Goal: Task Accomplishment & Management: Use online tool/utility

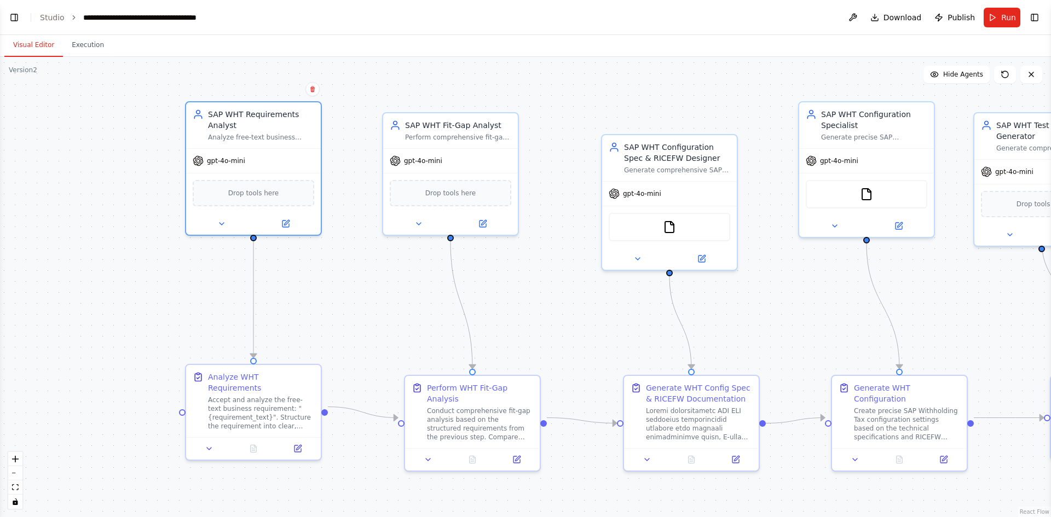
scroll to position [6752, 0]
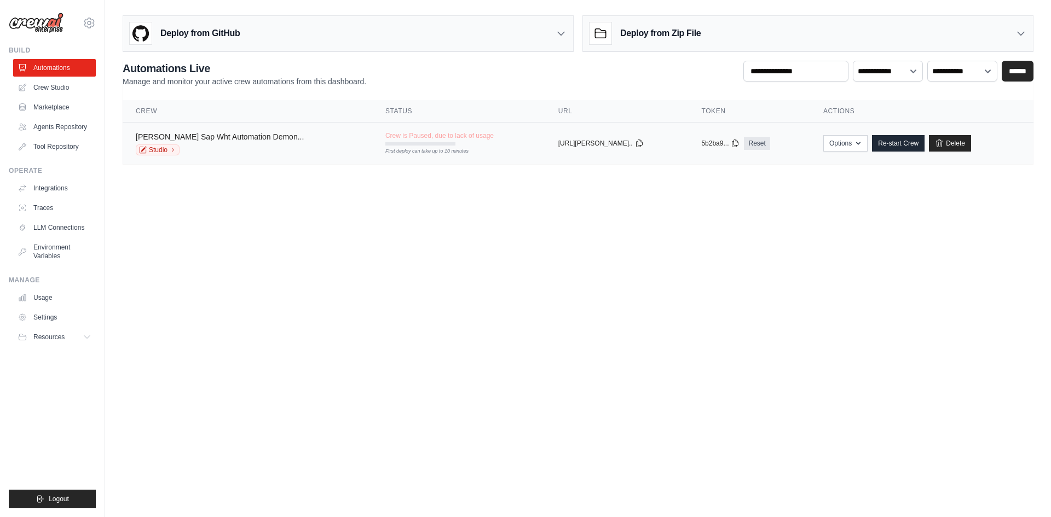
click at [246, 140] on link "[PERSON_NAME] Sap Wht Automation Demon..." at bounding box center [220, 136] width 168 height 9
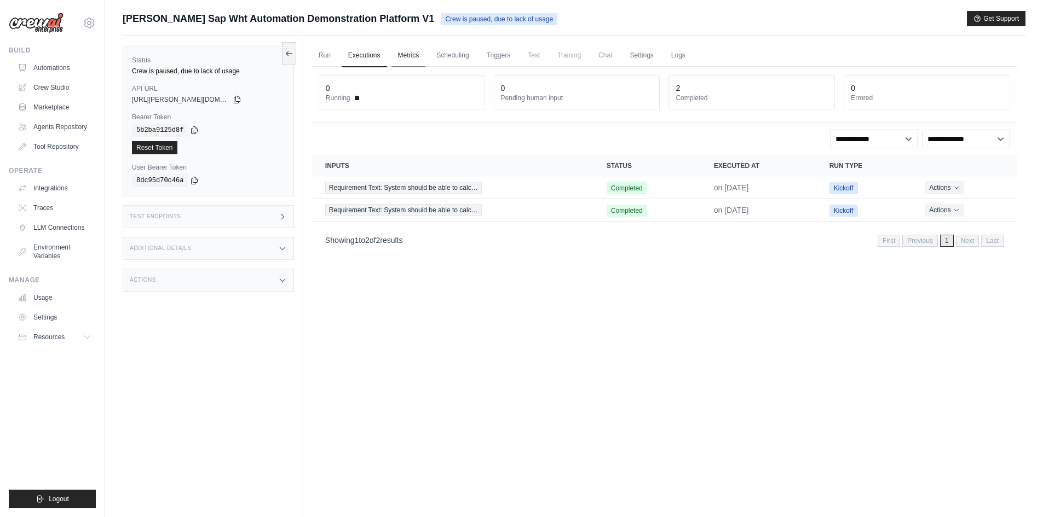
click at [413, 54] on link "Metrics" at bounding box center [408, 55] width 34 height 23
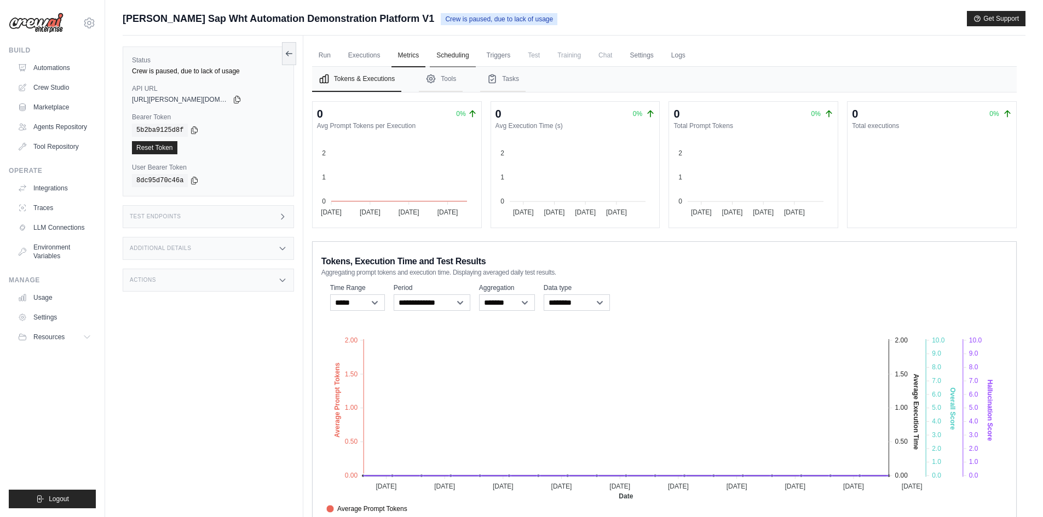
click at [455, 55] on link "Scheduling" at bounding box center [452, 55] width 45 height 23
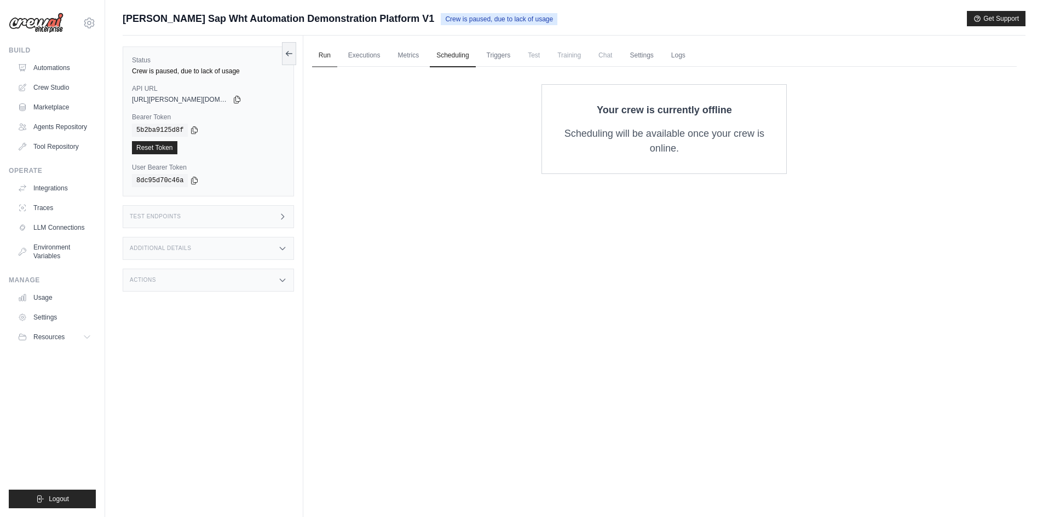
click at [327, 54] on link "Run" at bounding box center [324, 55] width 25 height 23
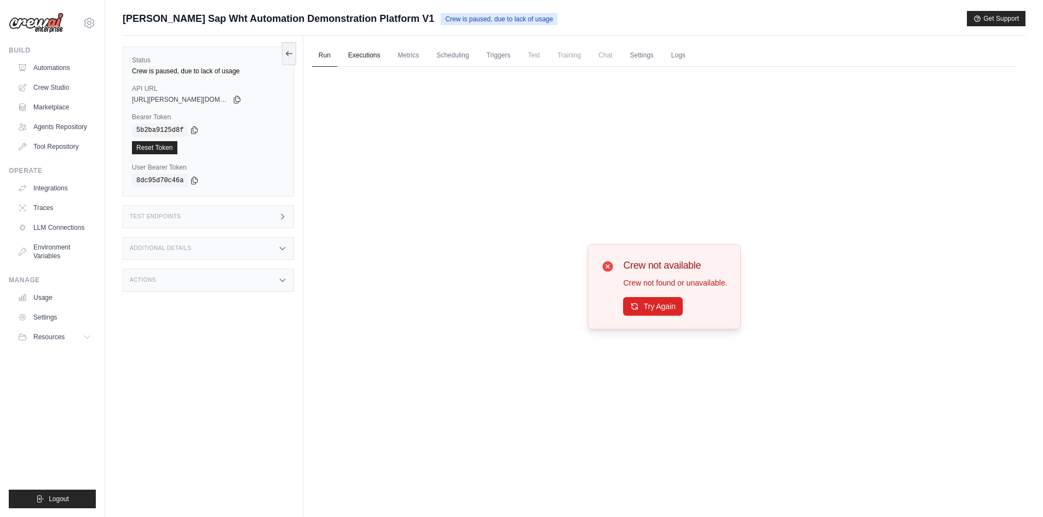
click at [378, 54] on link "Executions" at bounding box center [364, 55] width 45 height 23
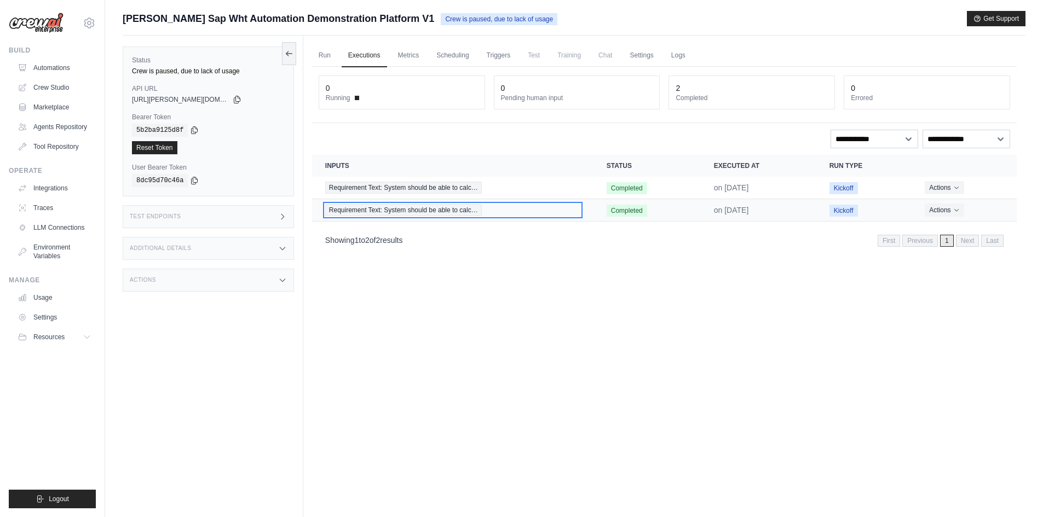
click at [424, 210] on span "Requirement Text: System should be able to calc…" at bounding box center [403, 210] width 157 height 12
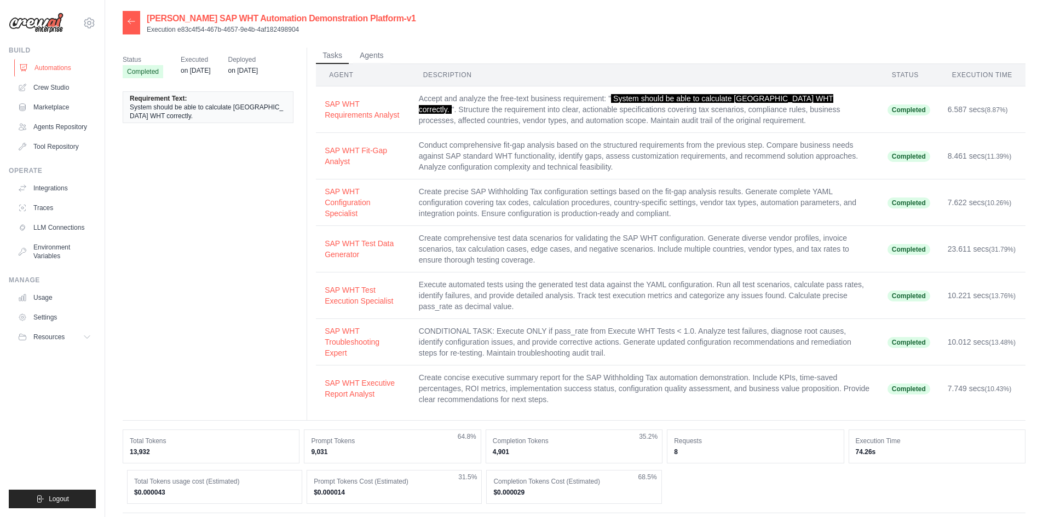
click at [49, 60] on link "Automations" at bounding box center [55, 68] width 83 height 18
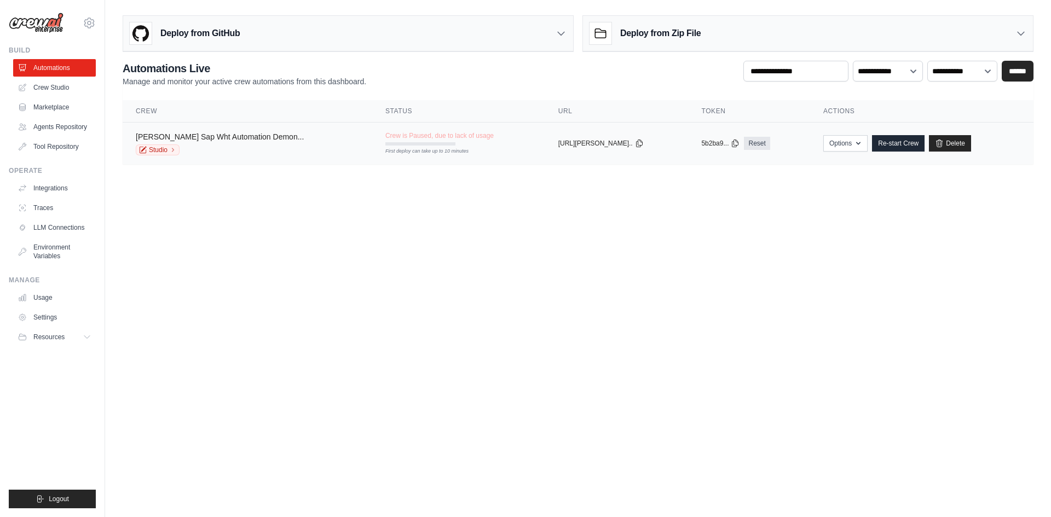
click at [200, 134] on link "[PERSON_NAME] Sap Wht Automation Demon..." at bounding box center [220, 136] width 168 height 9
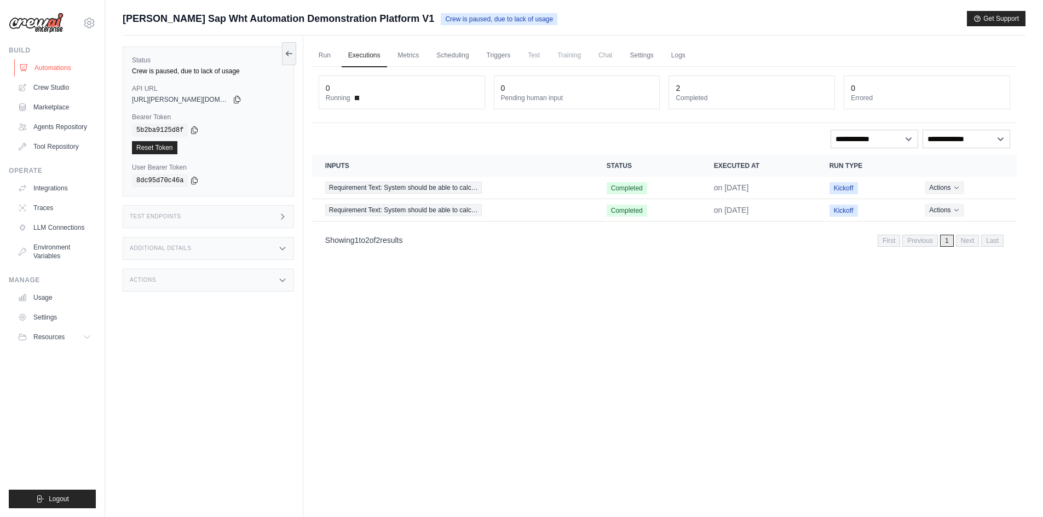
click at [56, 67] on link "Automations" at bounding box center [55, 68] width 83 height 18
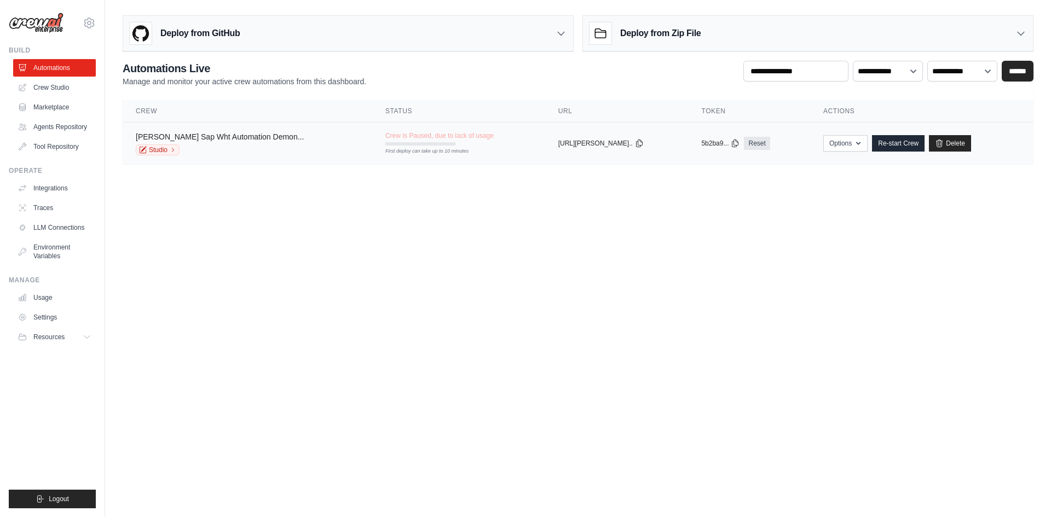
click at [238, 140] on link "[PERSON_NAME] Sap Wht Automation Demon..." at bounding box center [220, 136] width 168 height 9
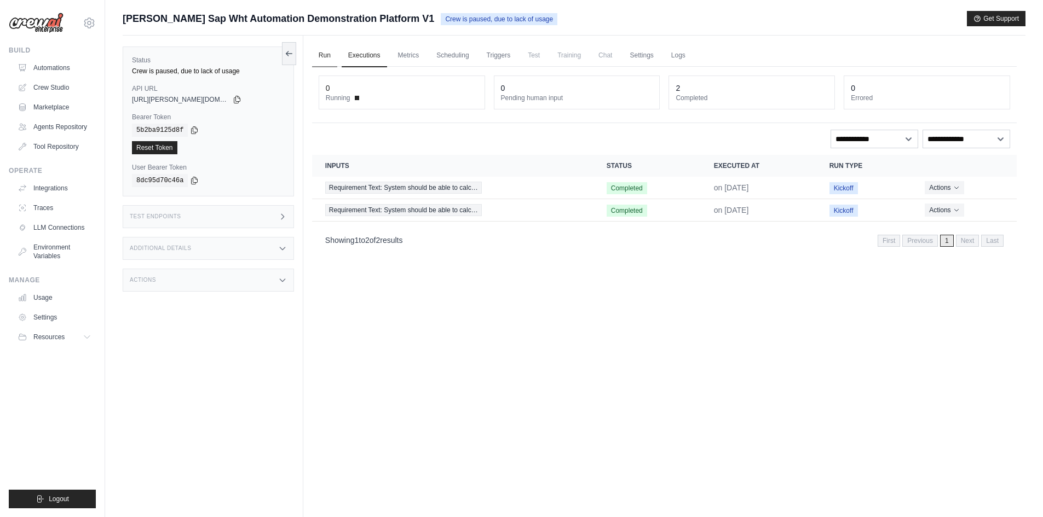
click at [323, 50] on link "Run" at bounding box center [324, 55] width 25 height 23
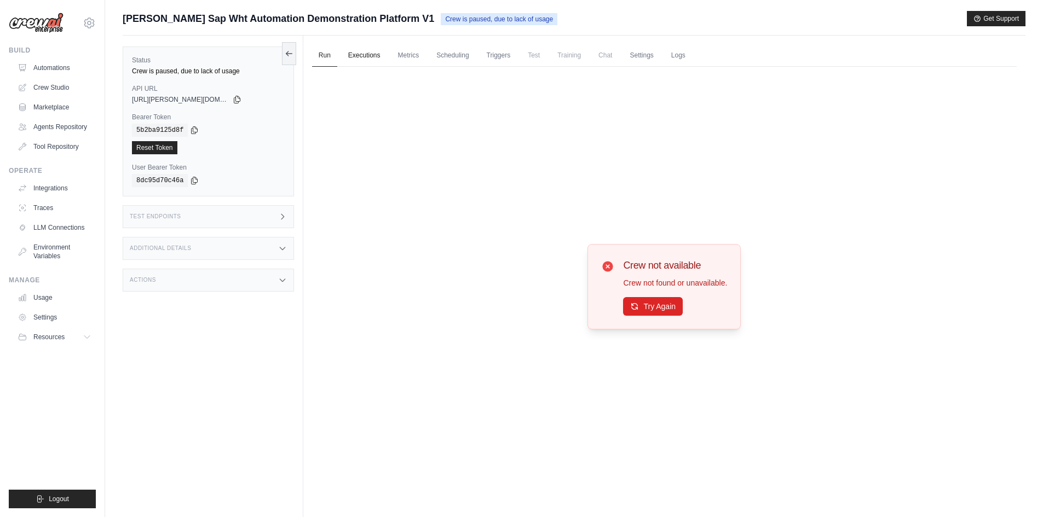
click at [358, 61] on link "Executions" at bounding box center [364, 55] width 45 height 23
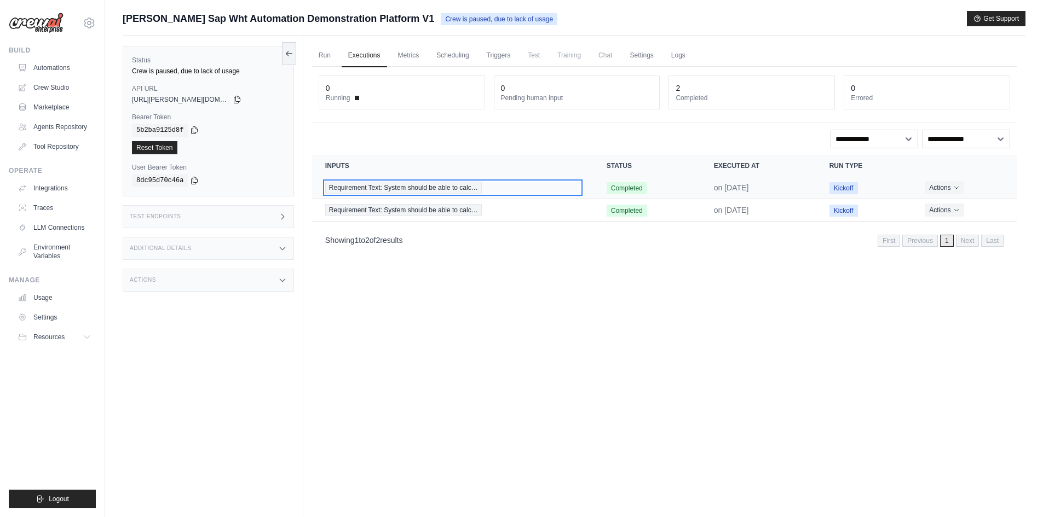
click at [387, 184] on span "Requirement Text: System should be able to calc…" at bounding box center [403, 188] width 157 height 12
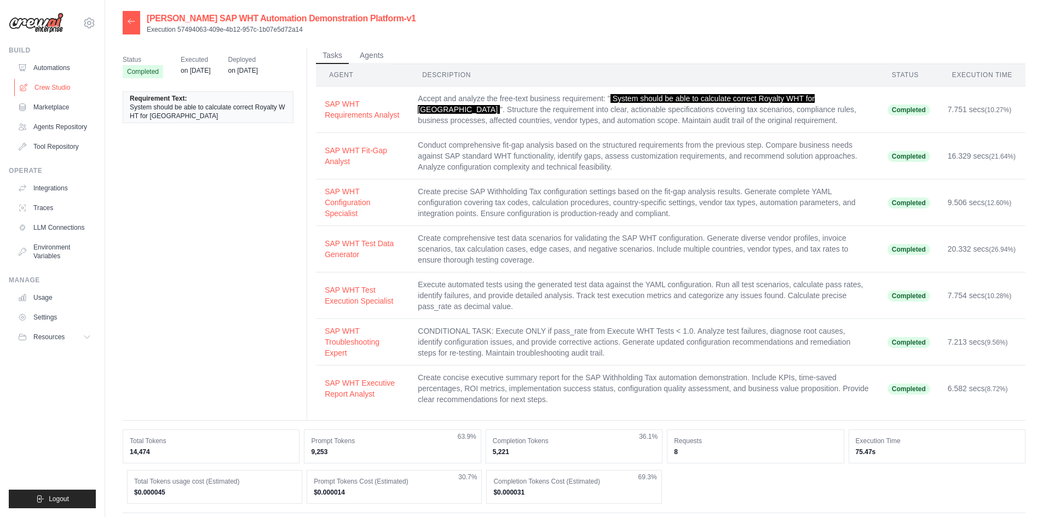
click at [53, 86] on link "Crew Studio" at bounding box center [55, 88] width 83 height 18
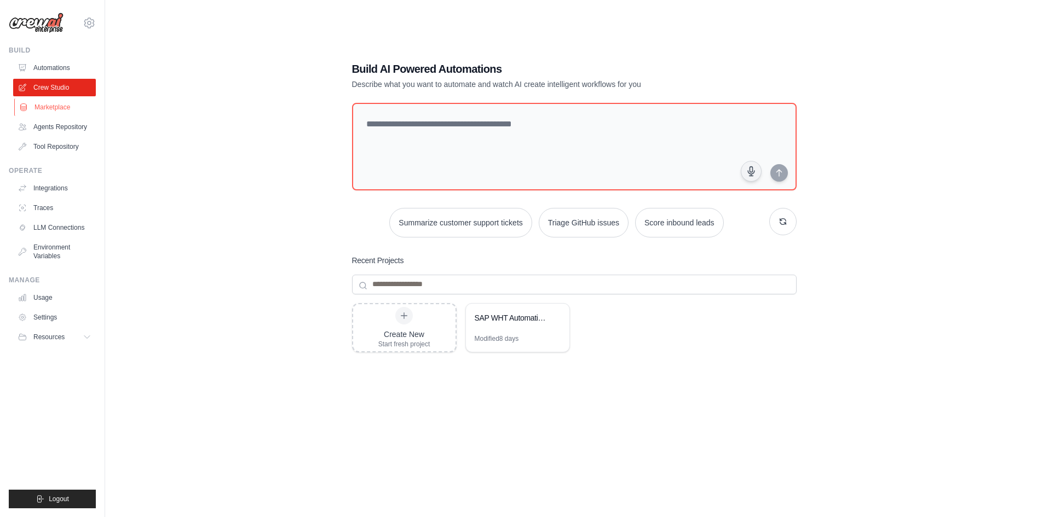
click at [54, 106] on link "Marketplace" at bounding box center [55, 108] width 83 height 18
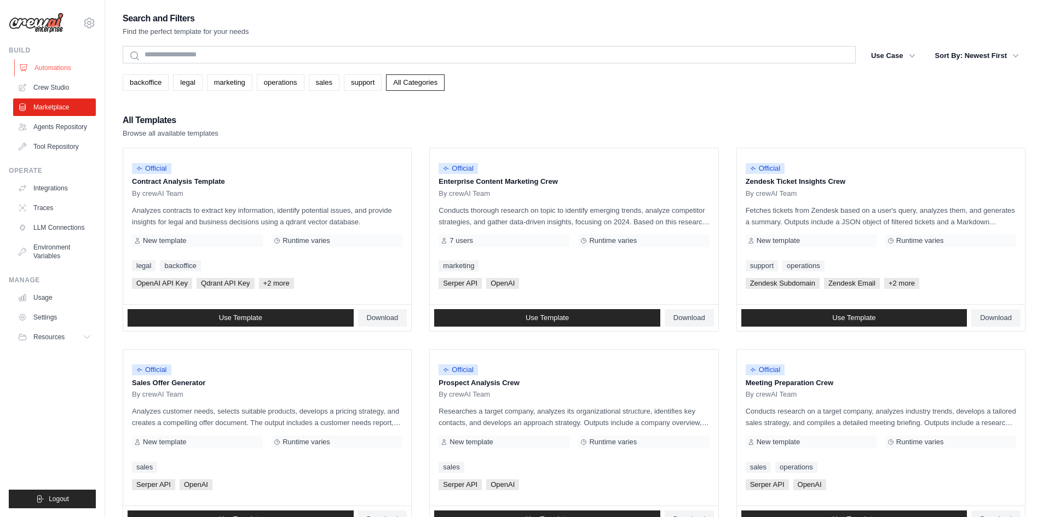
click at [55, 76] on link "Automations" at bounding box center [55, 68] width 83 height 18
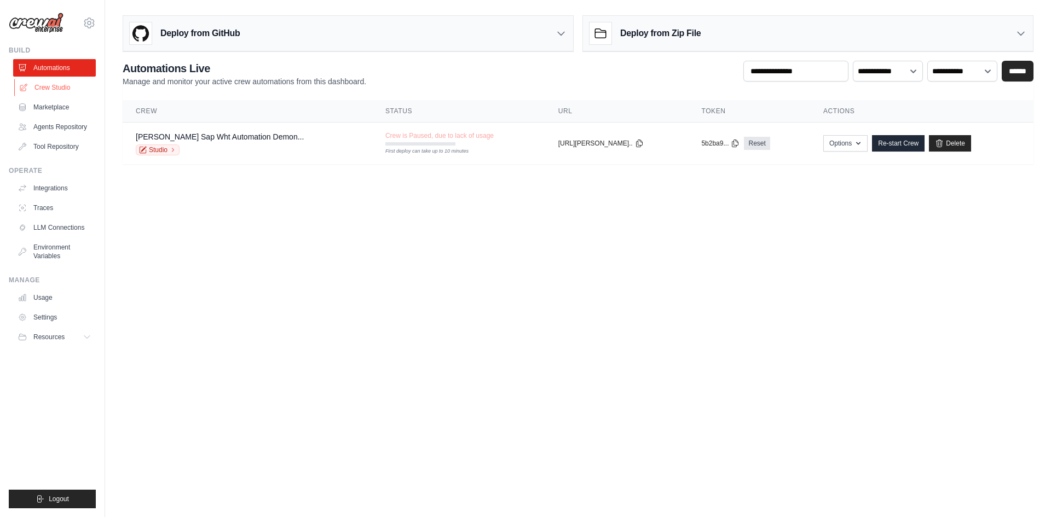
click at [55, 88] on link "Crew Studio" at bounding box center [55, 88] width 83 height 18
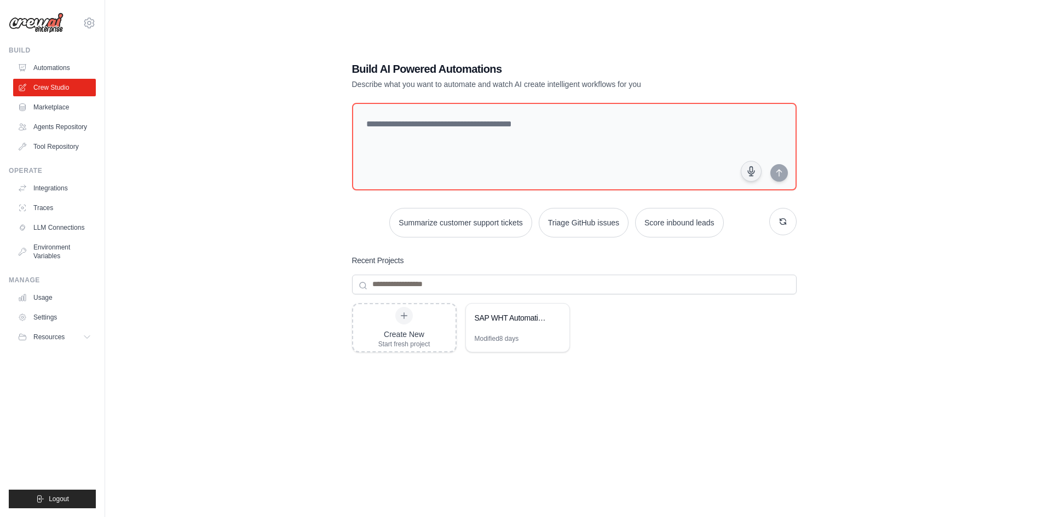
click at [57, 57] on div "Build Automations Crew Studio Marketplace Agents Repository" at bounding box center [52, 100] width 87 height 109
click at [56, 62] on link "Automations" at bounding box center [55, 68] width 83 height 18
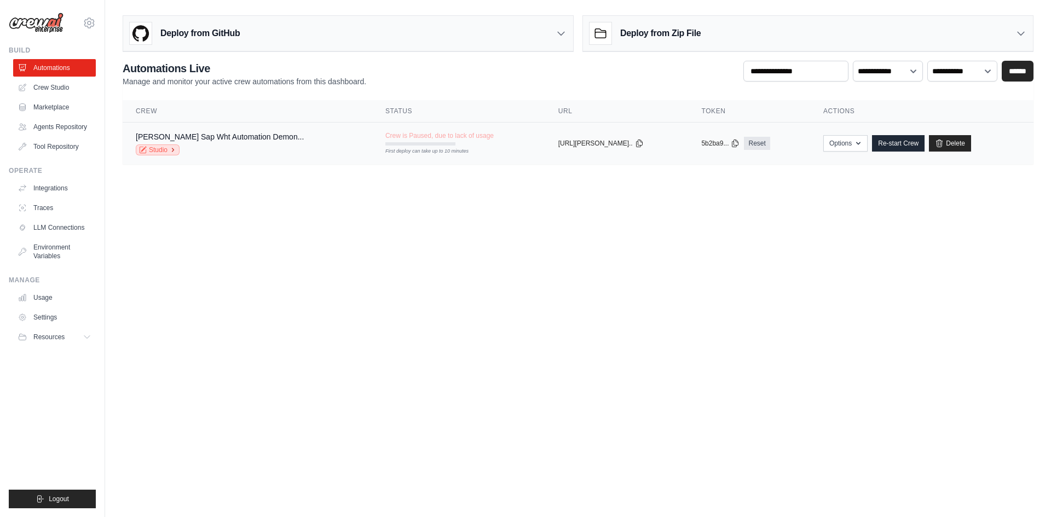
click at [147, 147] on link "Studio" at bounding box center [158, 149] width 44 height 11
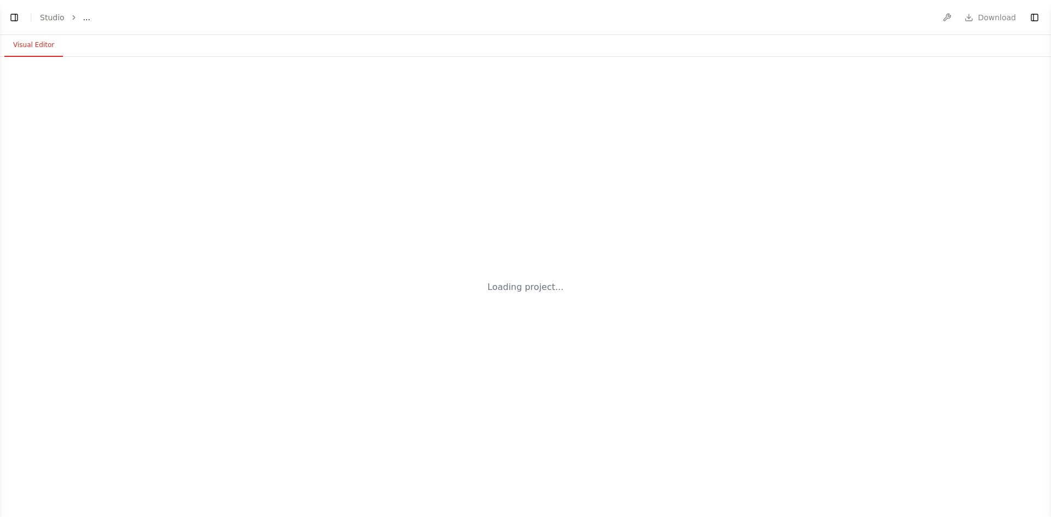
select select "****"
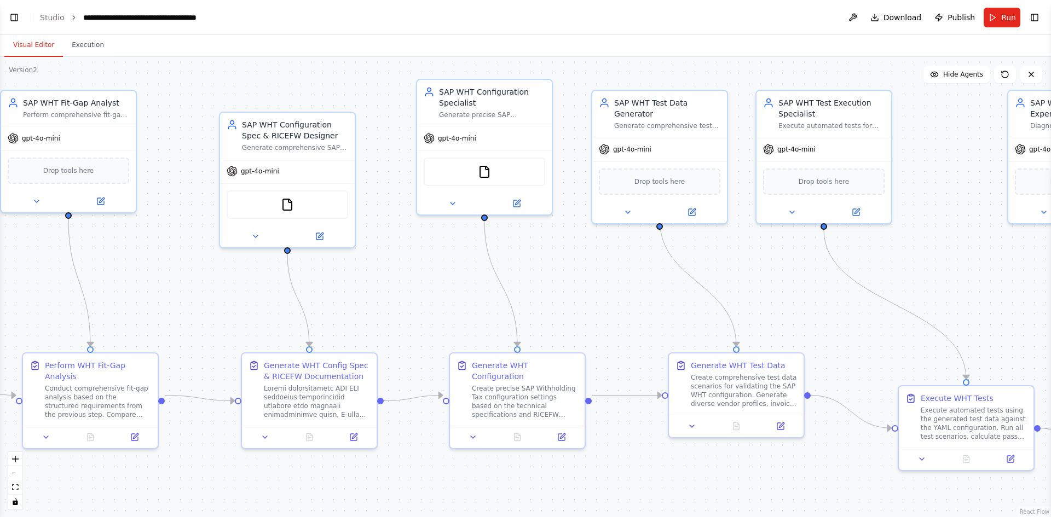
scroll to position [6752, 0]
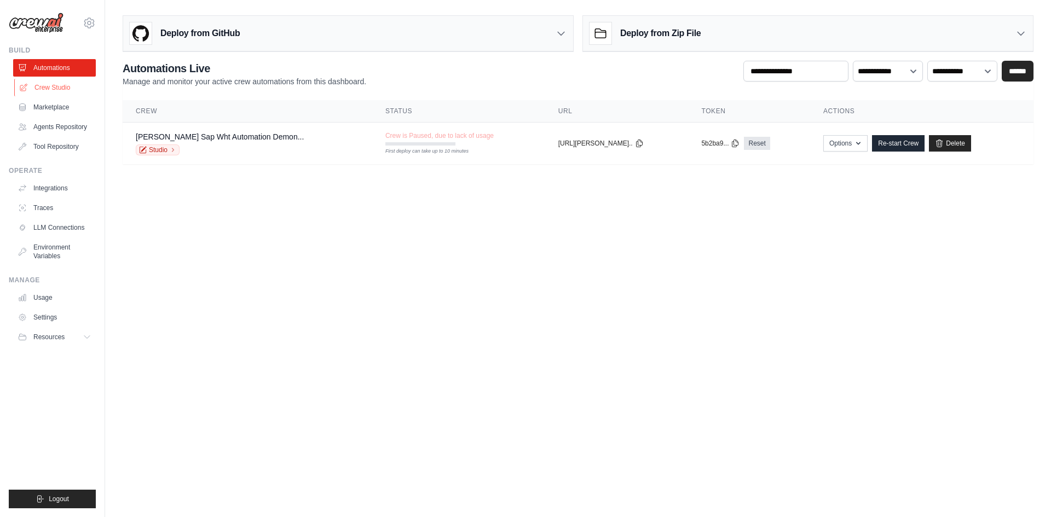
click at [50, 91] on link "Crew Studio" at bounding box center [55, 88] width 83 height 18
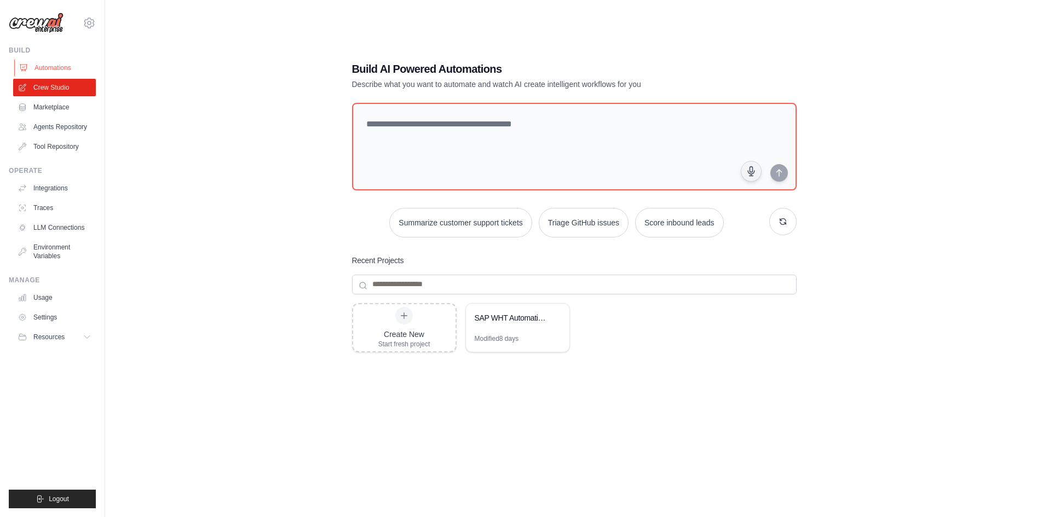
click at [54, 66] on link "Automations" at bounding box center [55, 68] width 83 height 18
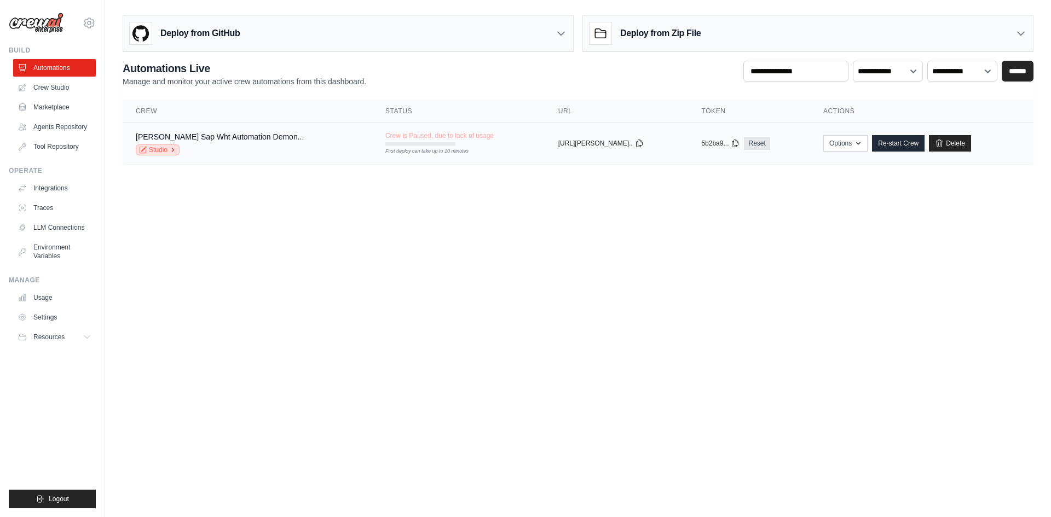
click at [158, 150] on link "Studio" at bounding box center [158, 149] width 44 height 11
click at [417, 142] on div "First deploy can take up to 10 minutes" at bounding box center [420, 143] width 70 height 3
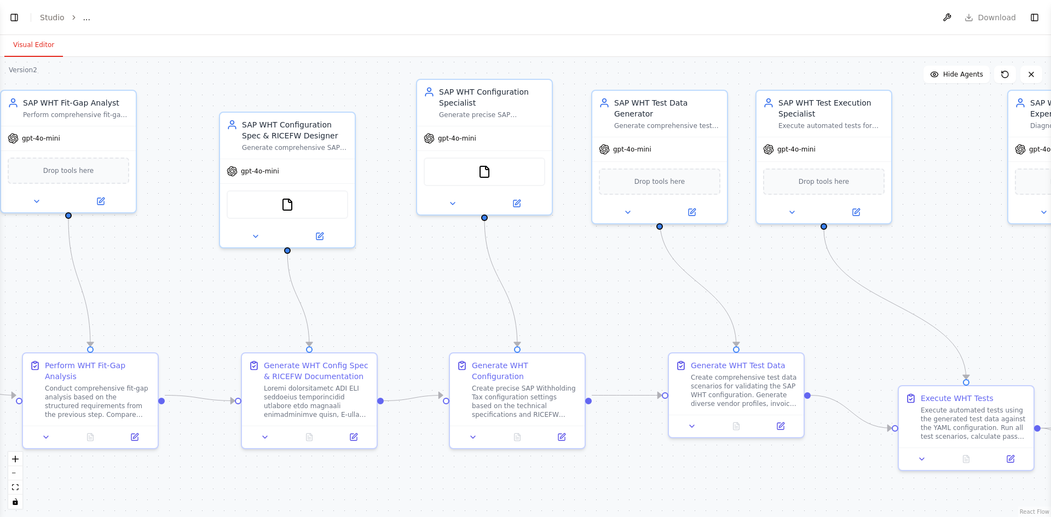
select select "****"
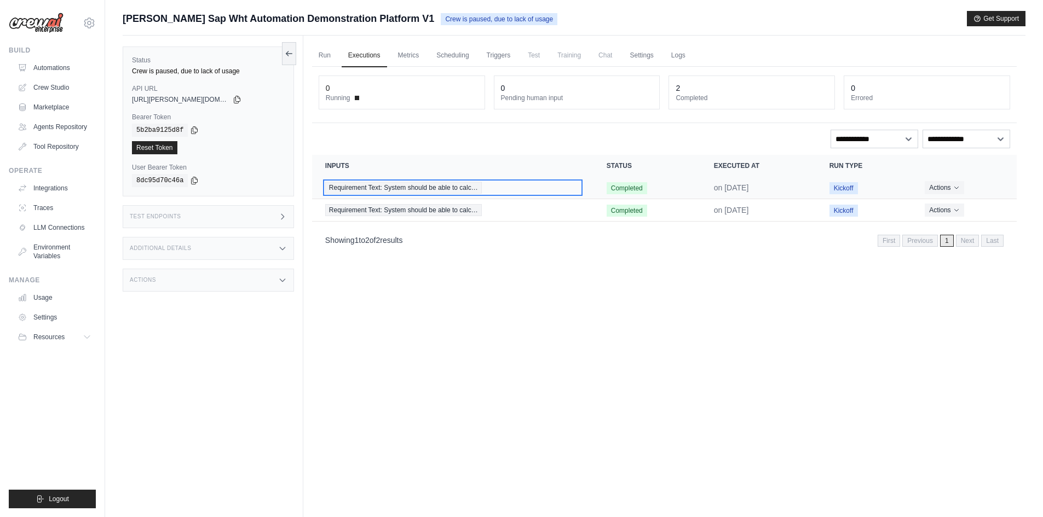
click at [417, 188] on span "Requirement Text: System should be able to calc…" at bounding box center [403, 188] width 157 height 12
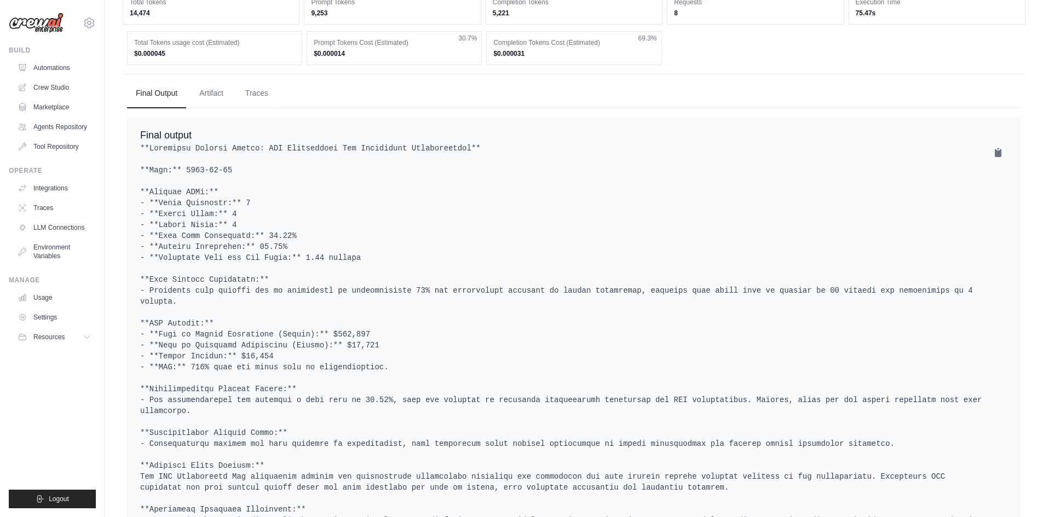
scroll to position [15, 0]
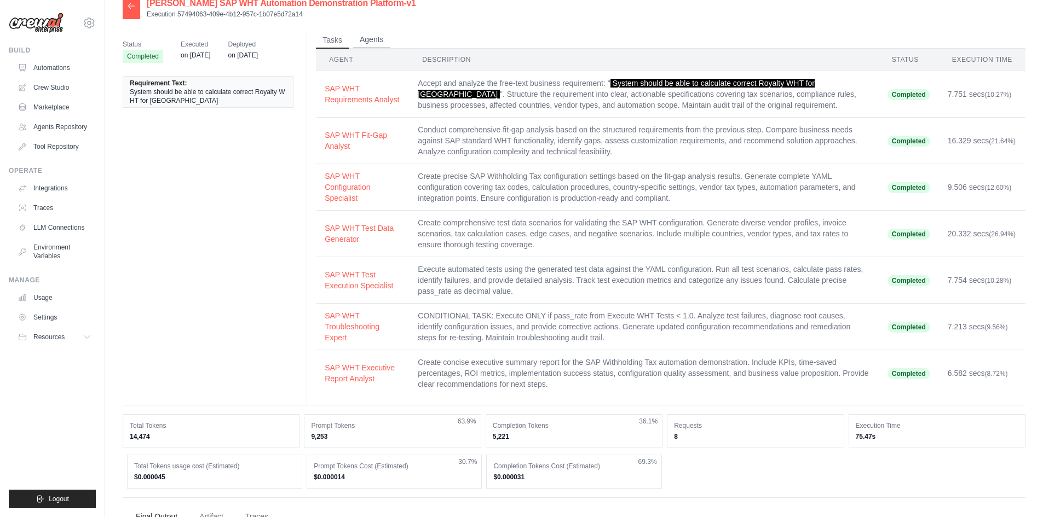
click at [360, 38] on button "Agents" at bounding box center [371, 40] width 37 height 16
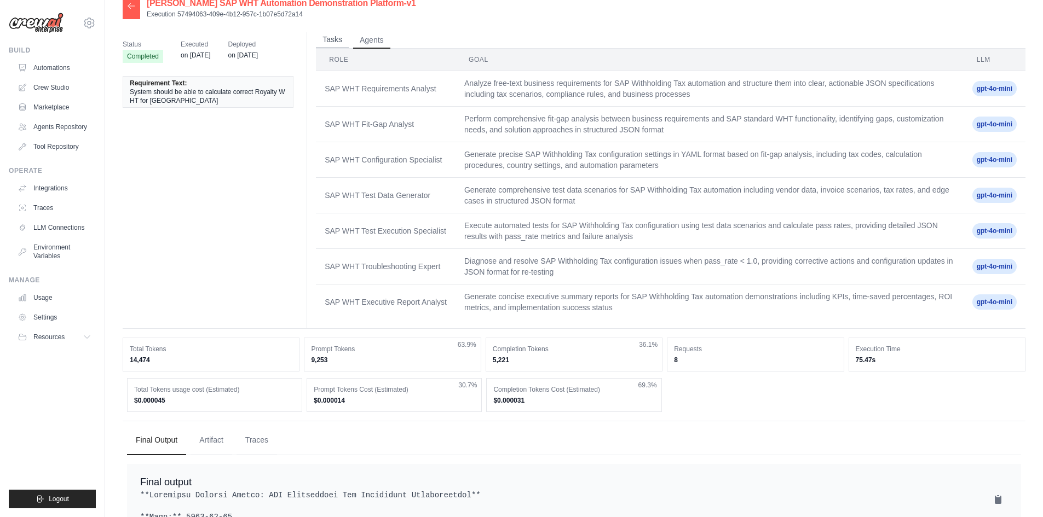
click at [334, 34] on button "Tasks" at bounding box center [332, 40] width 33 height 16
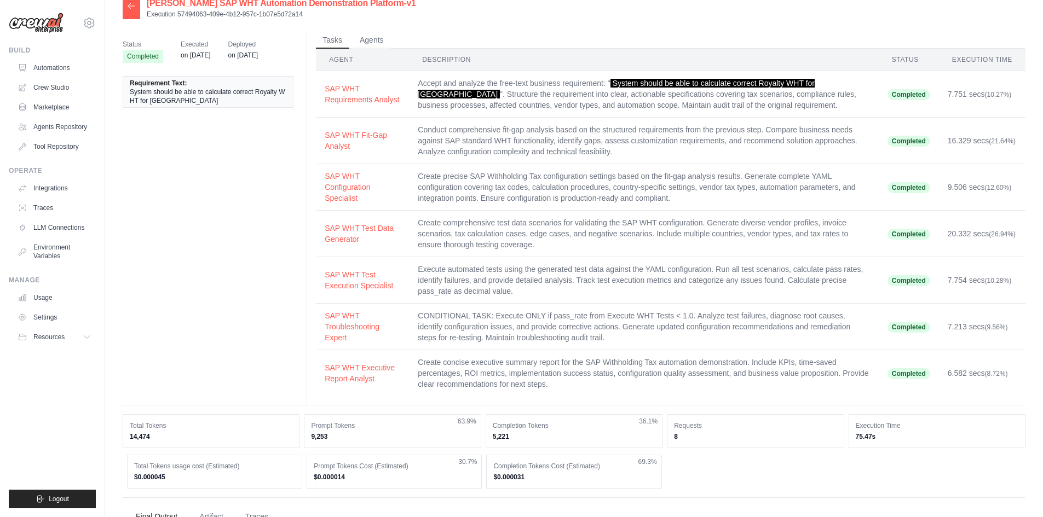
click at [132, 9] on icon at bounding box center [131, 6] width 9 height 9
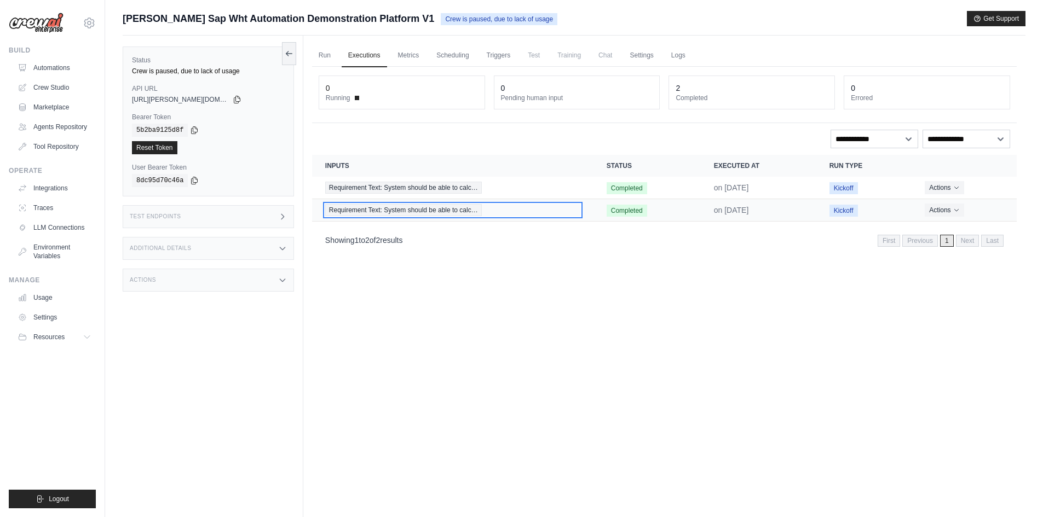
click at [408, 215] on span "Requirement Text: System should be able to calc…" at bounding box center [403, 210] width 157 height 12
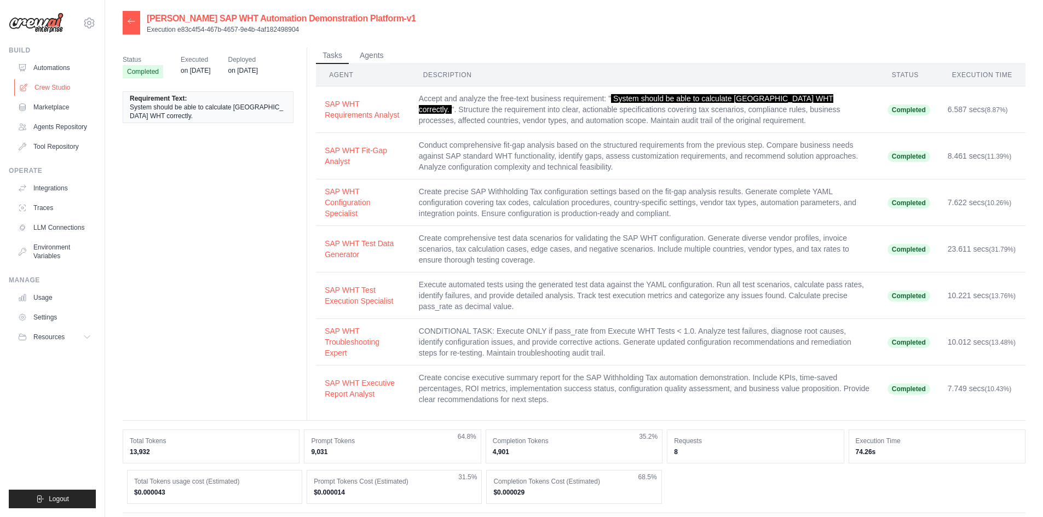
click at [51, 91] on link "Crew Studio" at bounding box center [55, 88] width 83 height 18
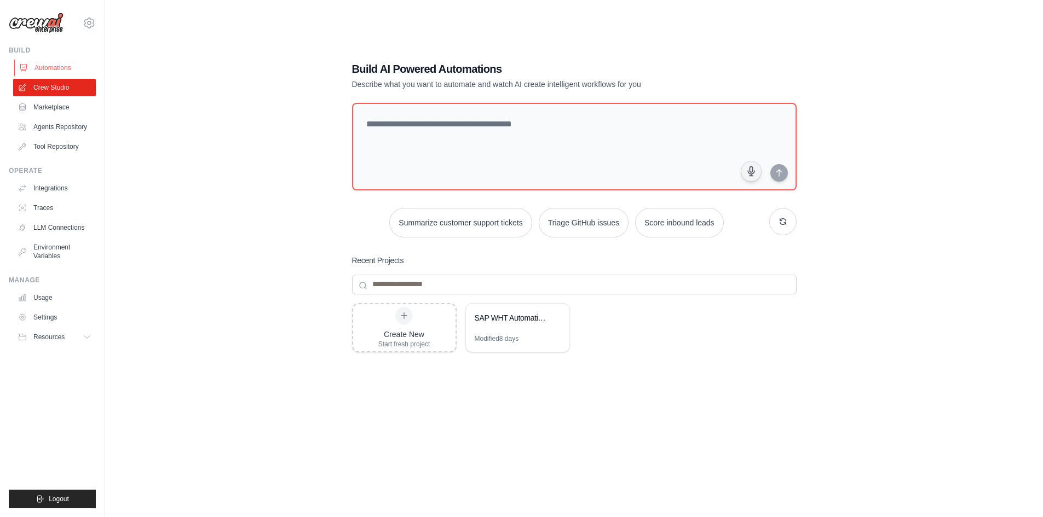
click at [49, 72] on link "Automations" at bounding box center [55, 68] width 83 height 18
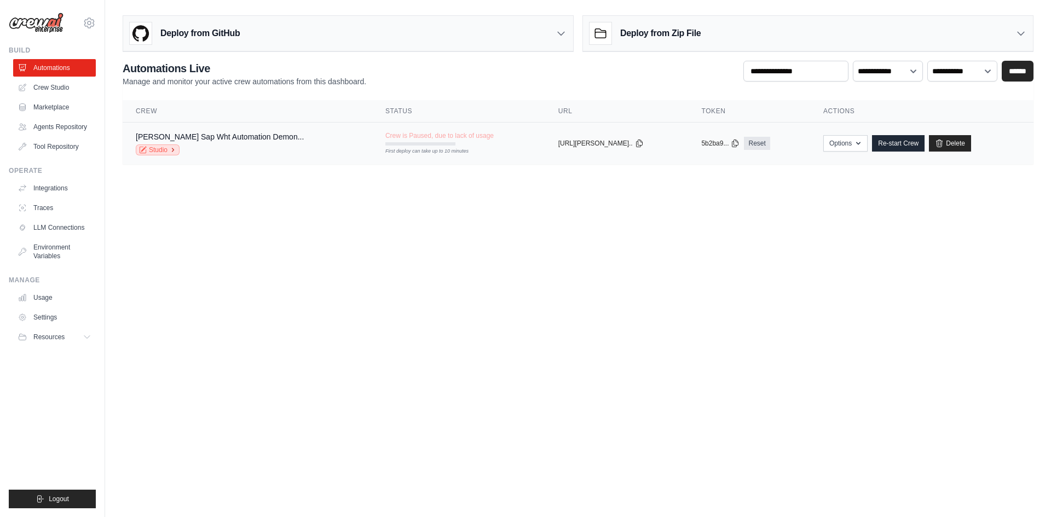
click at [154, 150] on link "Studio" at bounding box center [158, 149] width 44 height 11
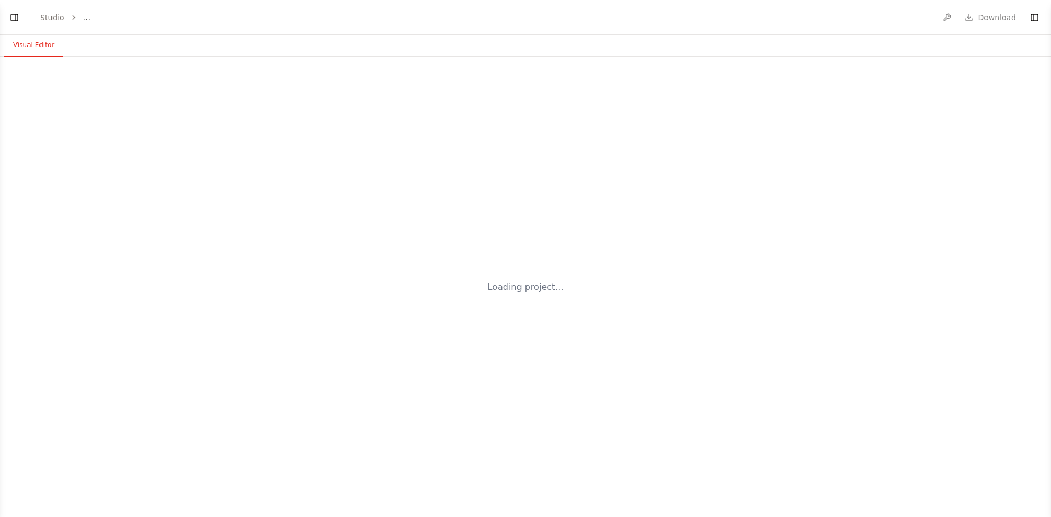
select select "****"
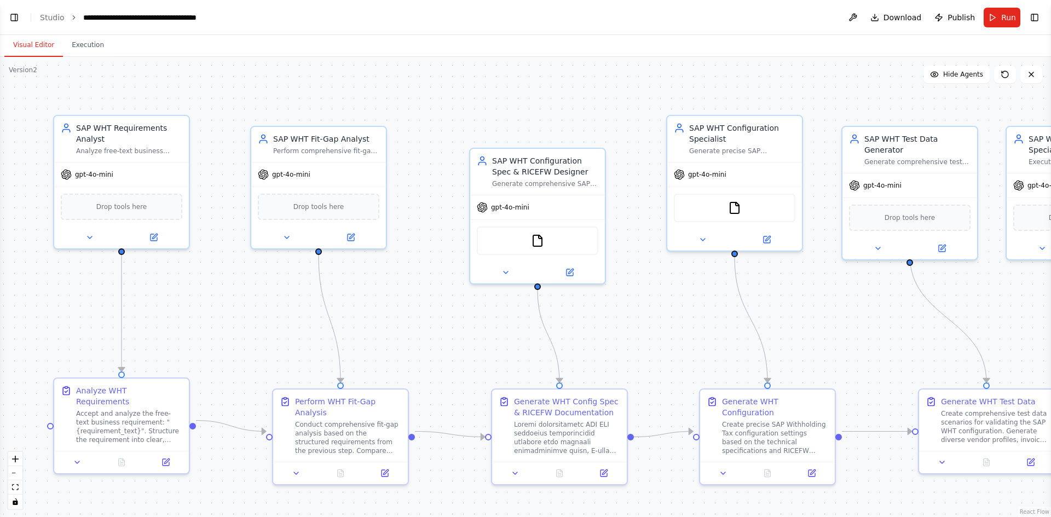
drag, startPoint x: 435, startPoint y: 308, endPoint x: 668, endPoint y: 349, distance: 236.7
click at [668, 349] on div ".deletable-edge-delete-btn { width: 20px; height: 20px; border: 0px solid #ffff…" at bounding box center [525, 287] width 1051 height 460
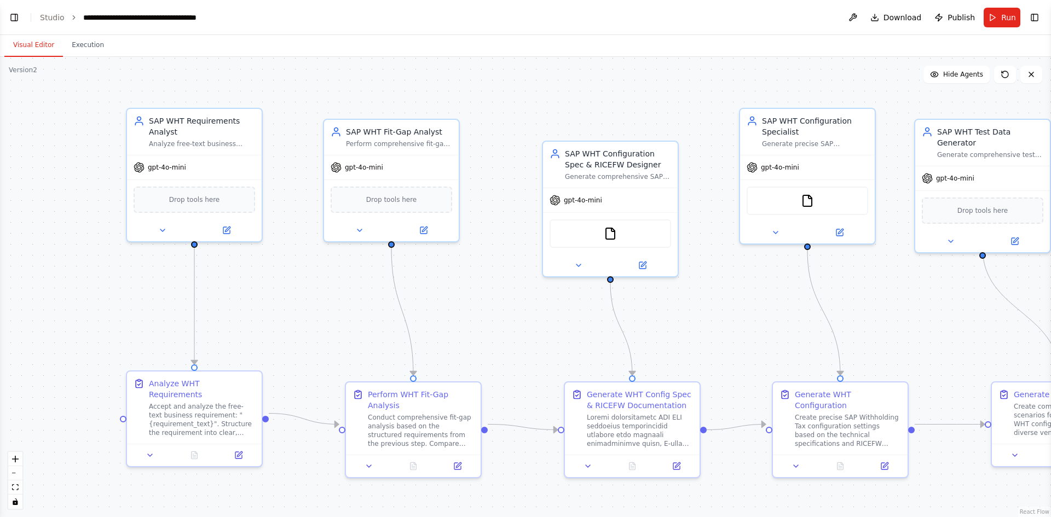
scroll to position [6752, 0]
drag, startPoint x: 222, startPoint y: 329, endPoint x: 294, endPoint y: 322, distance: 73.1
click at [294, 322] on div ".deletable-edge-delete-btn { width: 20px; height: 20px; border: 0px solid #ffff…" at bounding box center [525, 287] width 1051 height 460
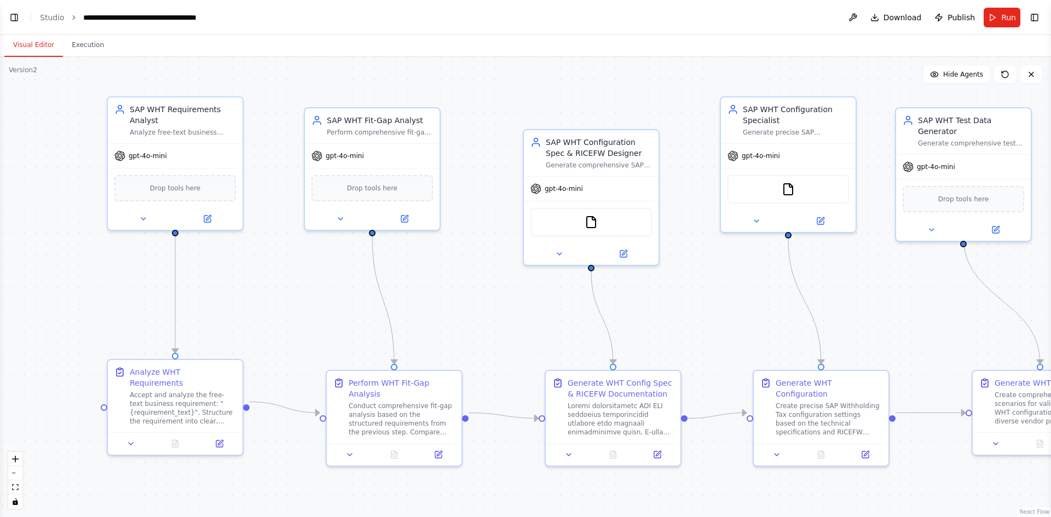
drag, startPoint x: 294, startPoint y: 322, endPoint x: 275, endPoint y: 311, distance: 22.3
click at [275, 311] on div ".deletable-edge-delete-btn { width: 20px; height: 20px; border: 0px solid #ffff…" at bounding box center [525, 287] width 1051 height 460
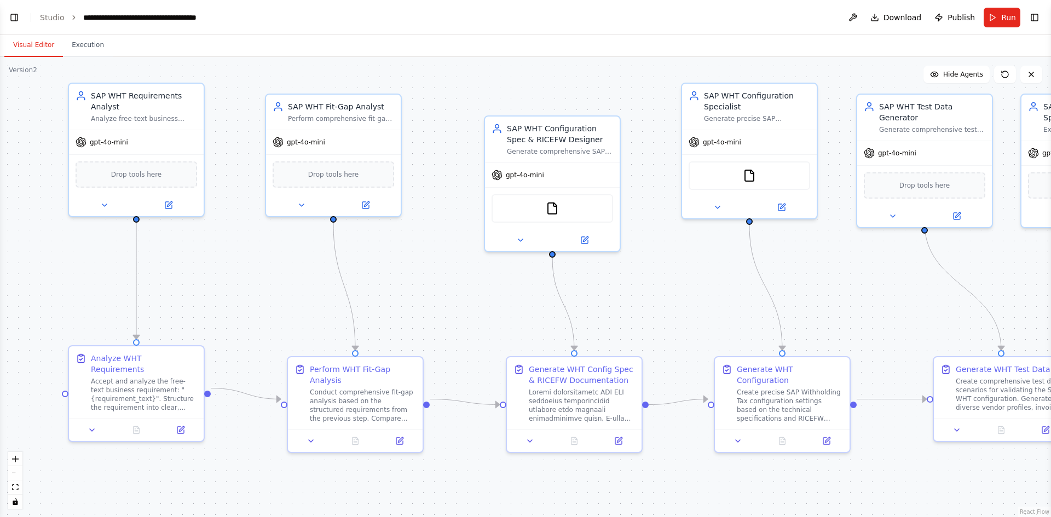
drag, startPoint x: 275, startPoint y: 311, endPoint x: 236, endPoint y: 297, distance: 41.2
click at [236, 297] on div ".deletable-edge-delete-btn { width: 20px; height: 20px; border: 0px solid #ffff…" at bounding box center [525, 287] width 1051 height 460
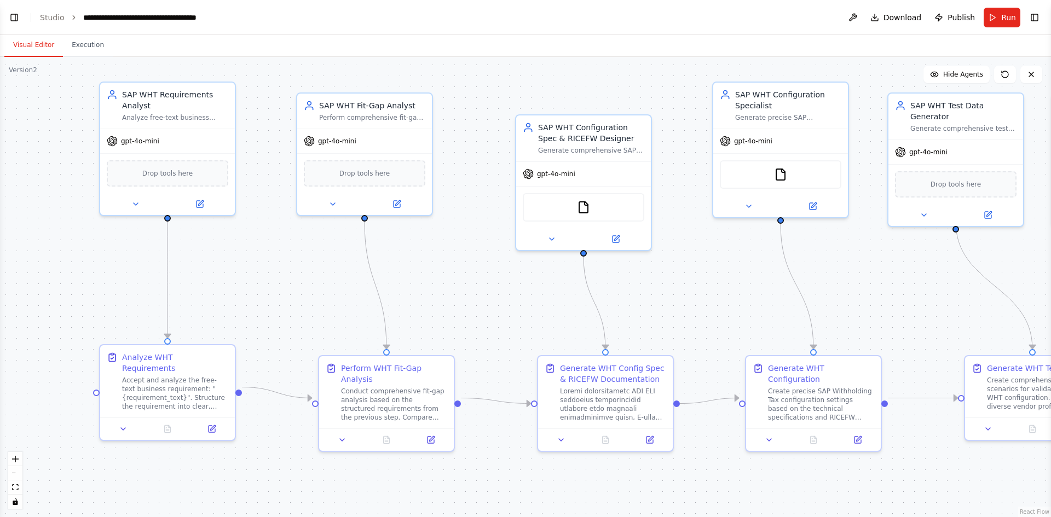
drag, startPoint x: 456, startPoint y: 292, endPoint x: 488, endPoint y: 291, distance: 31.2
click at [488, 291] on div ".deletable-edge-delete-btn { width: 20px; height: 20px; border: 0px solid #ffff…" at bounding box center [525, 287] width 1051 height 460
click at [1003, 22] on span "Run" at bounding box center [1008, 17] width 15 height 11
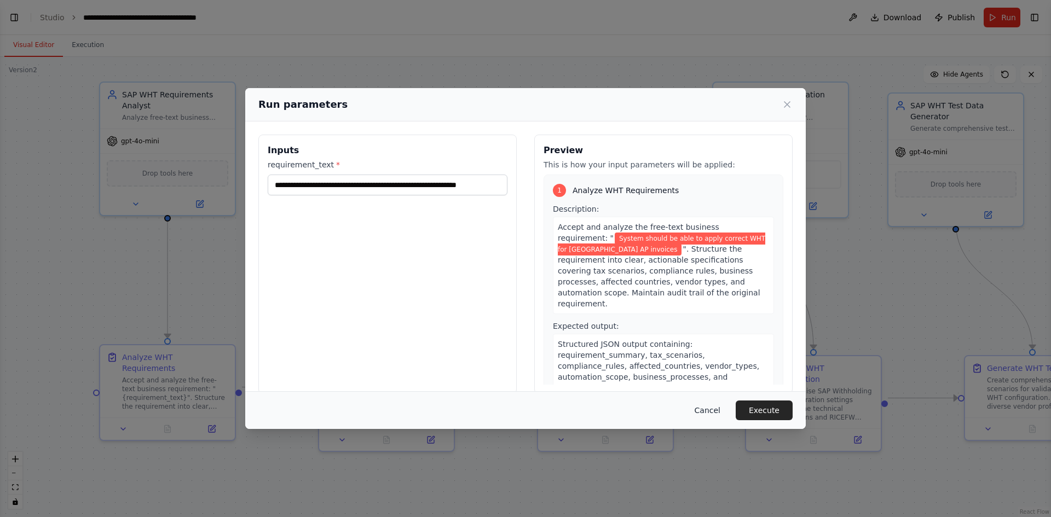
click at [715, 412] on button "Cancel" at bounding box center [707, 411] width 43 height 20
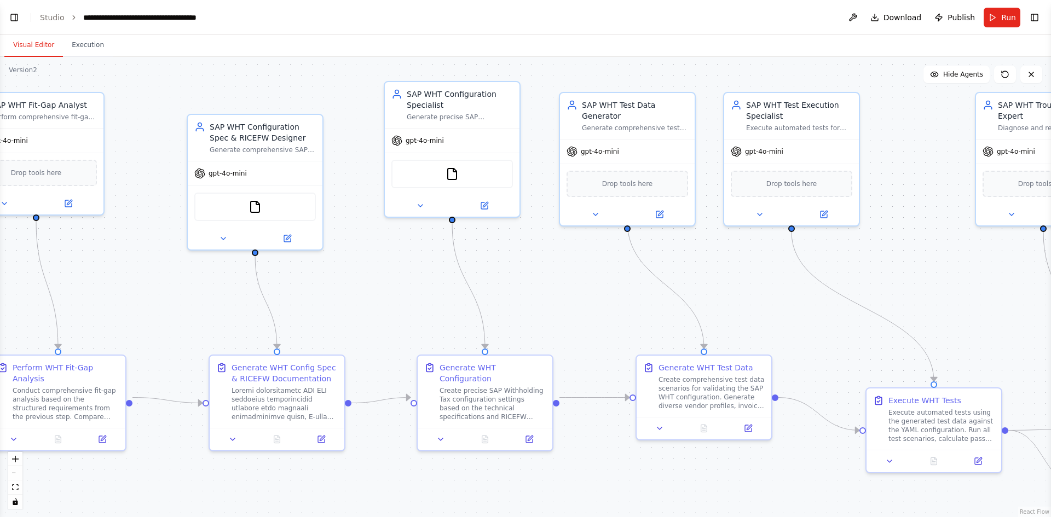
drag, startPoint x: 705, startPoint y: 304, endPoint x: 377, endPoint y: 304, distance: 328.4
click at [377, 304] on div ".deletable-edge-delete-btn { width: 20px; height: 20px; border: 0px solid #ffff…" at bounding box center [525, 287] width 1051 height 460
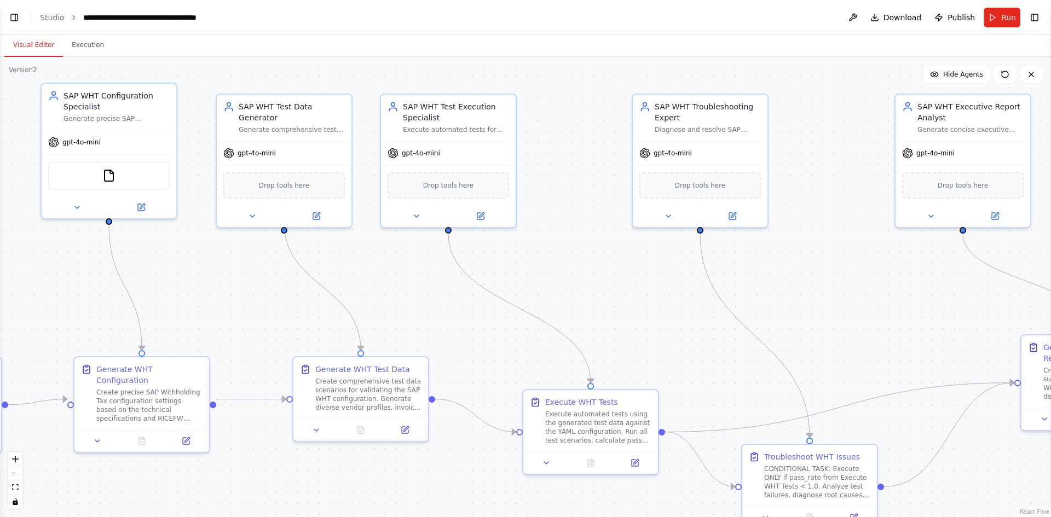
drag, startPoint x: 658, startPoint y: 307, endPoint x: 315, endPoint y: 309, distance: 343.2
click at [315, 309] on div ".deletable-edge-delete-btn { width: 20px; height: 20px; border: 0px solid #ffff…" at bounding box center [525, 287] width 1051 height 460
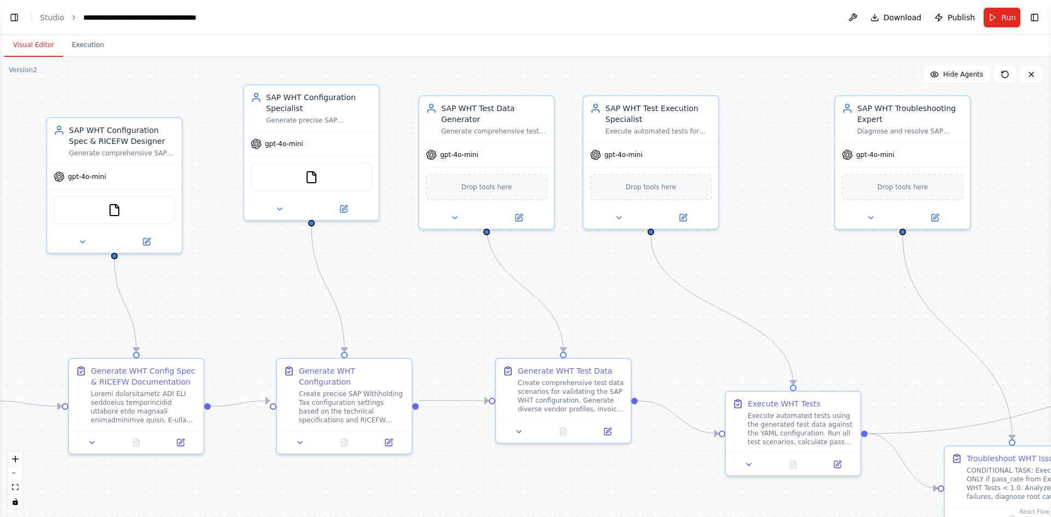
drag, startPoint x: 848, startPoint y: 306, endPoint x: 1049, endPoint y: 294, distance: 201.8
click at [1049, 294] on div "BETA You orchestrate a demonstration of SAP Withholding Tax (WHT) automation us…" at bounding box center [525, 258] width 1051 height 517
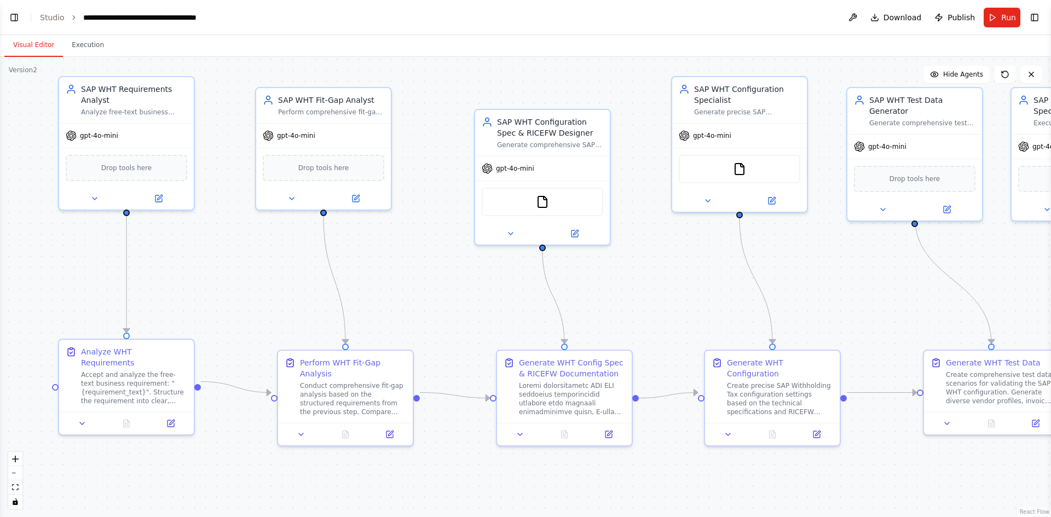
drag, startPoint x: 671, startPoint y: 295, endPoint x: 852, endPoint y: 292, distance: 181.2
click at [852, 292] on div ".deletable-edge-delete-btn { width: 20px; height: 20px; border: 0px solid #ffff…" at bounding box center [525, 287] width 1051 height 460
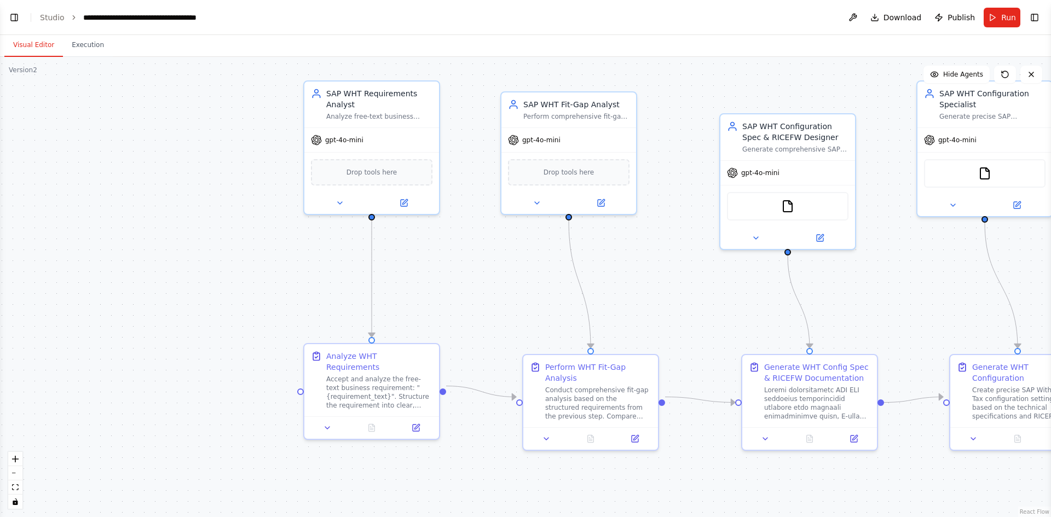
drag, startPoint x: 442, startPoint y: 308, endPoint x: 682, endPoint y: 313, distance: 240.3
click at [682, 313] on div ".deletable-edge-delete-btn { width: 20px; height: 20px; border: 0px solid #ffff…" at bounding box center [525, 287] width 1051 height 460
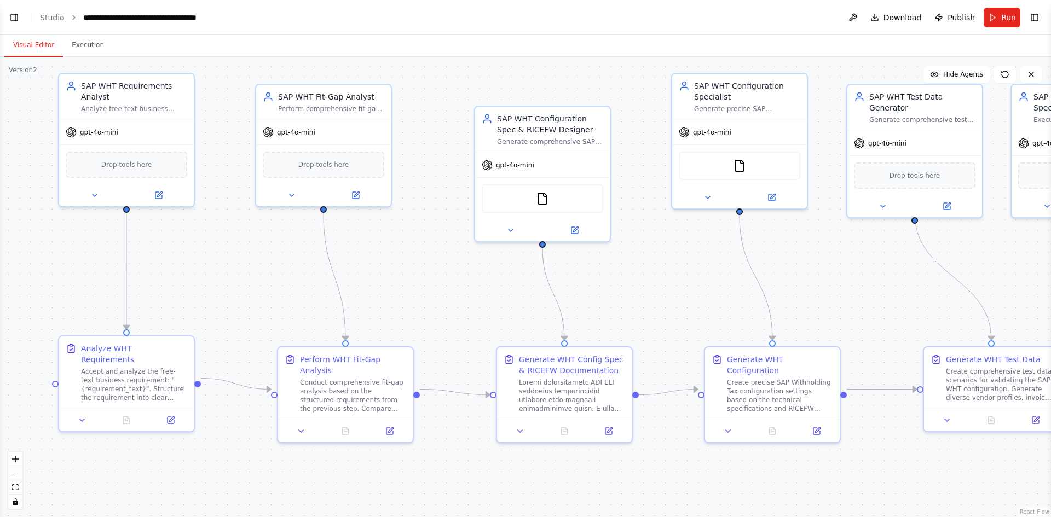
drag, startPoint x: 471, startPoint y: 284, endPoint x: 225, endPoint y: 276, distance: 245.9
click at [225, 276] on div ".deletable-edge-delete-btn { width: 20px; height: 20px; border: 0px solid #ffff…" at bounding box center [525, 287] width 1051 height 460
click at [89, 49] on button "Execution" at bounding box center [88, 45] width 50 height 23
click at [37, 43] on button "Visual Editor" at bounding box center [33, 45] width 59 height 23
click at [204, 260] on div ".deletable-edge-delete-btn { width: 20px; height: 20px; border: 0px solid #ffff…" at bounding box center [525, 287] width 1051 height 460
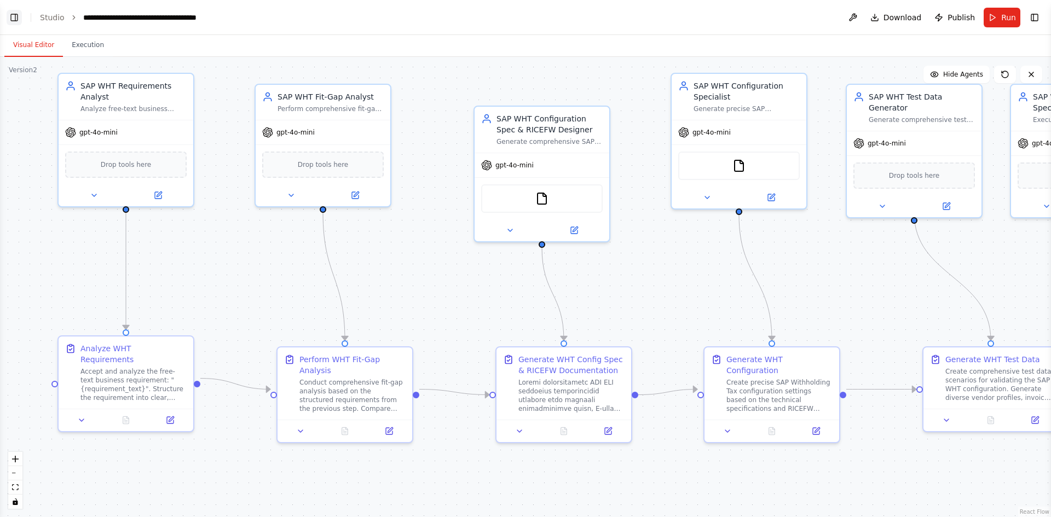
click at [15, 20] on button "Toggle Left Sidebar" at bounding box center [14, 17] width 15 height 15
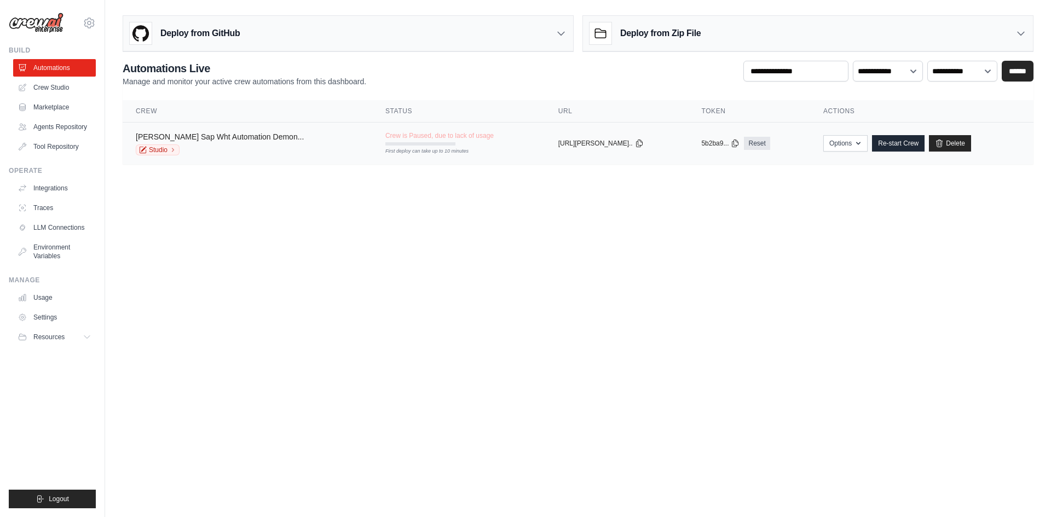
click at [238, 139] on link "[PERSON_NAME] Sap Wht Automation Demon..." at bounding box center [220, 136] width 168 height 9
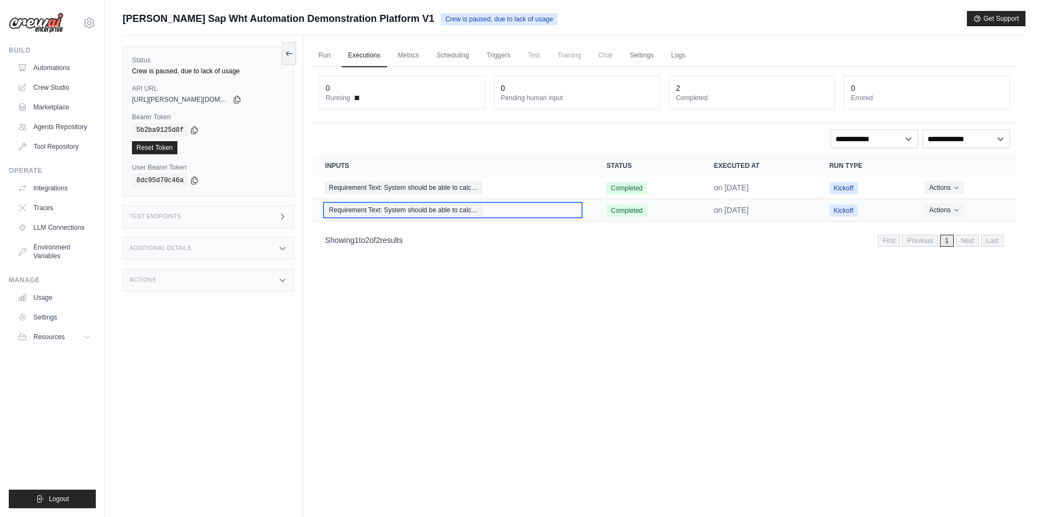
click at [412, 208] on span "Requirement Text: System should be able to calc…" at bounding box center [403, 210] width 157 height 12
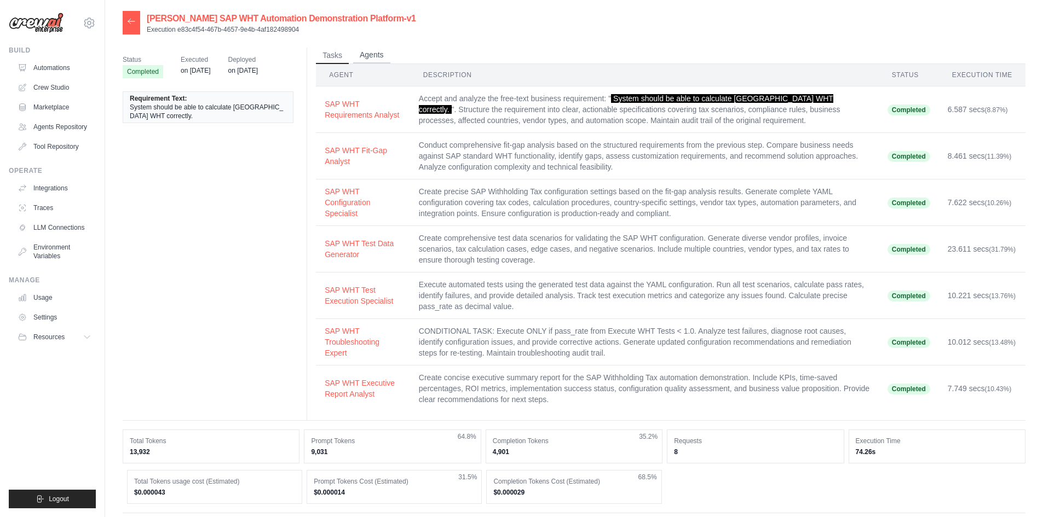
click at [366, 56] on button "Agents" at bounding box center [371, 55] width 37 height 16
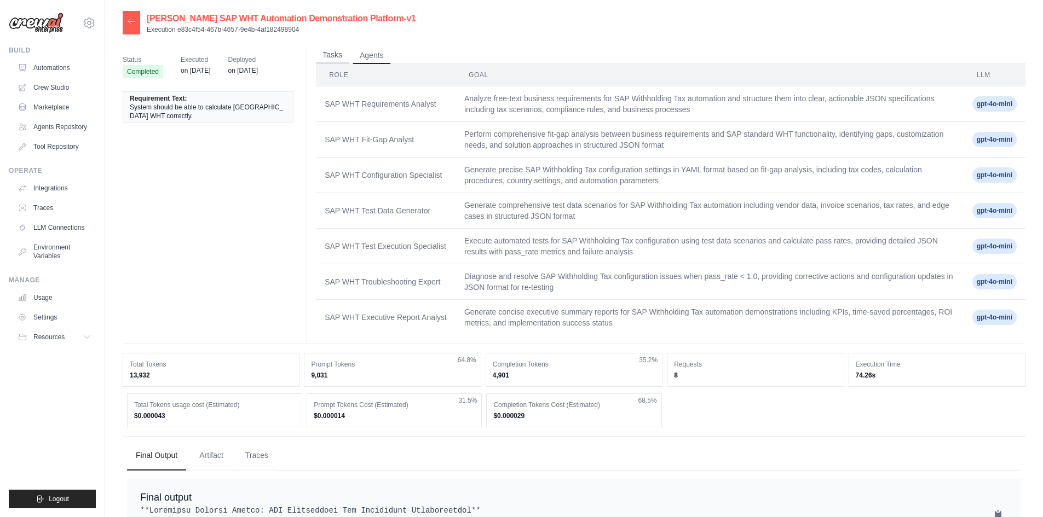
click at [328, 50] on button "Tasks" at bounding box center [332, 55] width 33 height 16
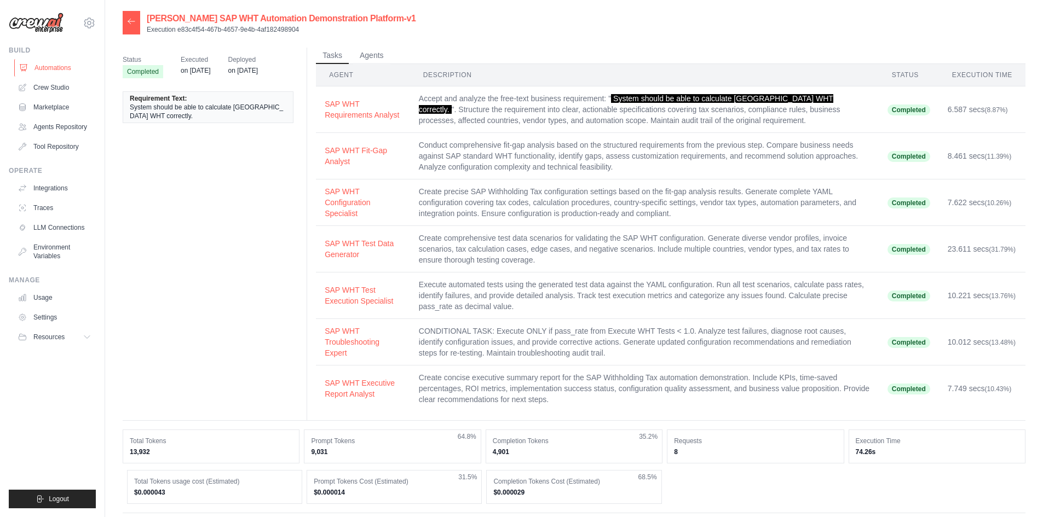
click at [41, 70] on link "Automations" at bounding box center [55, 68] width 83 height 18
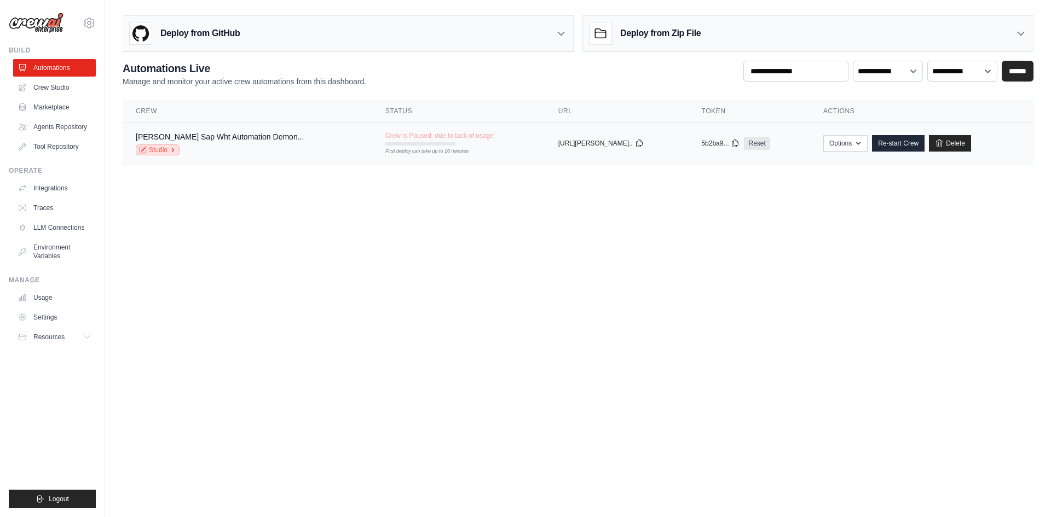
click at [153, 152] on link "Studio" at bounding box center [158, 149] width 44 height 11
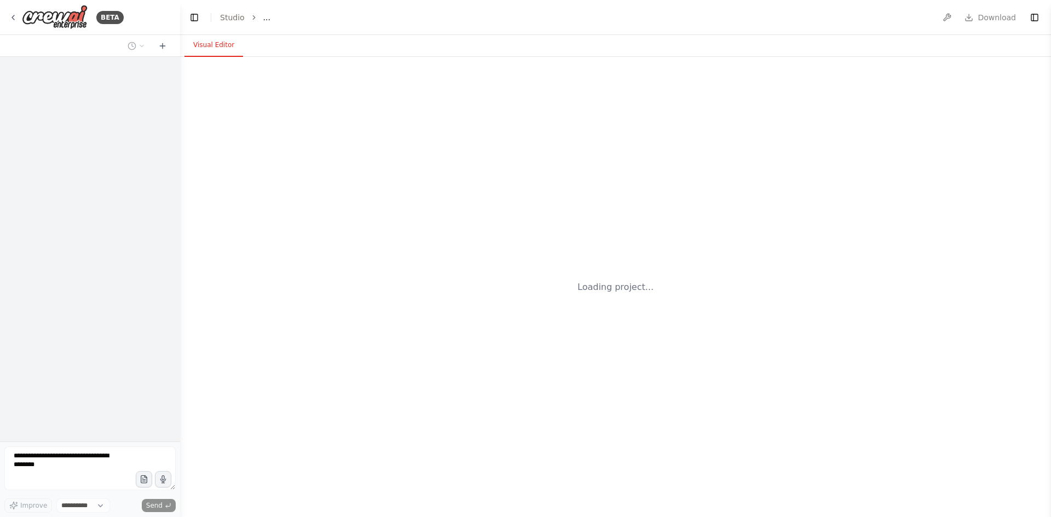
select select "****"
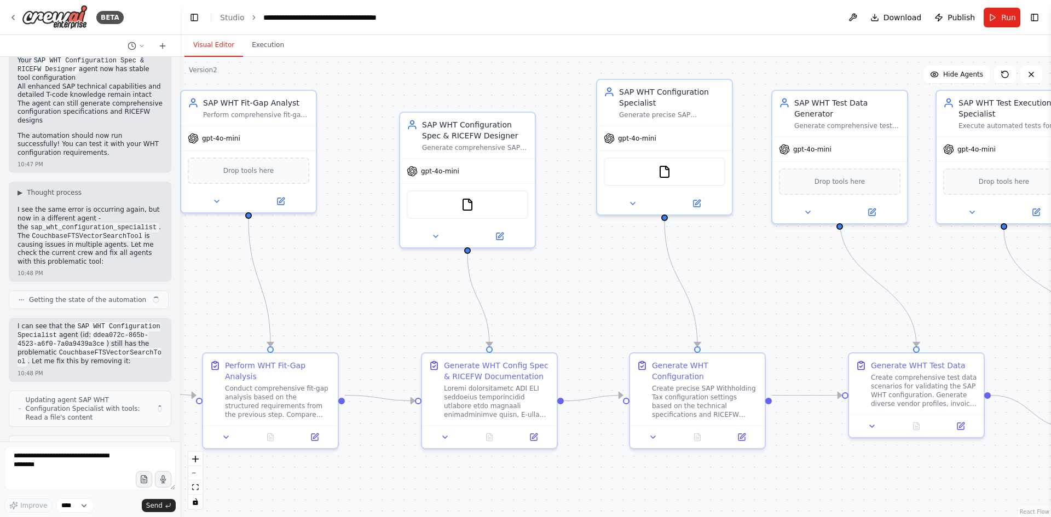
scroll to position [6752, 0]
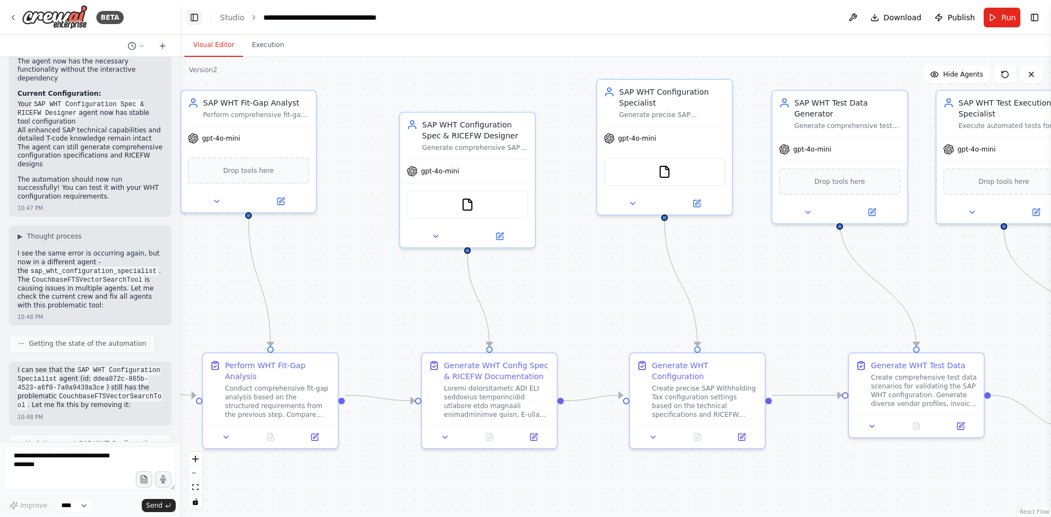
click at [194, 20] on button "Toggle Left Sidebar" at bounding box center [194, 17] width 15 height 15
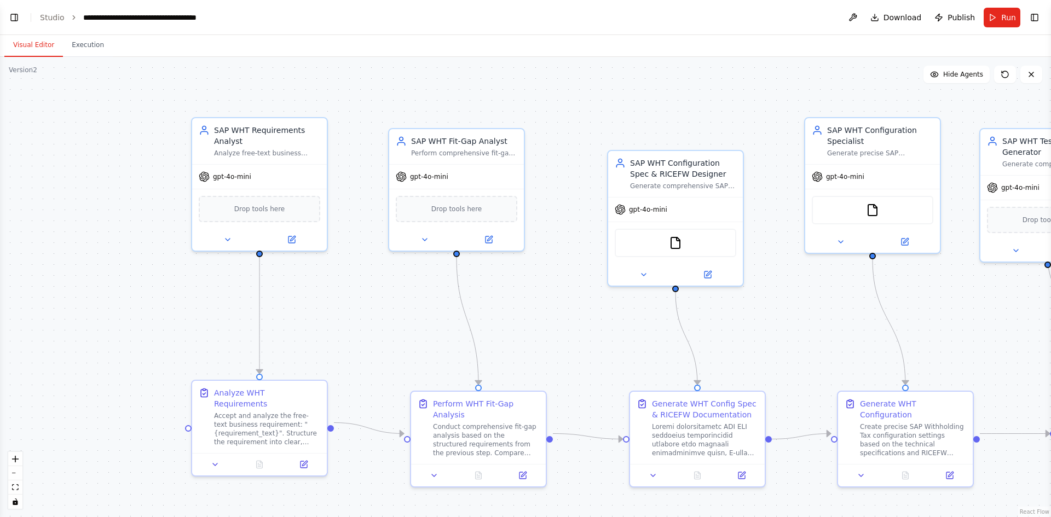
drag, startPoint x: 157, startPoint y: 275, endPoint x: 545, endPoint y: 314, distance: 389.9
click at [545, 314] on div ".deletable-edge-delete-btn { width: 20px; height: 20px; border: 0px solid #ffff…" at bounding box center [525, 287] width 1051 height 460
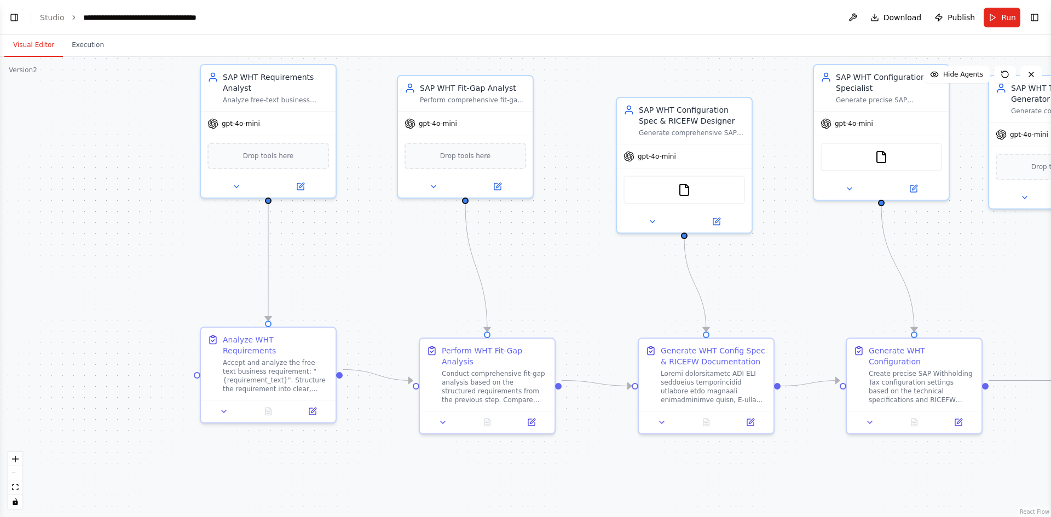
drag, startPoint x: 373, startPoint y: 323, endPoint x: 381, endPoint y: 270, distance: 53.8
click at [381, 270] on div ".deletable-edge-delete-btn { width: 20px; height: 20px; border: 0px solid #ffff…" at bounding box center [525, 287] width 1051 height 460
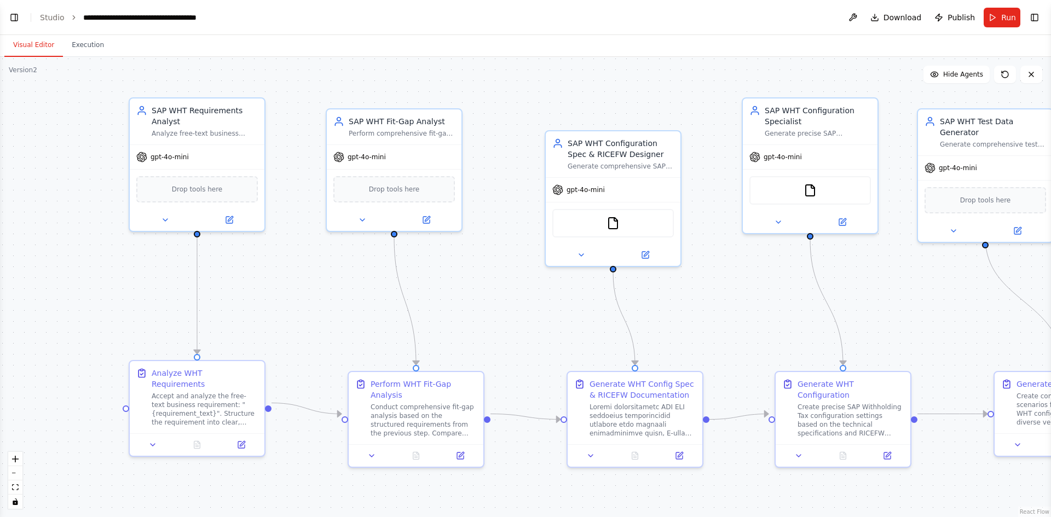
drag, startPoint x: 381, startPoint y: 270, endPoint x: 310, endPoint y: 303, distance: 79.1
click at [310, 303] on div ".deletable-edge-delete-btn { width: 20px; height: 20px; border: 0px solid #ffff…" at bounding box center [525, 287] width 1051 height 460
click at [49, 19] on link "Studio" at bounding box center [52, 17] width 25 height 9
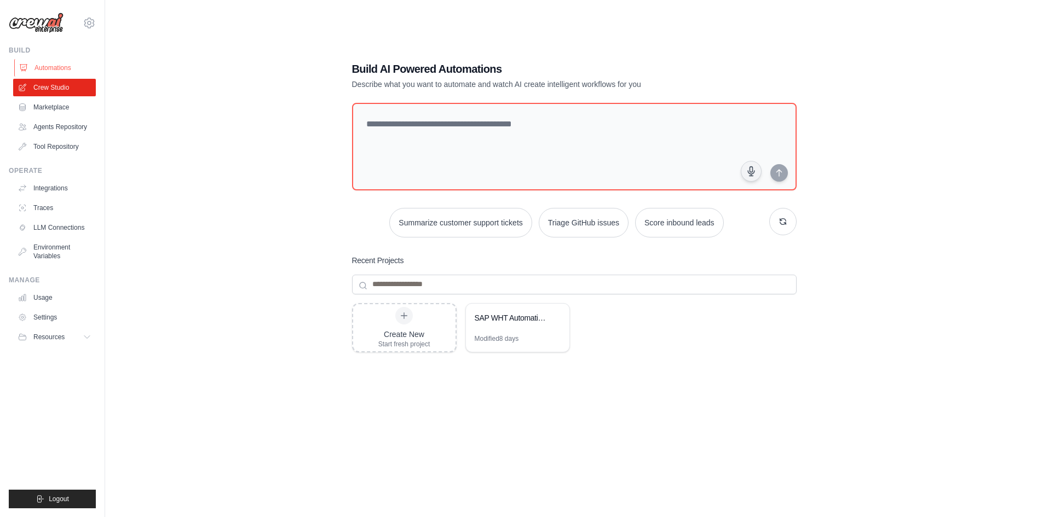
click at [52, 66] on link "Automations" at bounding box center [55, 68] width 83 height 18
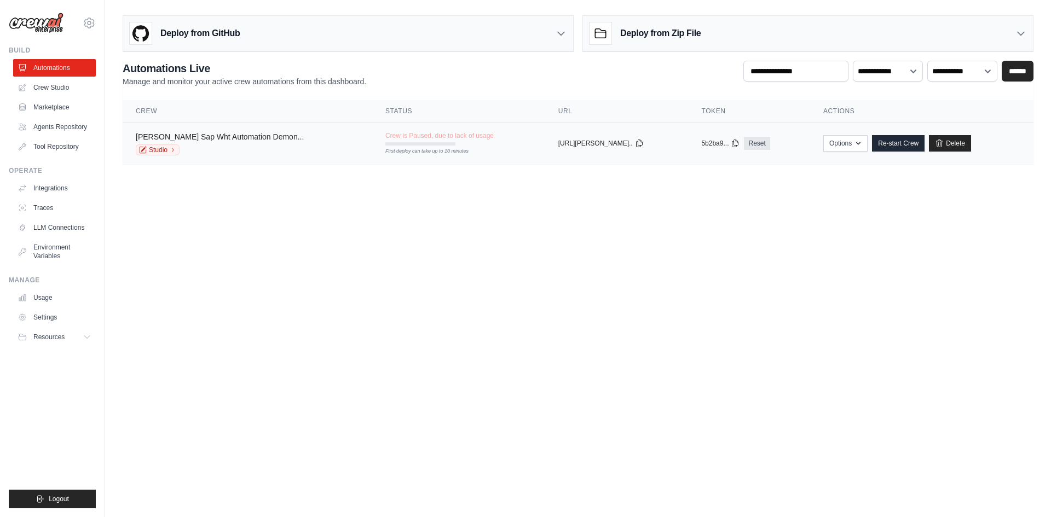
click at [235, 137] on link "Jigar Shah's Sap Wht Automation Demon..." at bounding box center [220, 136] width 168 height 9
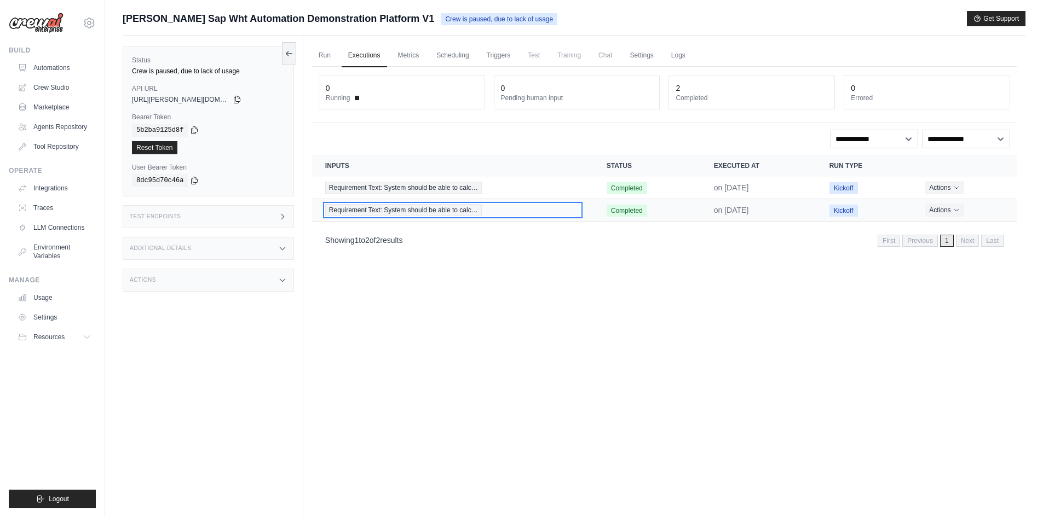
click at [414, 208] on span "Requirement Text: System should be able to calc…" at bounding box center [403, 210] width 157 height 12
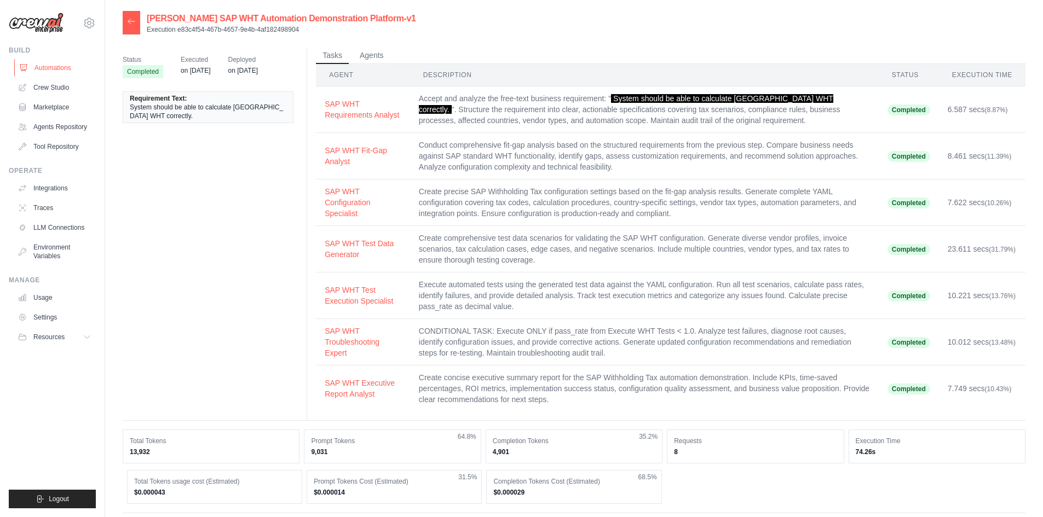
click at [50, 71] on link "Automations" at bounding box center [55, 68] width 83 height 18
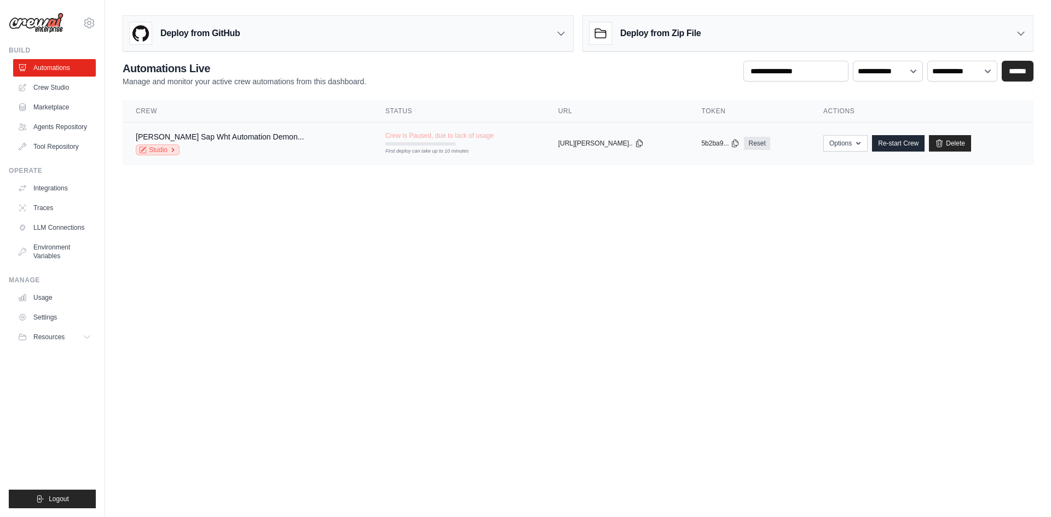
click at [160, 152] on link "Studio" at bounding box center [158, 149] width 44 height 11
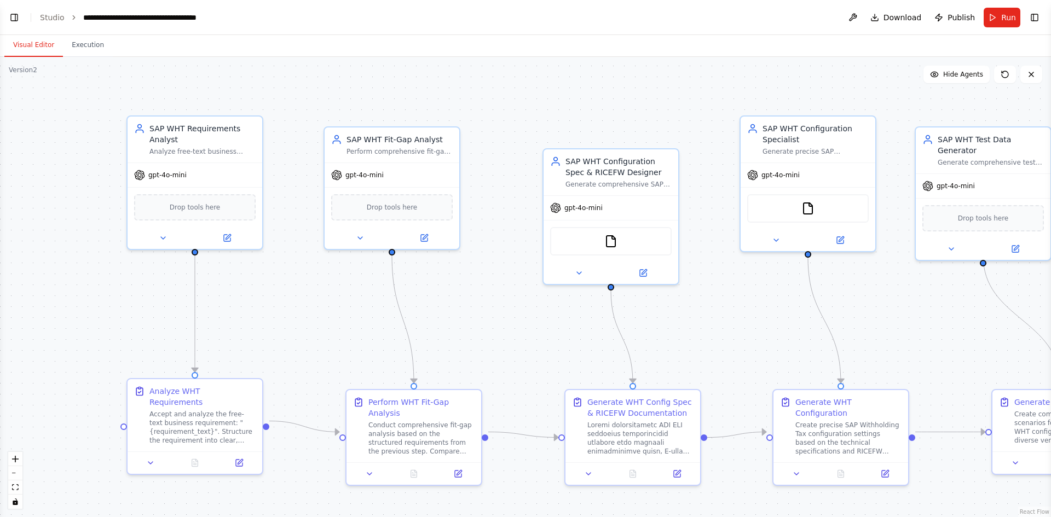
drag, startPoint x: 167, startPoint y: 268, endPoint x: 490, endPoint y: 305, distance: 325.5
click at [490, 305] on div ".deletable-edge-delete-btn { width: 20px; height: 20px; border: 0px solid #ffff…" at bounding box center [525, 287] width 1051 height 460
click at [1002, 27] on button "Run" at bounding box center [1002, 18] width 37 height 20
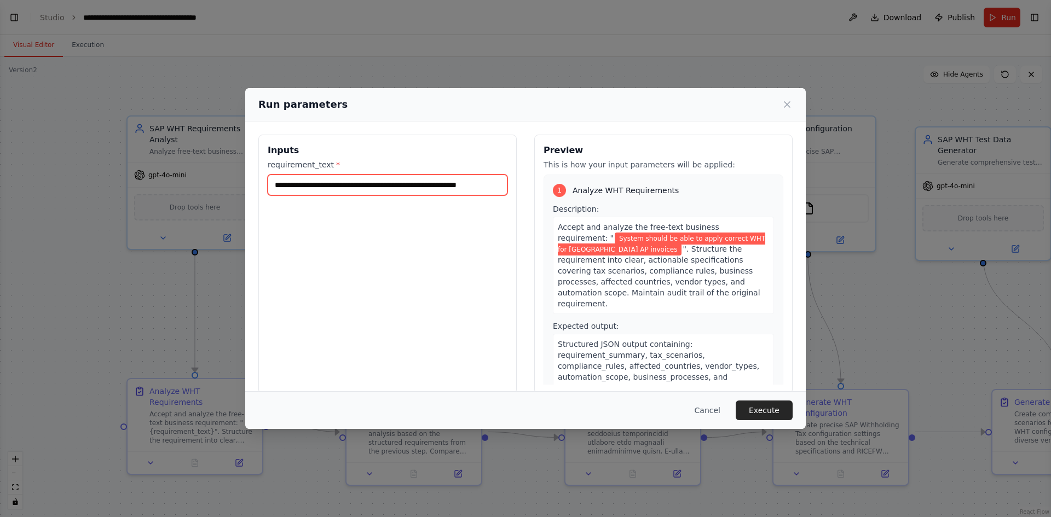
click at [431, 179] on input "**********" at bounding box center [388, 185] width 240 height 21
click at [785, 98] on div "Run parameters" at bounding box center [525, 104] width 534 height 15
click at [790, 102] on icon at bounding box center [787, 104] width 11 height 11
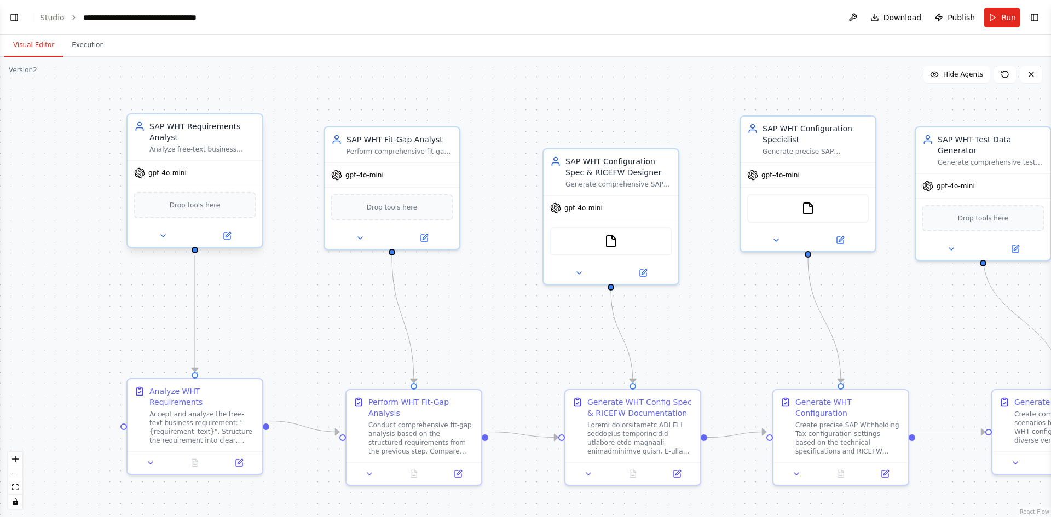
click at [173, 172] on span "gpt-4o-mini" at bounding box center [167, 173] width 38 height 9
click at [997, 18] on button "Run" at bounding box center [1002, 18] width 37 height 20
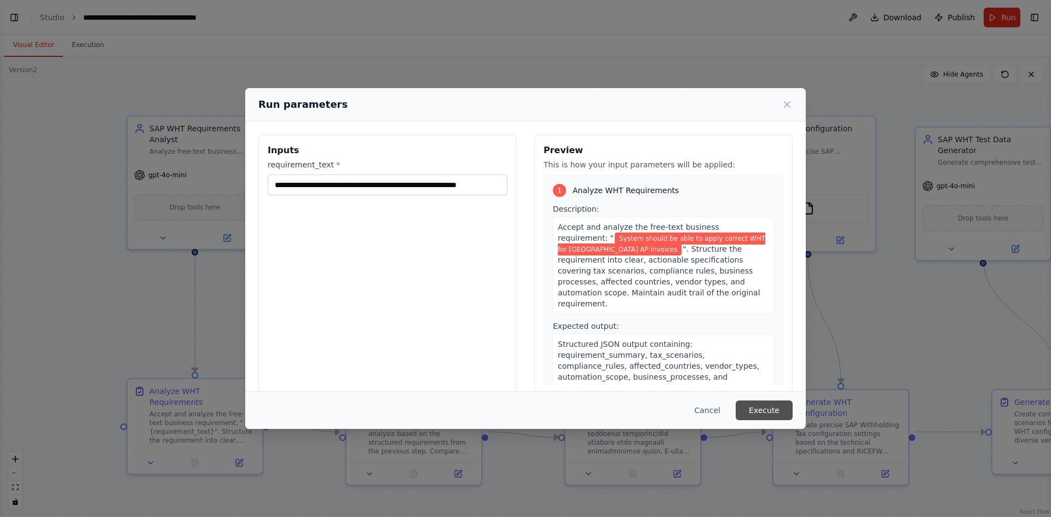
click at [760, 404] on button "Execute" at bounding box center [764, 411] width 57 height 20
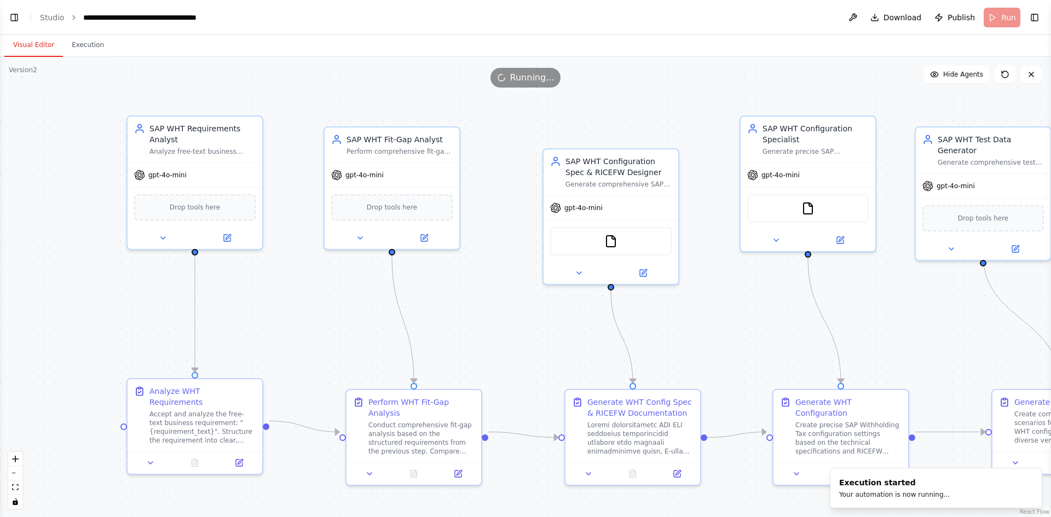
click at [36, 44] on button "Visual Editor" at bounding box center [33, 45] width 59 height 23
click at [250, 455] on button at bounding box center [239, 460] width 38 height 13
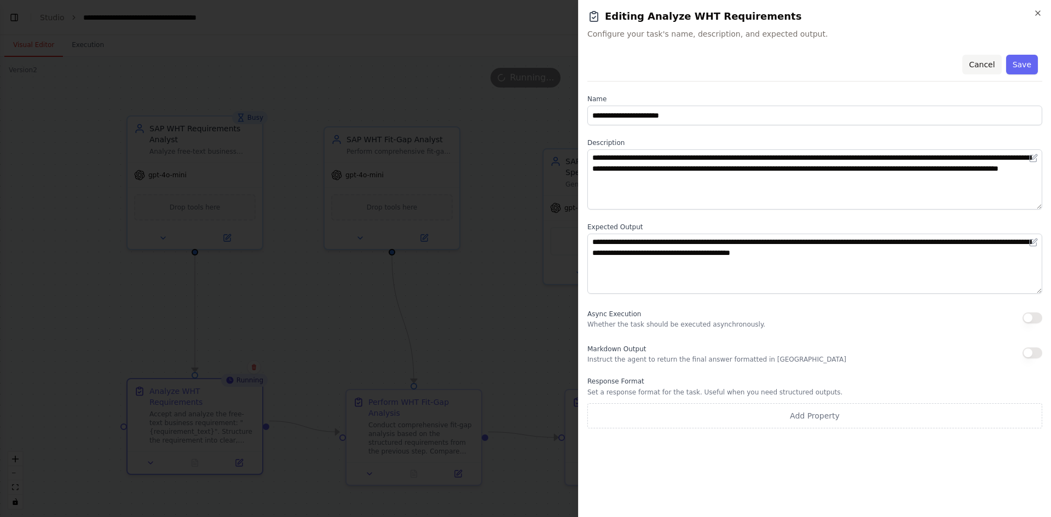
click at [979, 59] on button "Cancel" at bounding box center [981, 65] width 39 height 20
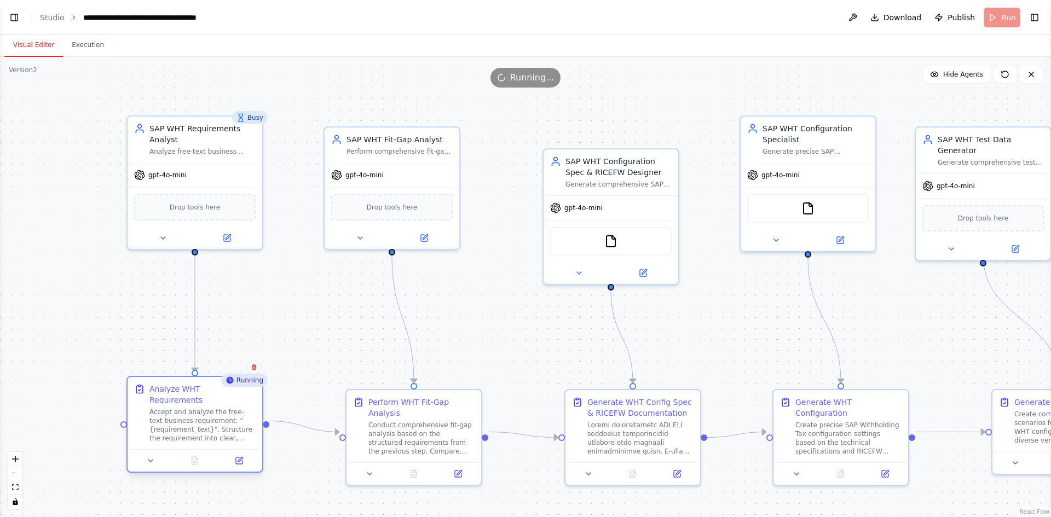
click at [194, 458] on div at bounding box center [195, 460] width 135 height 22
click at [240, 458] on div at bounding box center [195, 460] width 135 height 22
click at [239, 458] on icon at bounding box center [239, 461] width 7 height 7
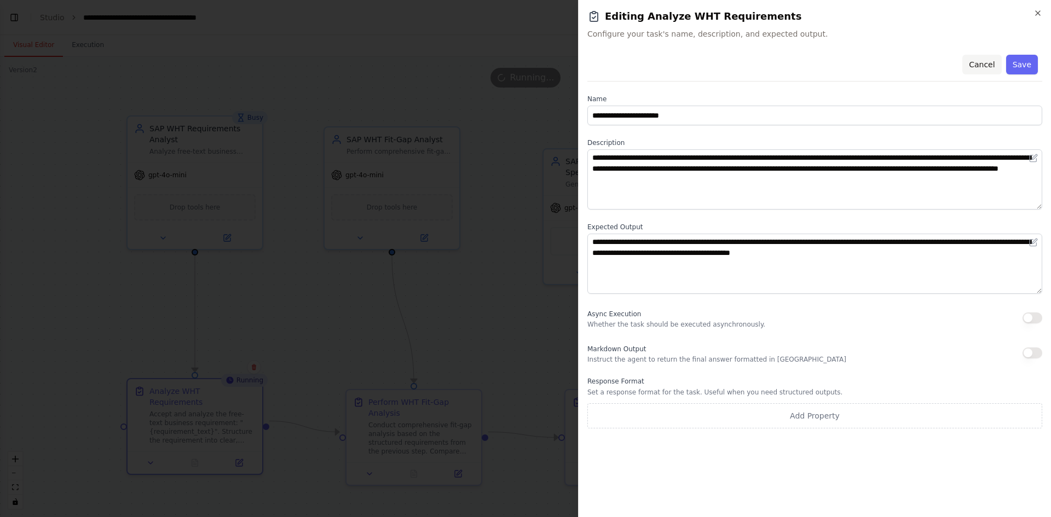
click at [986, 58] on button "Cancel" at bounding box center [981, 65] width 39 height 20
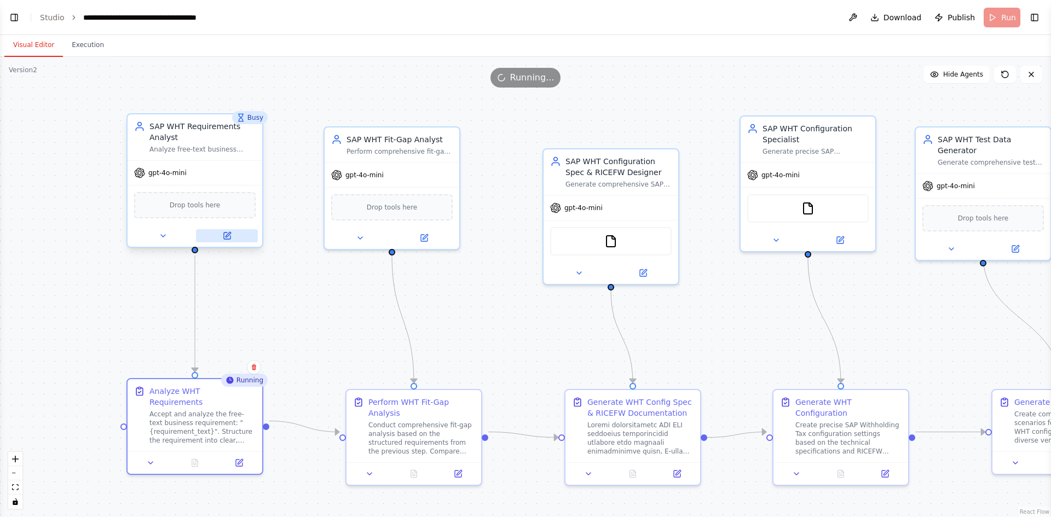
click at [227, 235] on icon at bounding box center [227, 234] width 5 height 5
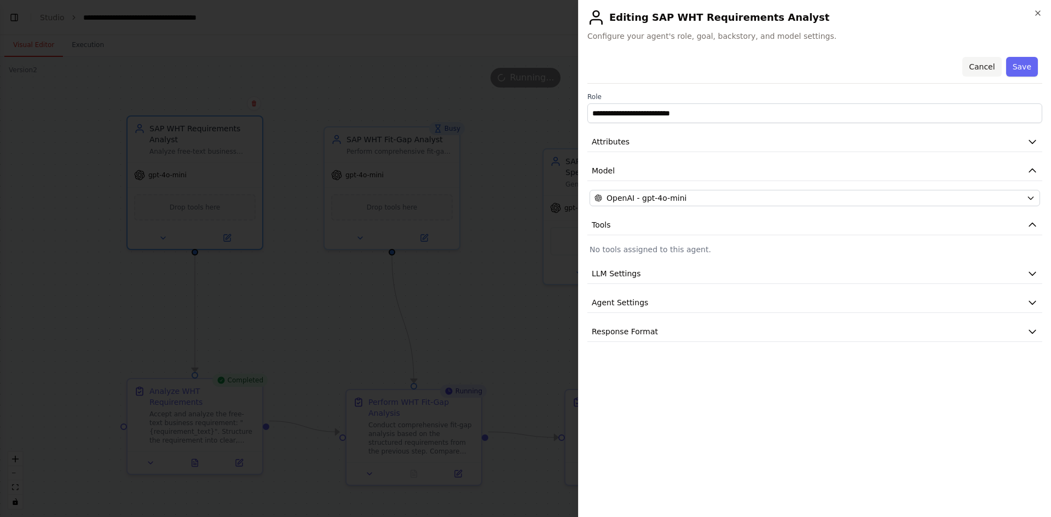
click at [987, 71] on button "Cancel" at bounding box center [981, 67] width 39 height 20
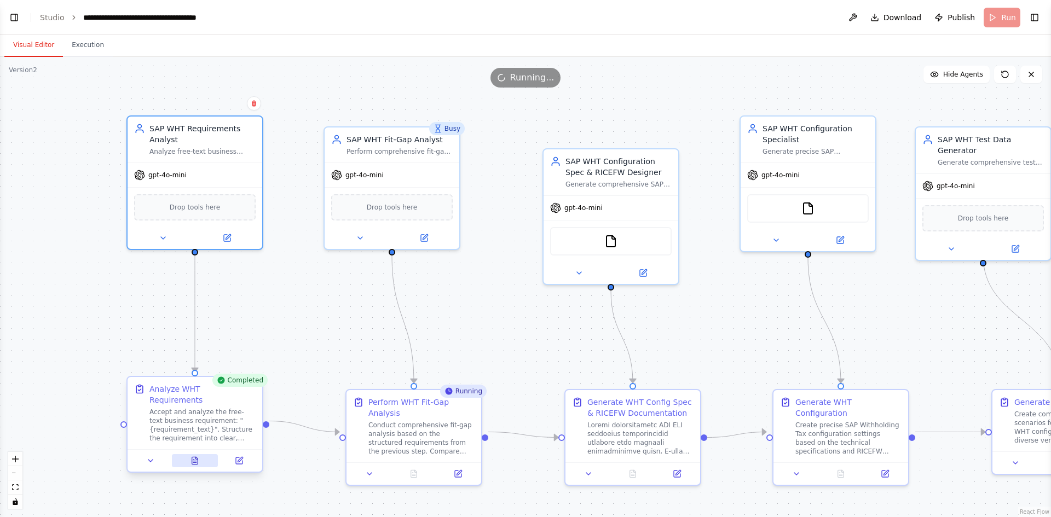
click at [197, 457] on icon at bounding box center [195, 460] width 6 height 7
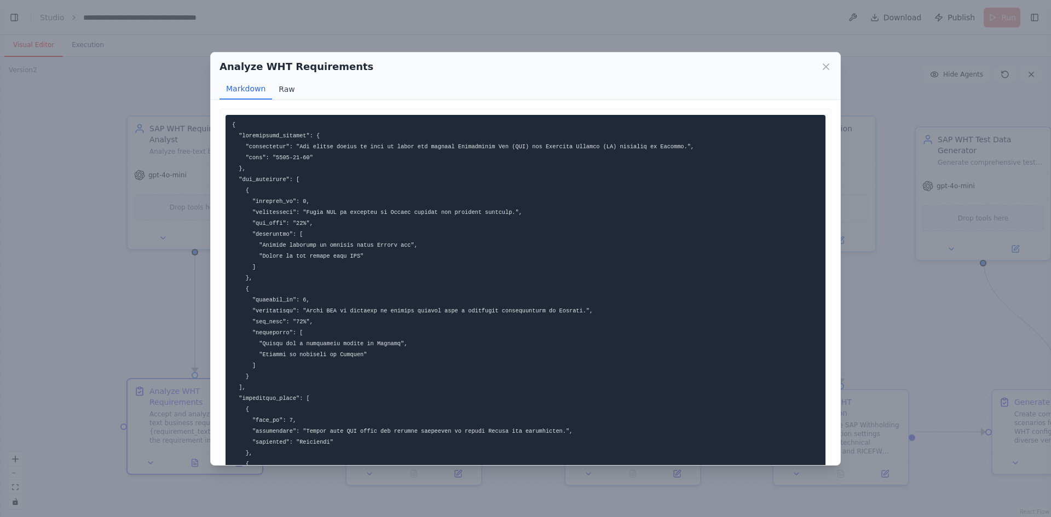
click at [279, 86] on button "Raw" at bounding box center [286, 89] width 29 height 21
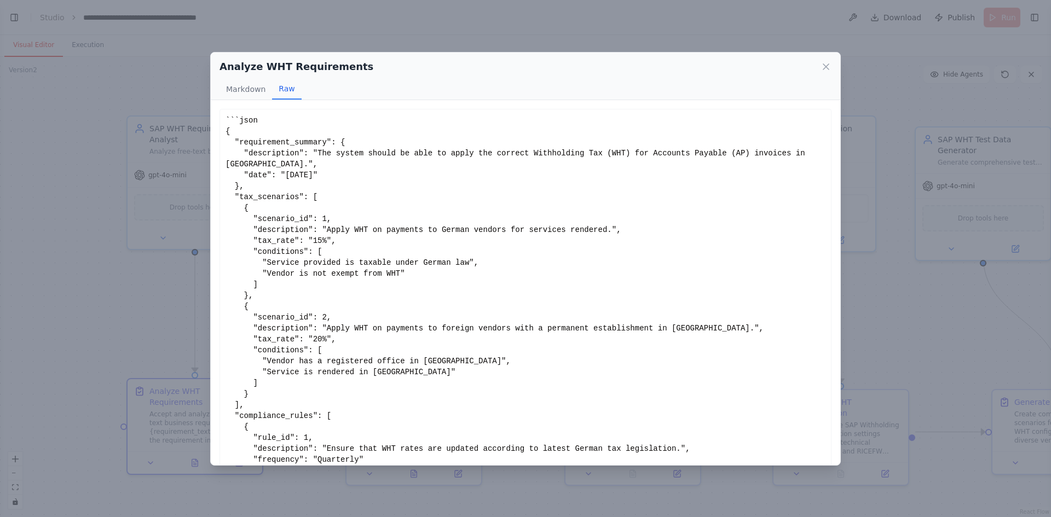
scroll to position [37, 0]
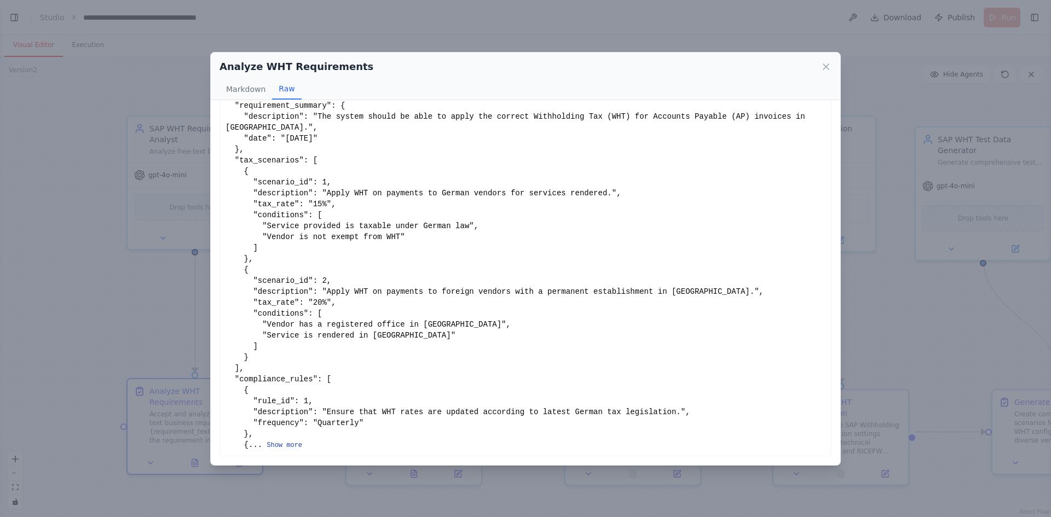
click at [277, 443] on button "Show more" at bounding box center [285, 445] width 36 height 9
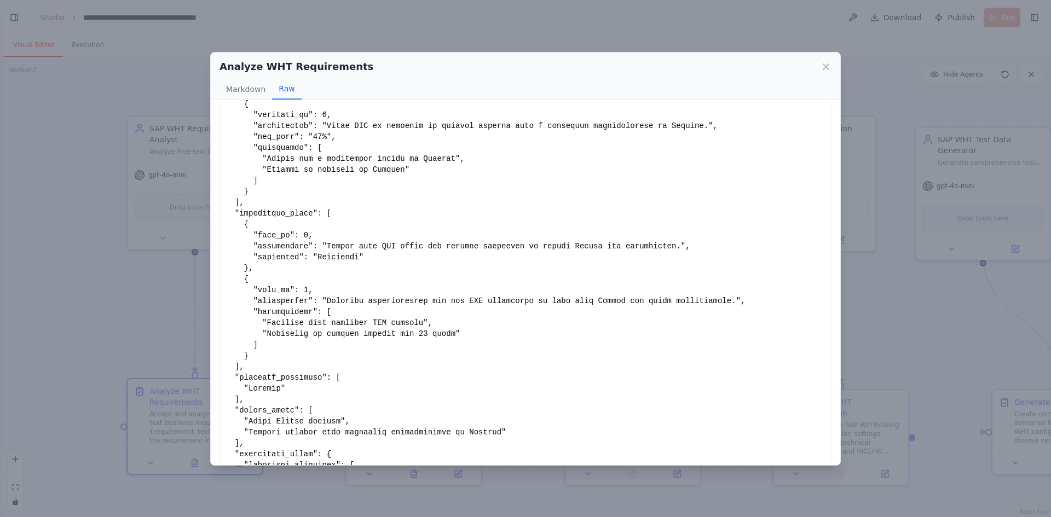
scroll to position [206, 0]
click at [824, 71] on icon at bounding box center [825, 66] width 11 height 11
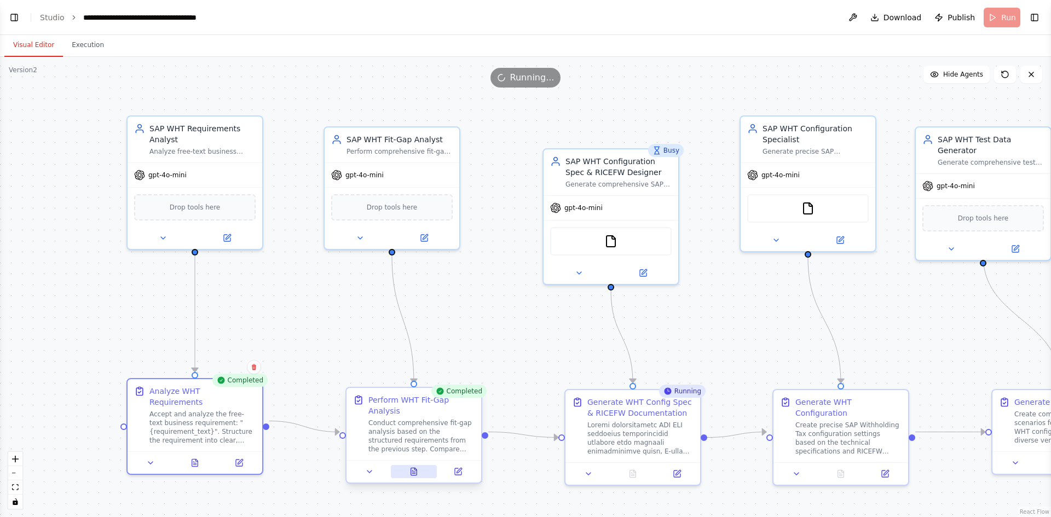
click at [419, 465] on button at bounding box center [414, 471] width 47 height 13
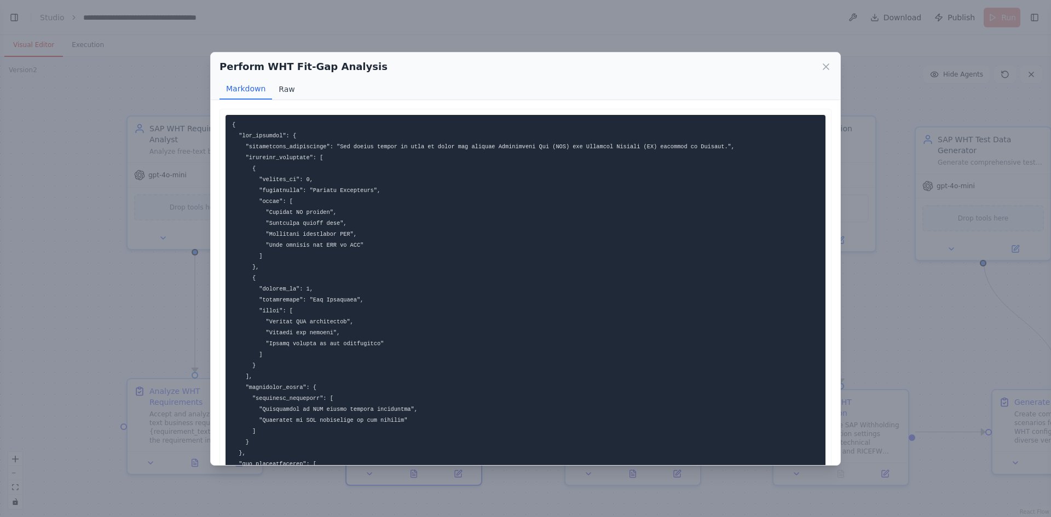
click at [278, 90] on button "Raw" at bounding box center [286, 89] width 29 height 21
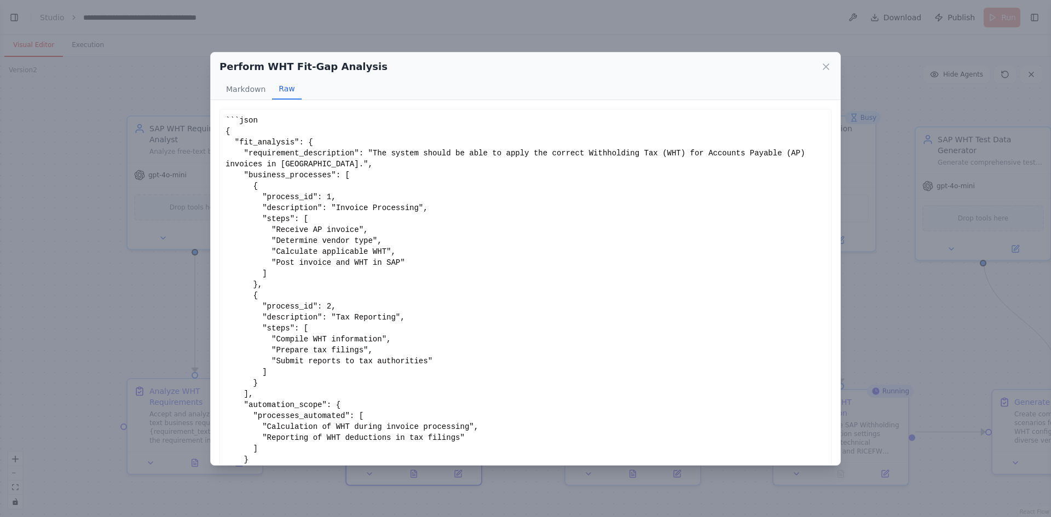
scroll to position [70, 0]
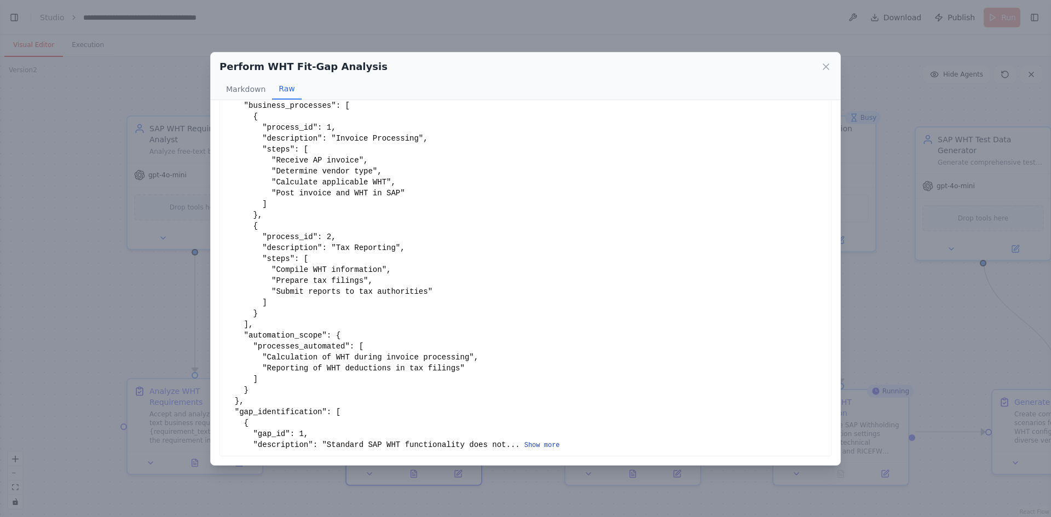
click at [524, 445] on button "Show more" at bounding box center [542, 445] width 36 height 9
click at [524, 448] on button "Show more" at bounding box center [542, 445] width 36 height 9
click at [831, 65] on icon at bounding box center [825, 66] width 11 height 11
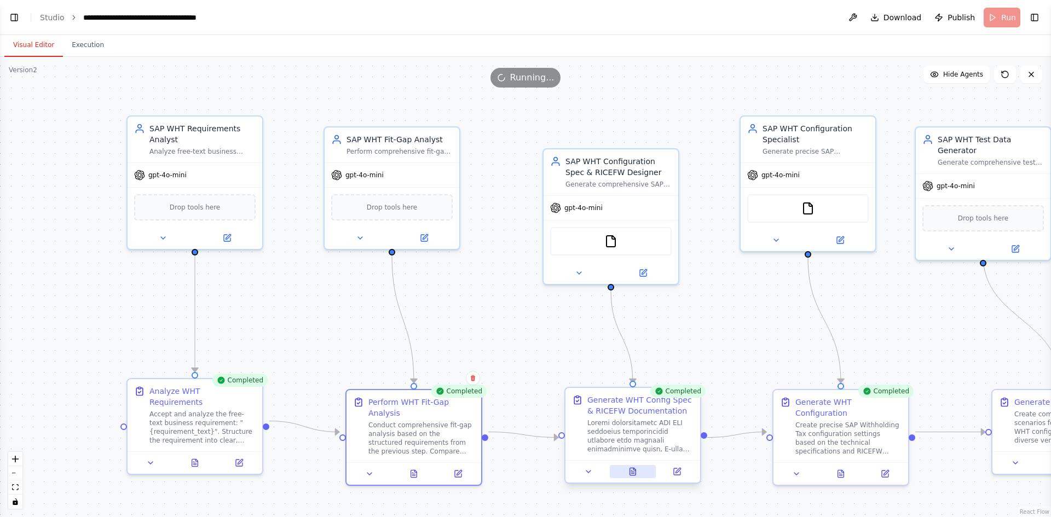
click at [633, 469] on icon at bounding box center [634, 469] width 2 height 2
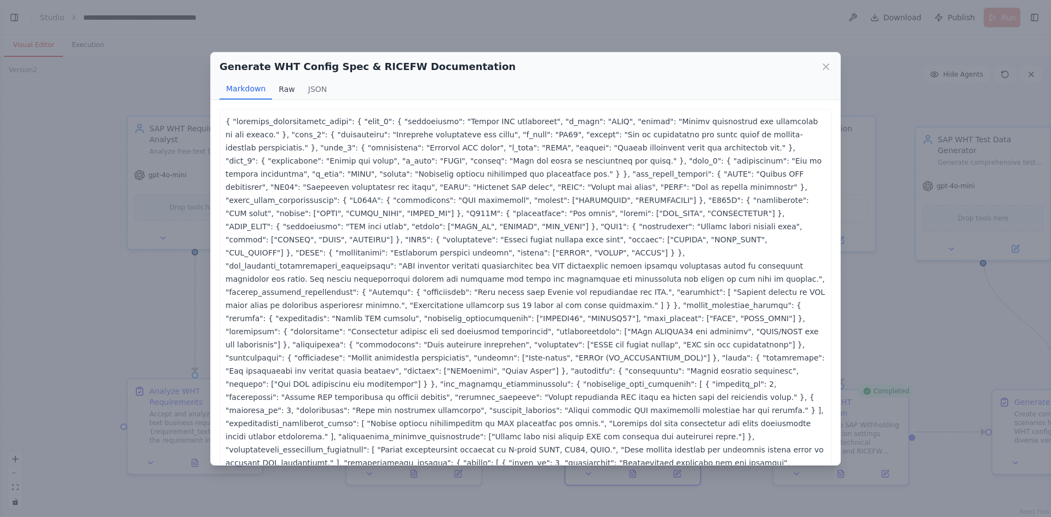
click at [287, 94] on button "Raw" at bounding box center [286, 89] width 29 height 21
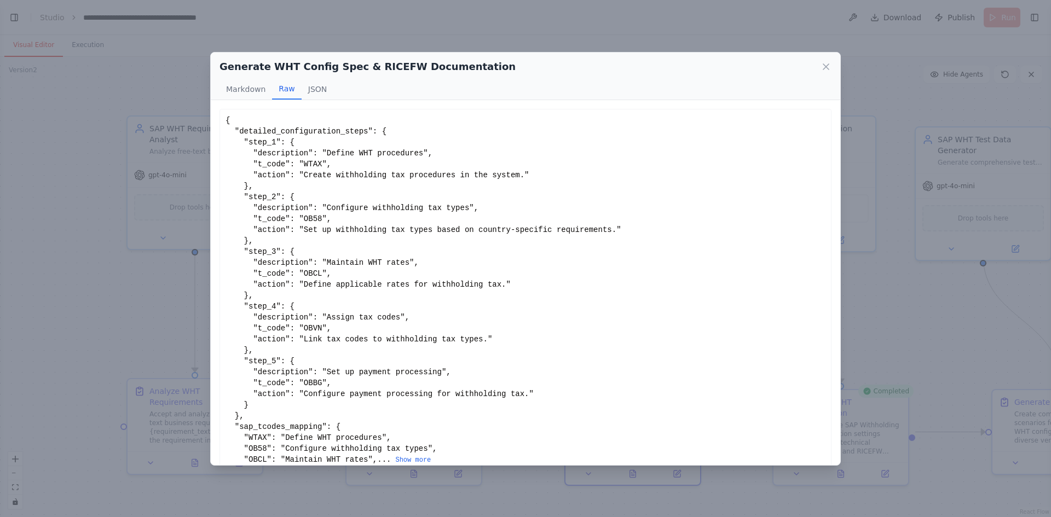
scroll to position [15, 0]
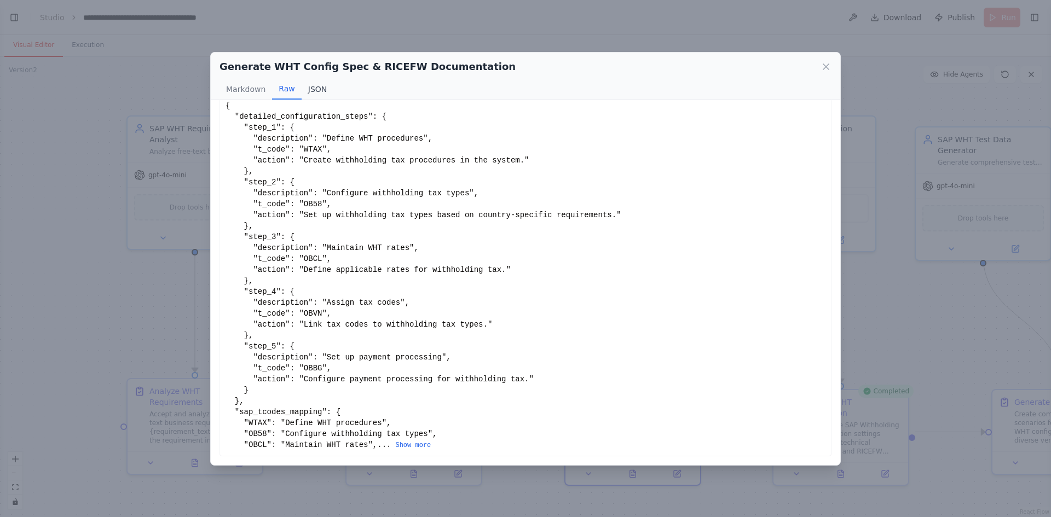
click at [316, 91] on button "JSON" at bounding box center [318, 89] width 32 height 21
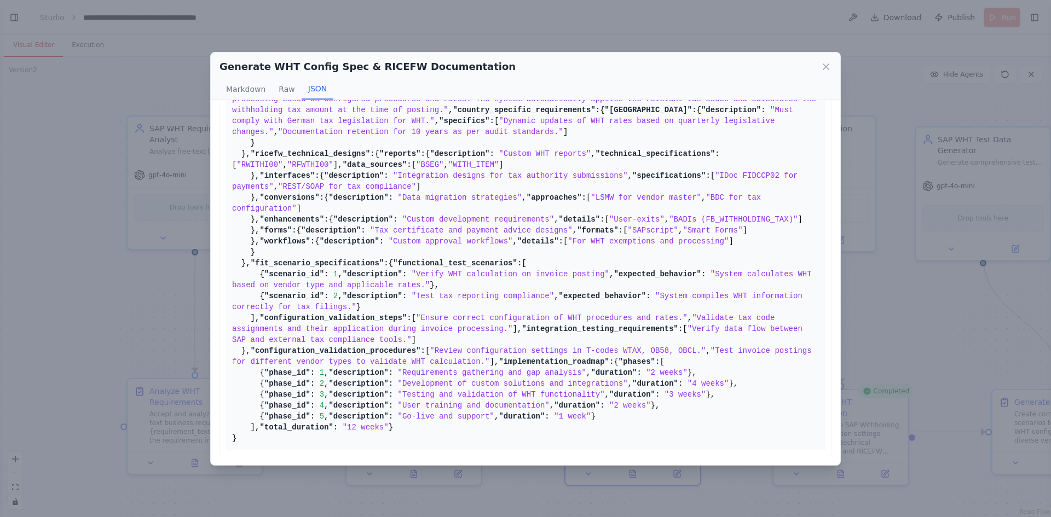
scroll to position [877, 0]
click at [138, 290] on div "Generate WHT Config Spec & RICEFW Documentation Markdown Raw JSON ... Show more…" at bounding box center [525, 258] width 1051 height 517
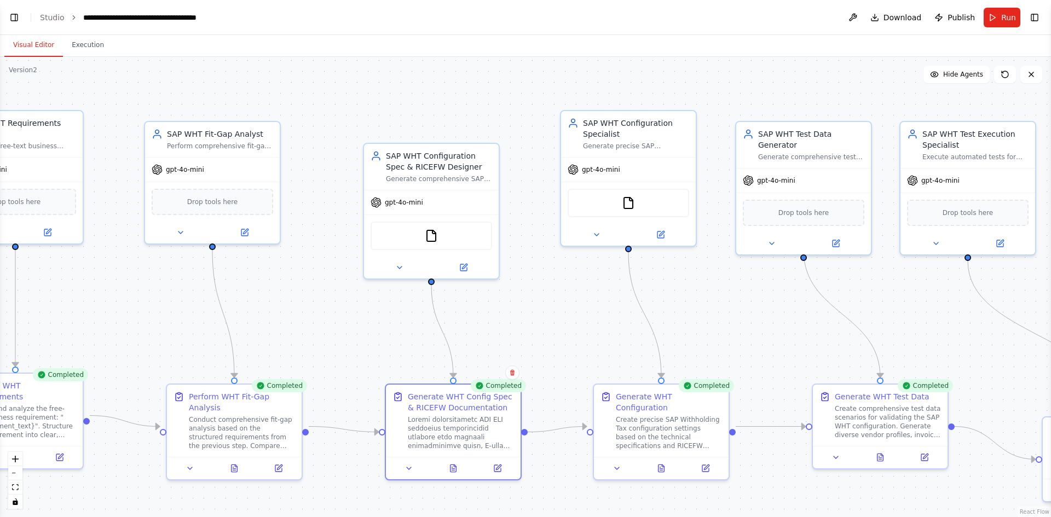
drag, startPoint x: 753, startPoint y: 332, endPoint x: 506, endPoint y: 311, distance: 247.7
click at [506, 311] on div ".deletable-edge-delete-btn { width: 20px; height: 20px; border: 0px solid #ffff…" at bounding box center [525, 287] width 1051 height 460
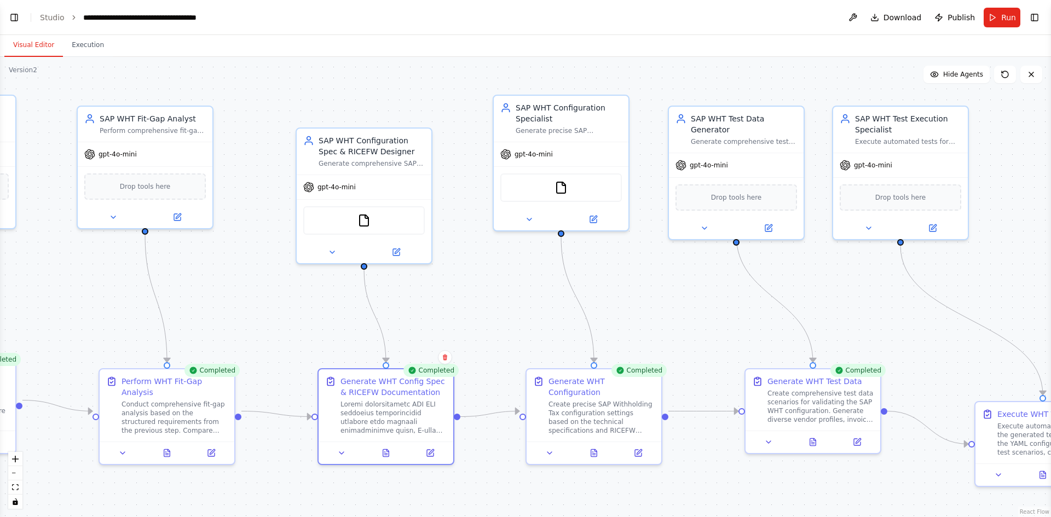
click at [594, 454] on div ".deletable-edge-delete-btn { width: 20px; height: 20px; border: 0px solid #ffff…" at bounding box center [525, 287] width 1051 height 460
click at [594, 447] on icon at bounding box center [594, 450] width 6 height 7
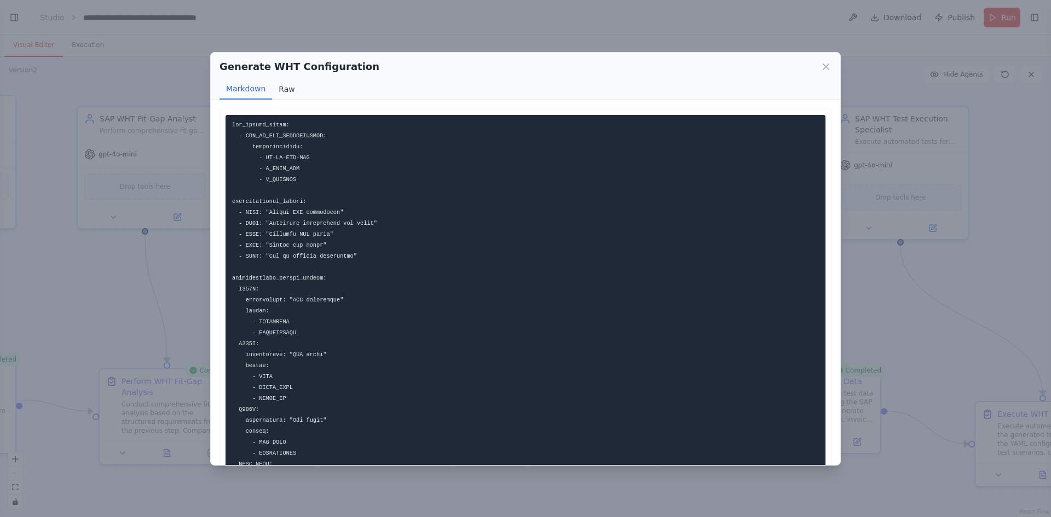
click at [279, 90] on button "Raw" at bounding box center [286, 89] width 29 height 21
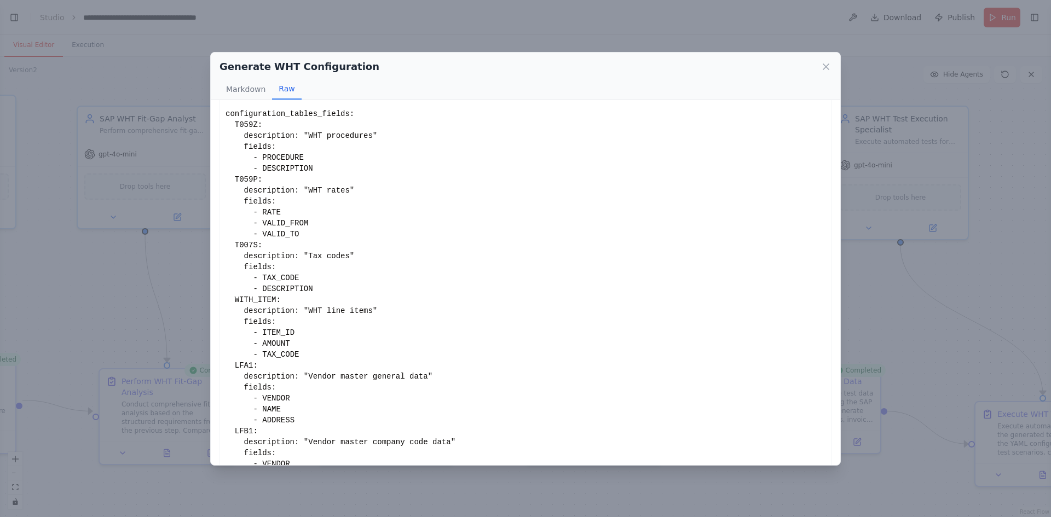
scroll to position [231, 0]
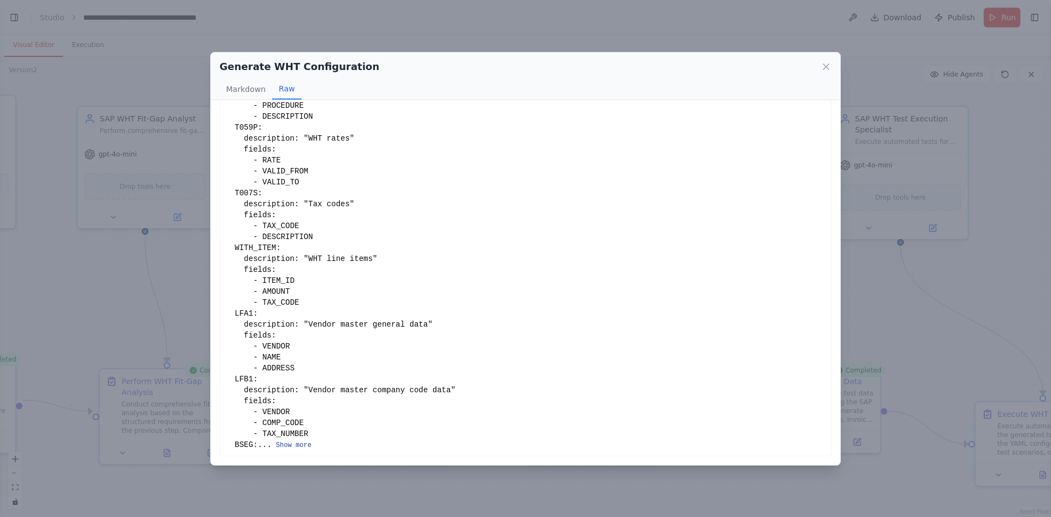
click at [276, 450] on button "Show more" at bounding box center [294, 445] width 36 height 9
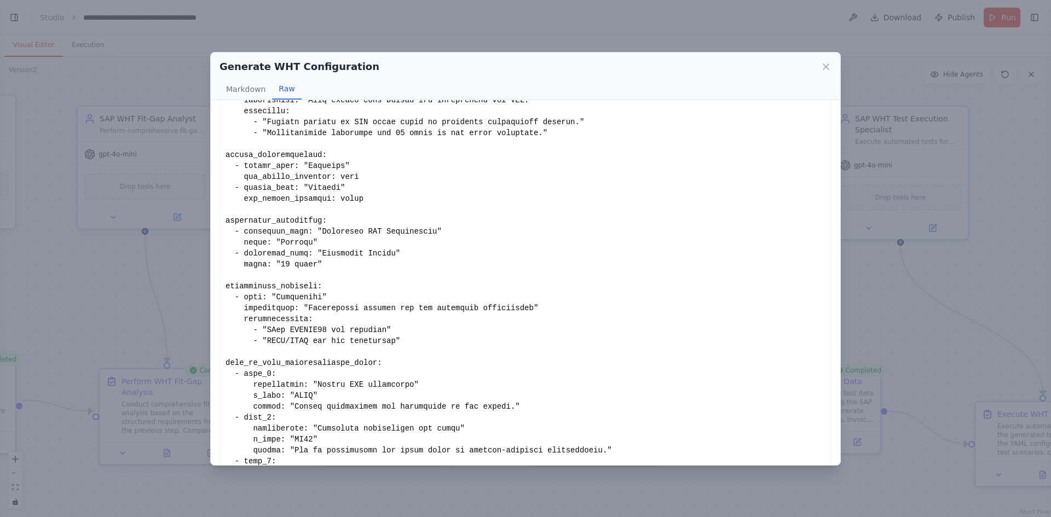
scroll to position [800, 0]
click at [828, 66] on icon at bounding box center [825, 66] width 11 height 11
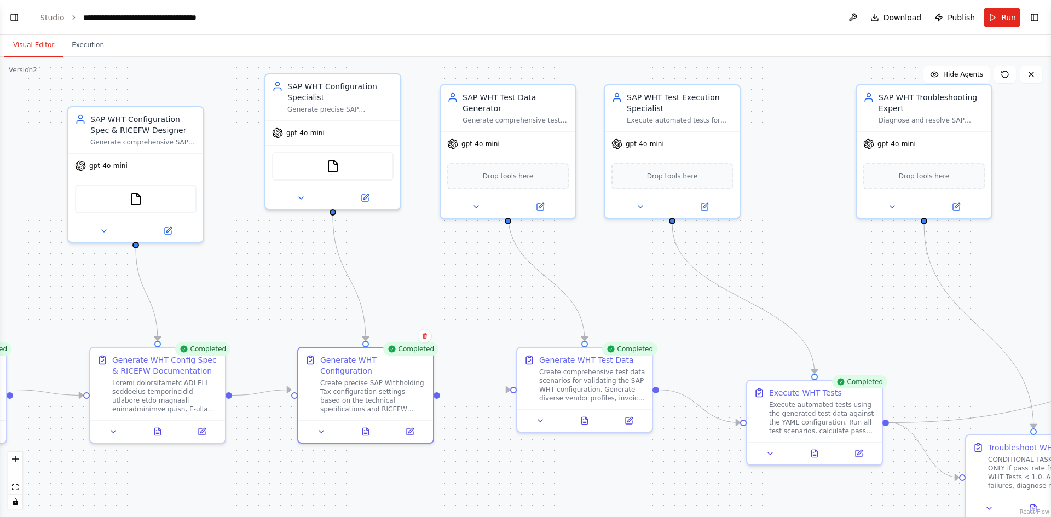
drag, startPoint x: 761, startPoint y: 308, endPoint x: 533, endPoint y: 287, distance: 229.2
click at [533, 287] on div ".deletable-edge-delete-btn { width: 20px; height: 20px; border: 0px solid #ffff…" at bounding box center [525, 287] width 1051 height 460
click at [583, 426] on div at bounding box center [584, 418] width 135 height 22
click at [583, 424] on button at bounding box center [585, 418] width 47 height 13
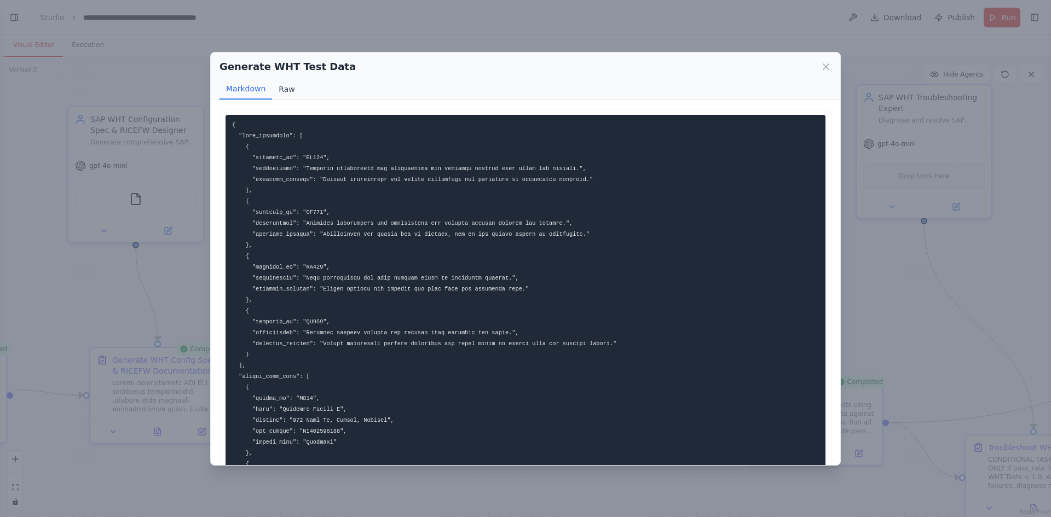
click at [281, 90] on button "Raw" at bounding box center [286, 89] width 29 height 21
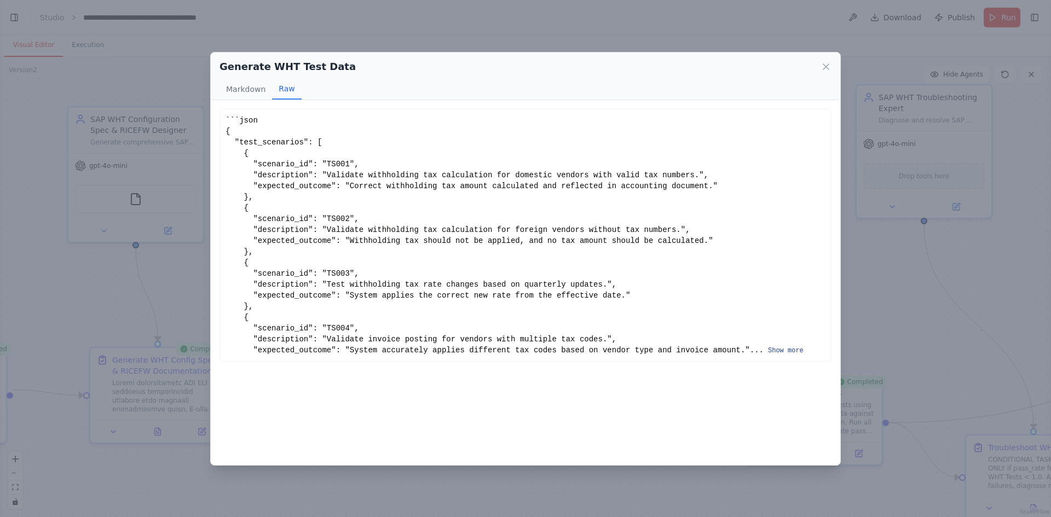
click at [768, 355] on button "Show more" at bounding box center [786, 350] width 36 height 9
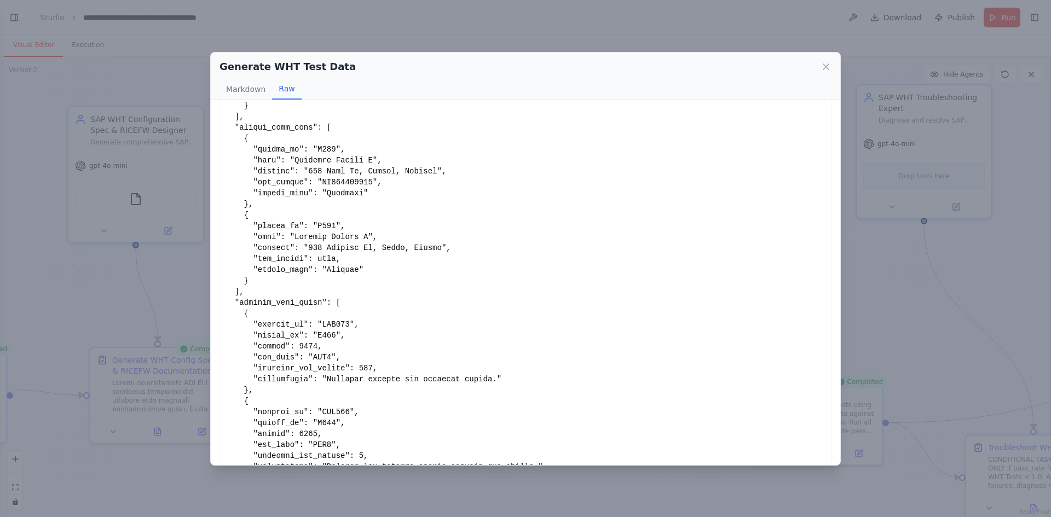
scroll to position [302, 0]
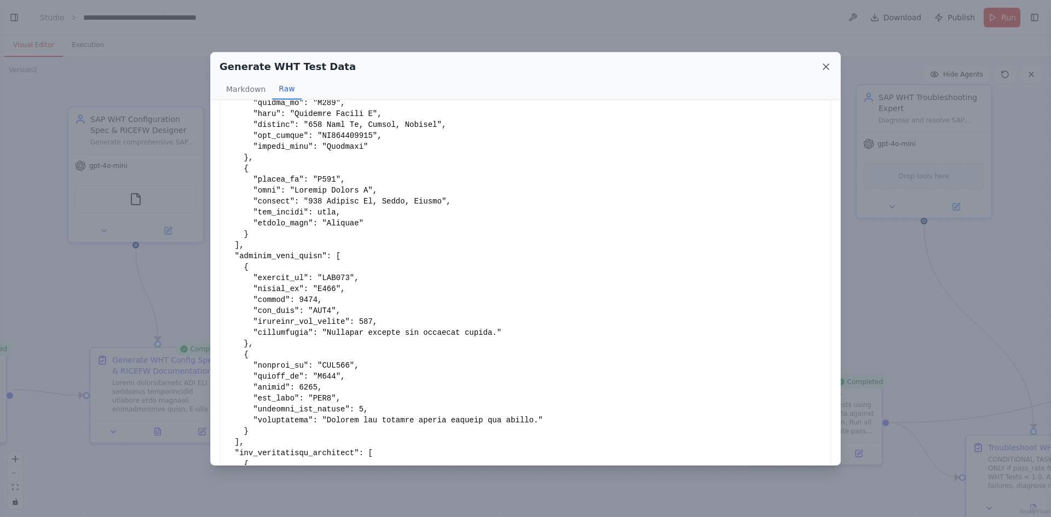
click at [822, 65] on icon at bounding box center [825, 66] width 11 height 11
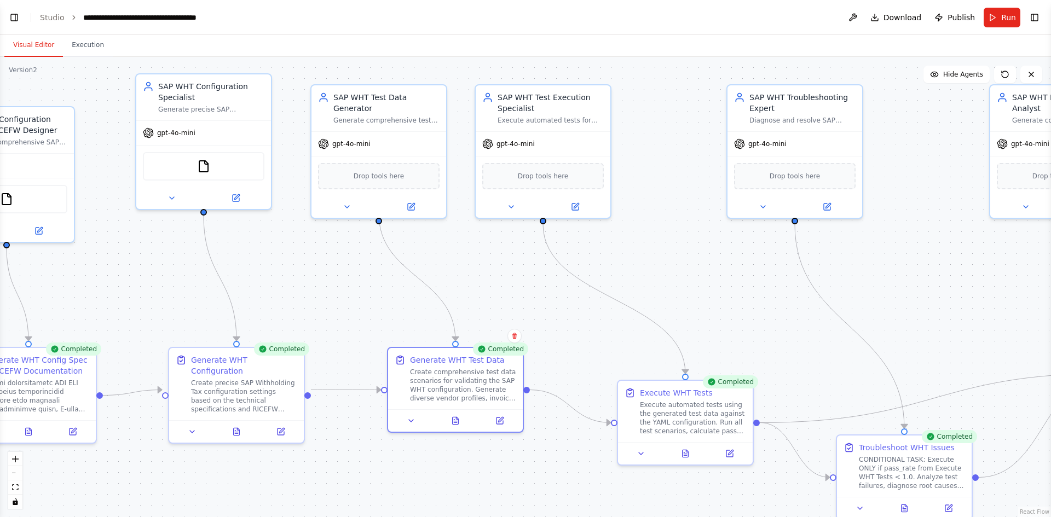
drag, startPoint x: 685, startPoint y: 346, endPoint x: 534, endPoint y: 346, distance: 151.6
click at [534, 346] on div ".deletable-edge-delete-btn { width: 20px; height: 20px; border: 0px solid #ffff…" at bounding box center [525, 287] width 1051 height 460
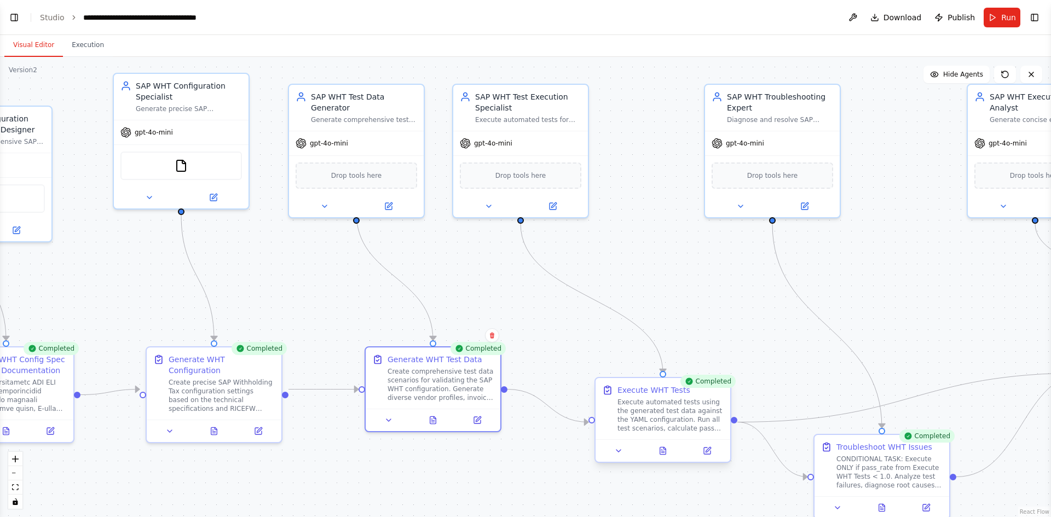
click at [660, 459] on div at bounding box center [662, 450] width 135 height 22
click at [667, 453] on button at bounding box center [663, 450] width 47 height 13
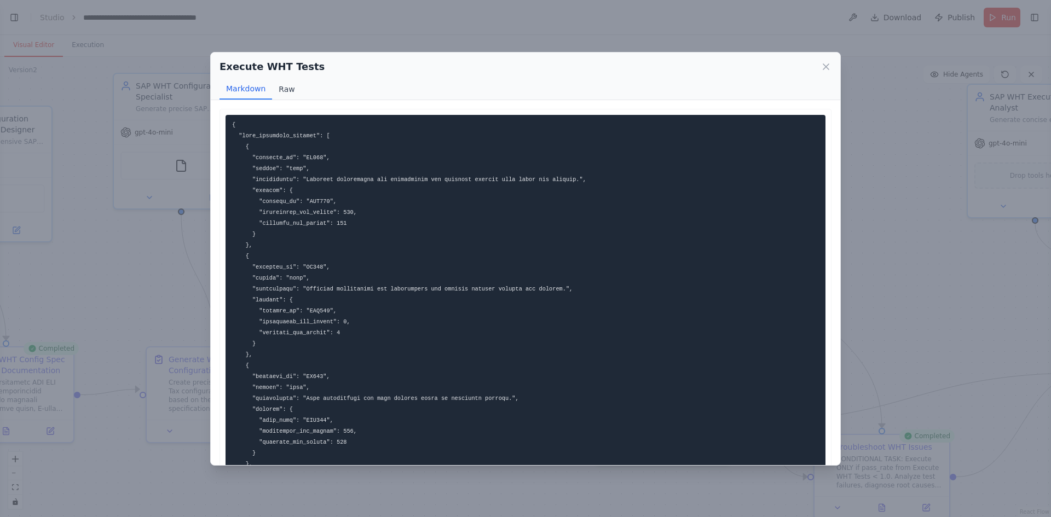
click at [286, 90] on button "Raw" at bounding box center [286, 89] width 29 height 21
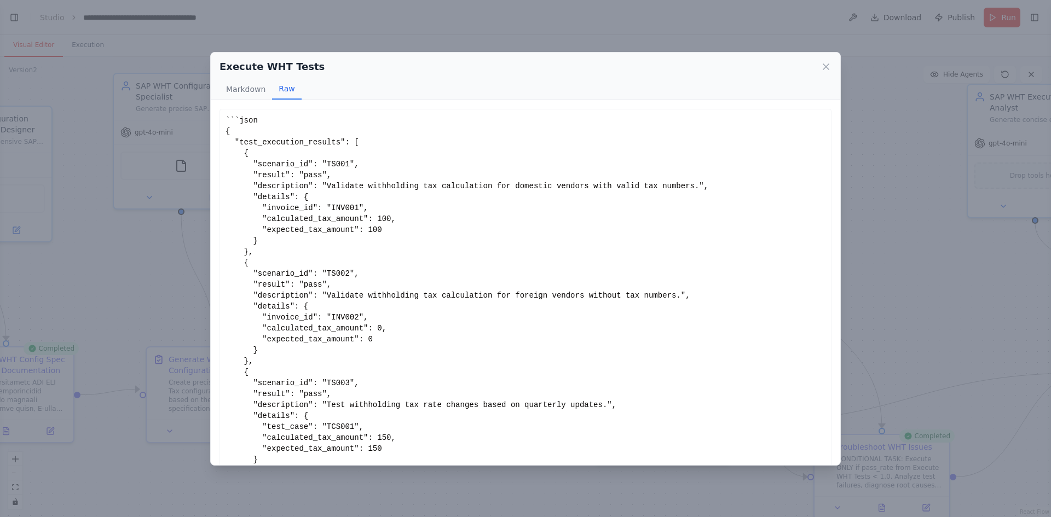
scroll to position [70, 0]
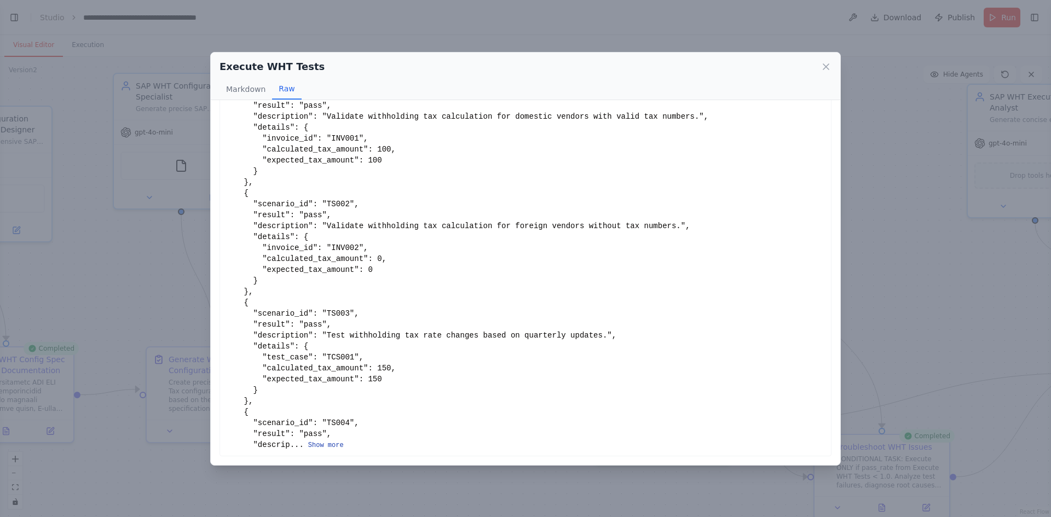
click at [311, 443] on button "Show more" at bounding box center [326, 445] width 36 height 9
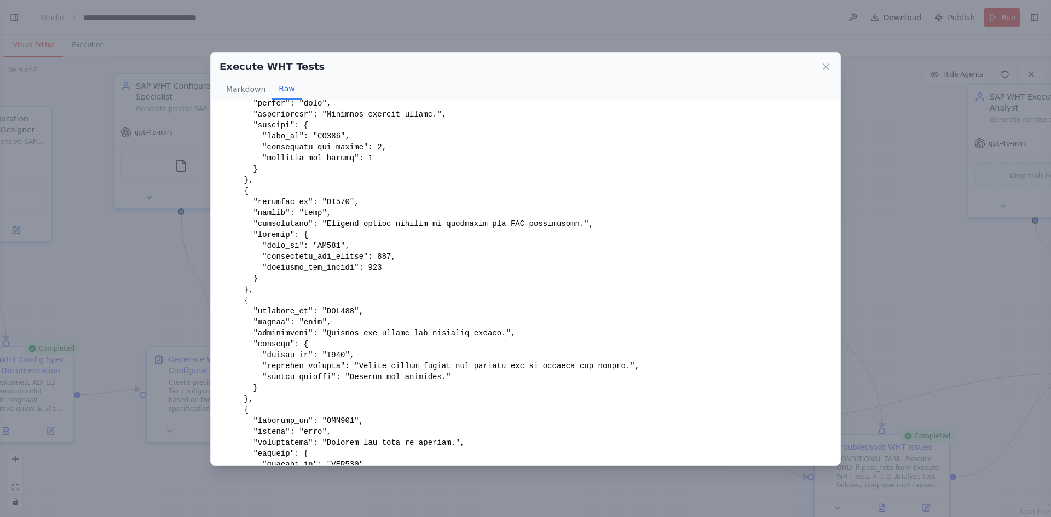
scroll to position [641, 0]
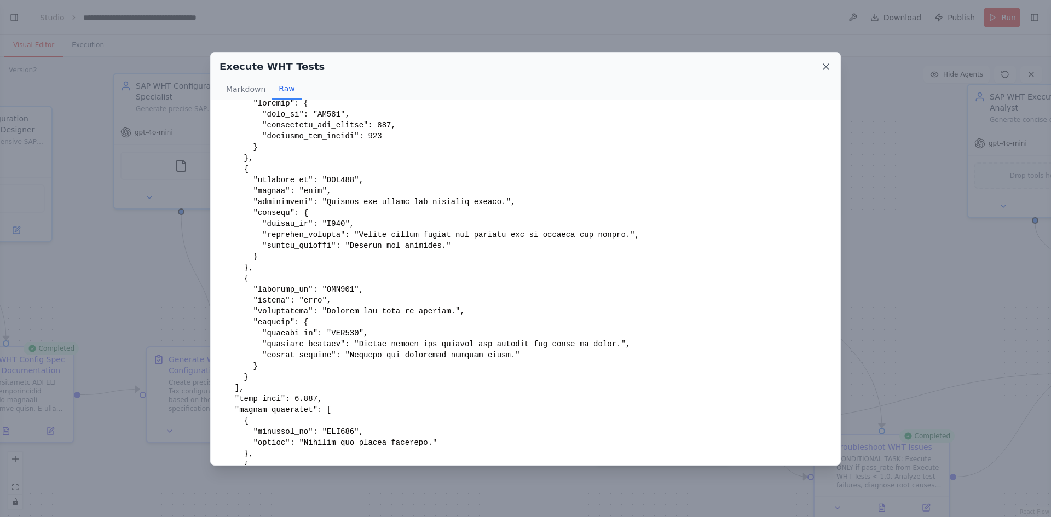
click at [824, 67] on icon at bounding box center [825, 66] width 11 height 11
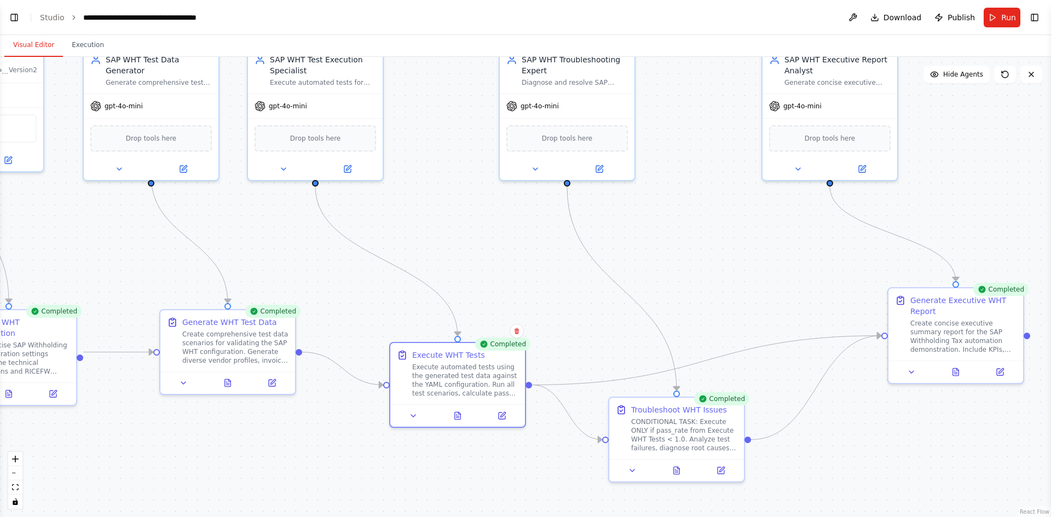
drag, startPoint x: 746, startPoint y: 310, endPoint x: 541, endPoint y: 273, distance: 208.6
click at [541, 273] on div ".deletable-edge-delete-btn { width: 20px; height: 20px; border: 0px solid #ffff…" at bounding box center [525, 287] width 1051 height 460
click at [542, 105] on span "gpt-4o-mini" at bounding box center [539, 104] width 38 height 9
click at [537, 173] on button at bounding box center [535, 166] width 62 height 13
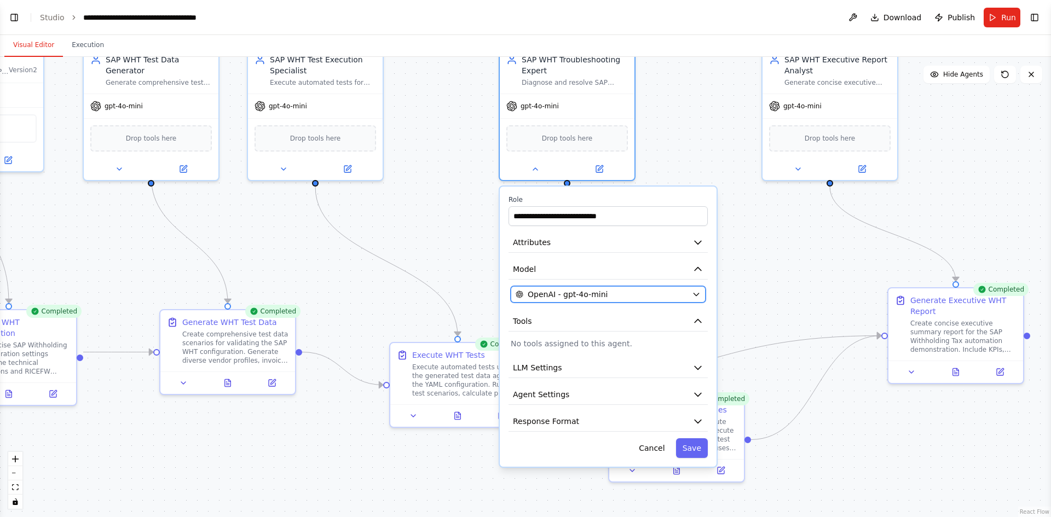
click at [698, 297] on icon "button" at bounding box center [696, 294] width 9 height 9
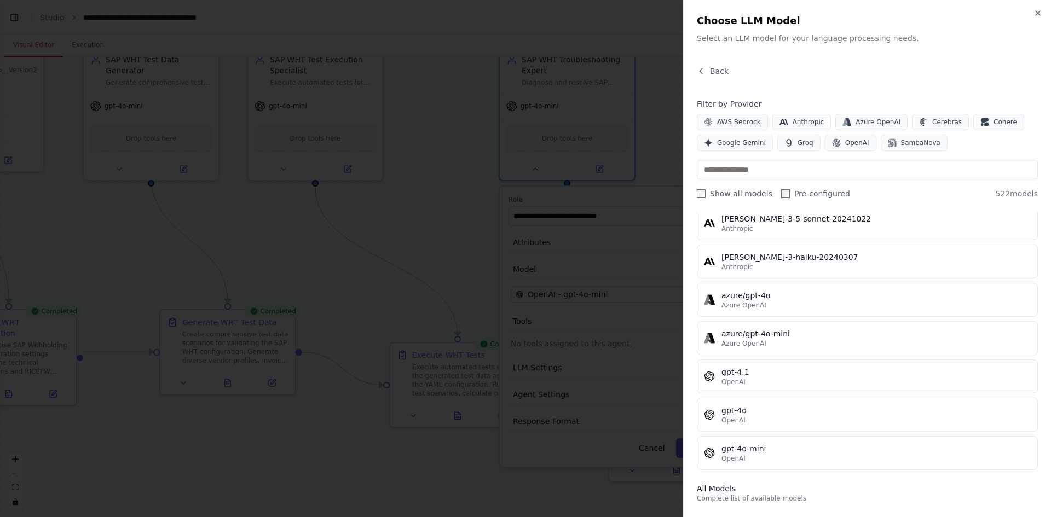
scroll to position [0, 0]
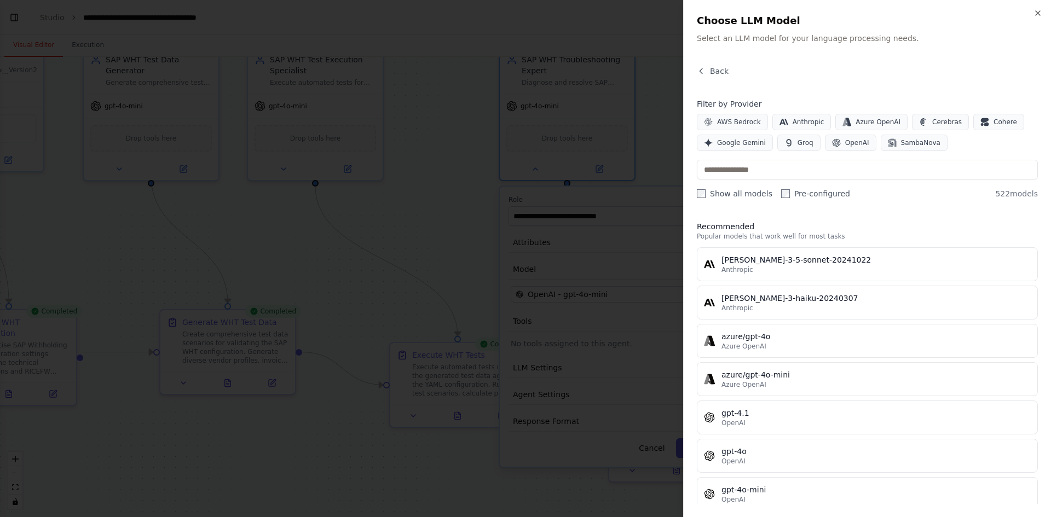
click at [332, 481] on div at bounding box center [525, 258] width 1051 height 517
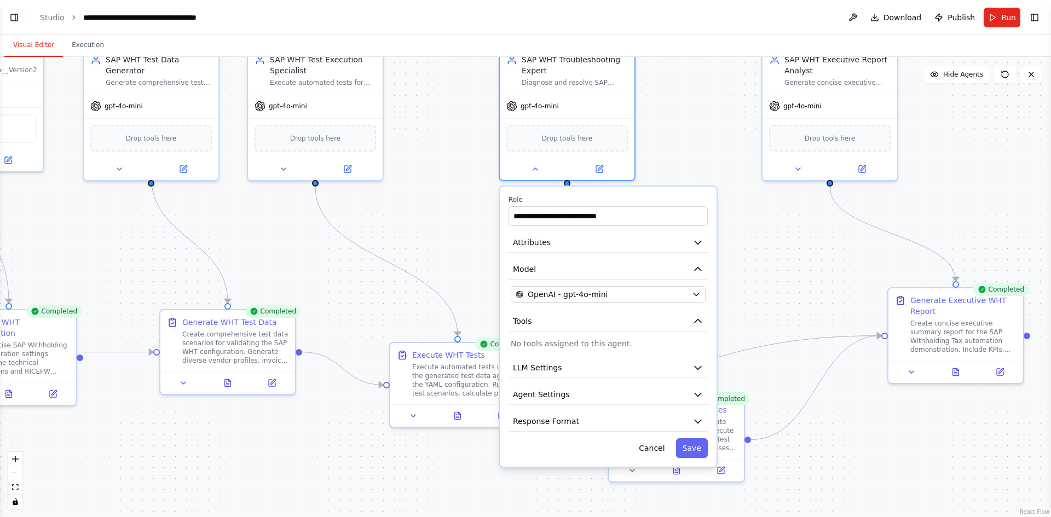
click at [815, 240] on div ".deletable-edge-delete-btn { width: 20px; height: 20px; border: 0px solid #ffff…" at bounding box center [525, 287] width 1051 height 460
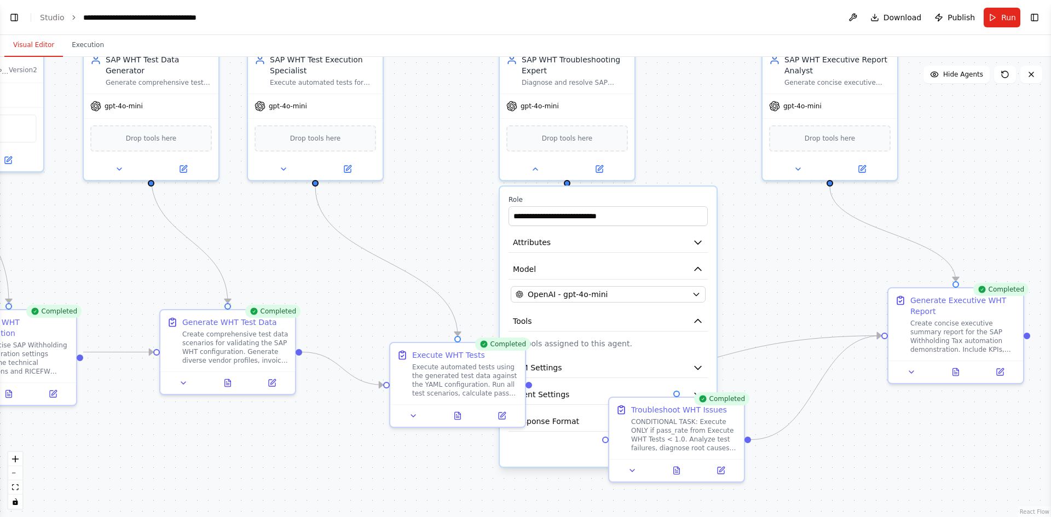
click at [557, 457] on div "Cancel Save" at bounding box center [607, 448] width 199 height 20
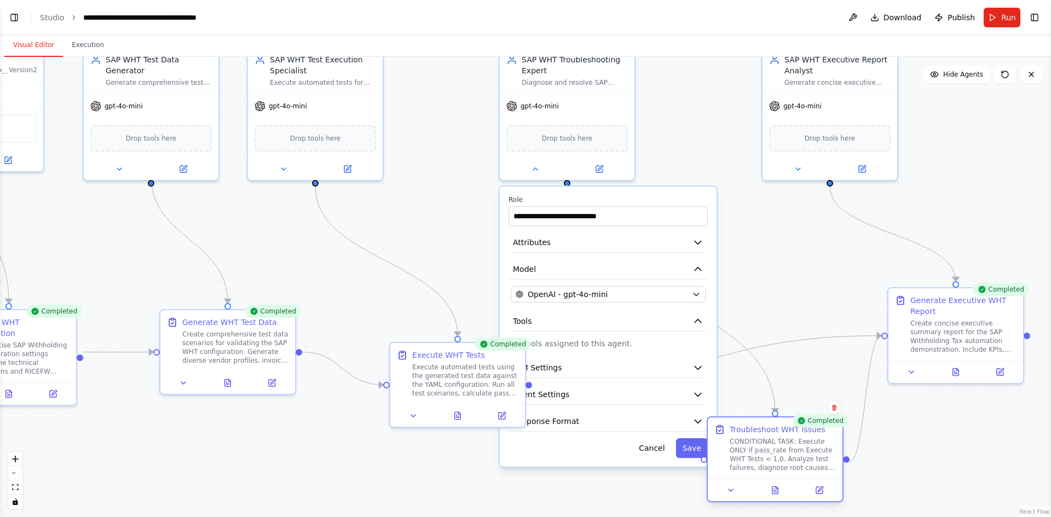
drag, startPoint x: 740, startPoint y: 439, endPoint x: 800, endPoint y: 455, distance: 62.1
click at [800, 455] on div "CONDITIONAL TASK: Execute ONLY if pass_rate from Execute WHT Tests < 1.0. Analy…" at bounding box center [783, 454] width 106 height 35
click at [651, 454] on button "Cancel" at bounding box center [651, 448] width 39 height 20
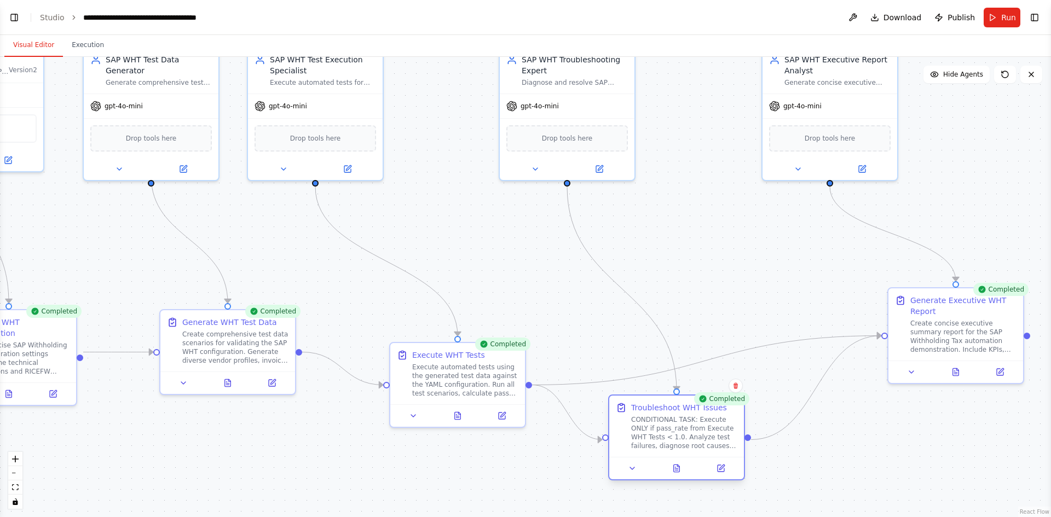
drag, startPoint x: 812, startPoint y: 451, endPoint x: 706, endPoint y: 425, distance: 108.7
click at [706, 425] on div "CONDITIONAL TASK: Execute ONLY if pass_rate from Execute WHT Tests < 1.0. Analy…" at bounding box center [684, 432] width 106 height 35
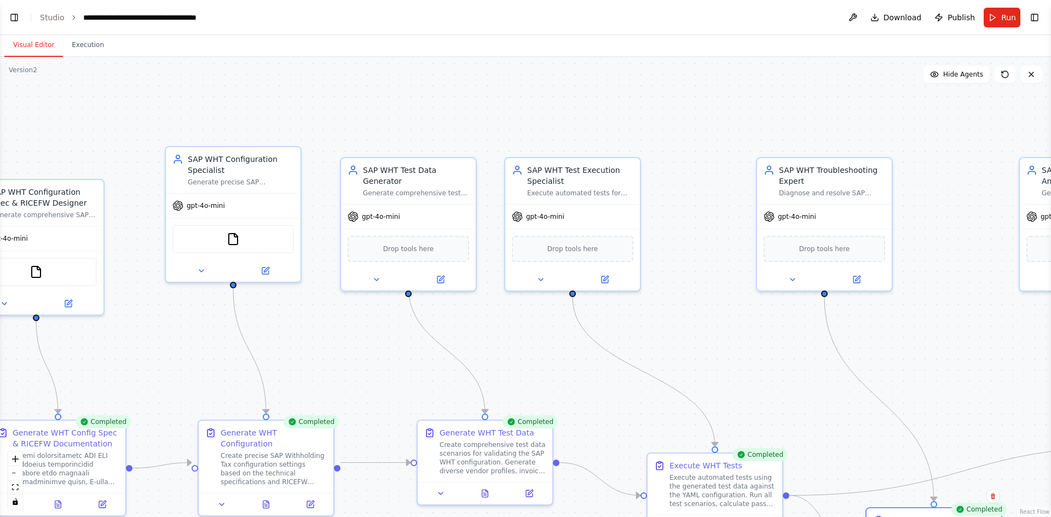
drag, startPoint x: 714, startPoint y: 178, endPoint x: 982, endPoint y: 236, distance: 274.0
click at [982, 236] on div ".deletable-edge-delete-btn { width: 20px; height: 20px; border: 0px solid #ffff…" at bounding box center [525, 287] width 1051 height 460
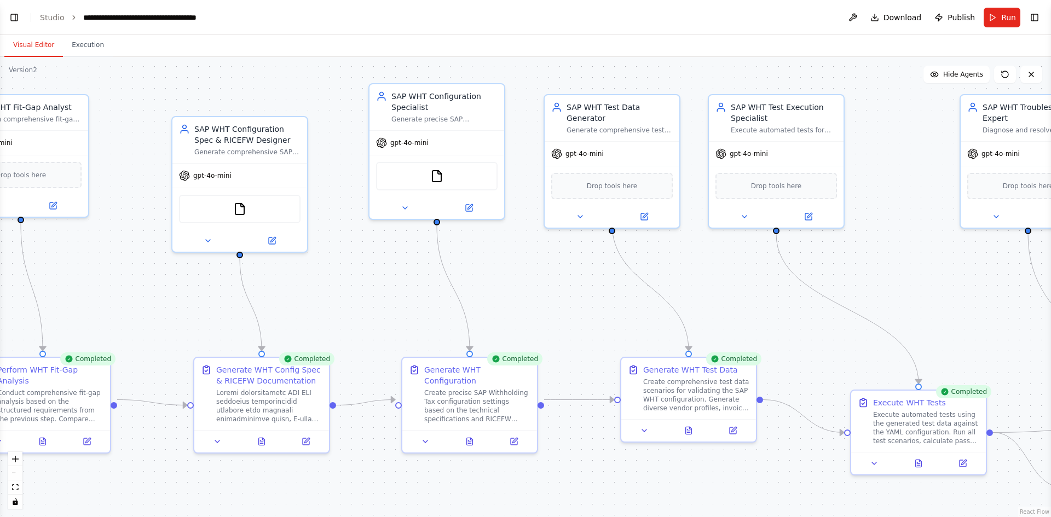
drag, startPoint x: 720, startPoint y: 265, endPoint x: 803, endPoint y: 264, distance: 82.7
click at [932, 211] on div ".deletable-edge-delete-btn { width: 20px; height: 20px; border: 0px solid #ffff…" at bounding box center [525, 287] width 1051 height 460
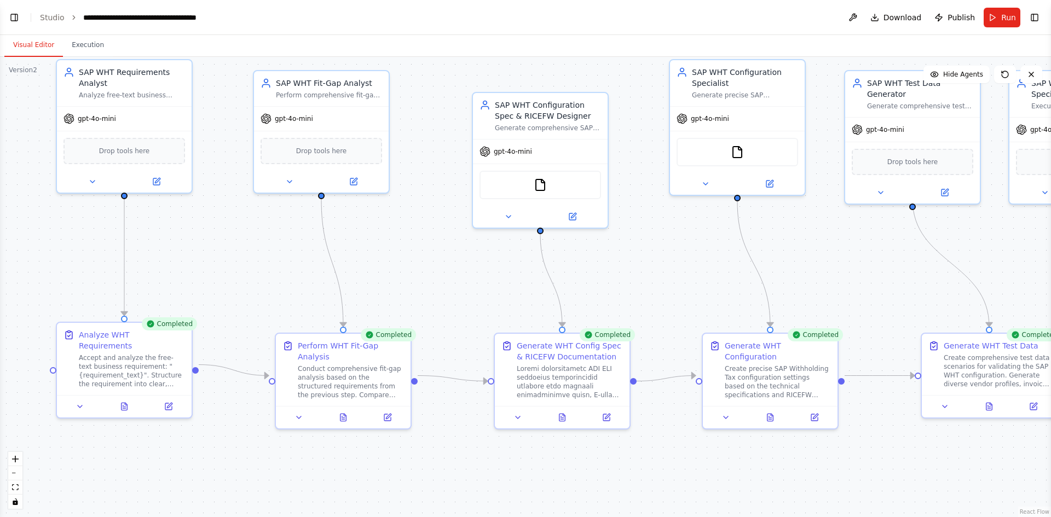
drag, startPoint x: 402, startPoint y: 258, endPoint x: 633, endPoint y: 280, distance: 232.0
click at [633, 280] on div ".deletable-edge-delete-btn { width: 20px; height: 20px; border: 0px solid #ffff…" at bounding box center [525, 287] width 1051 height 460
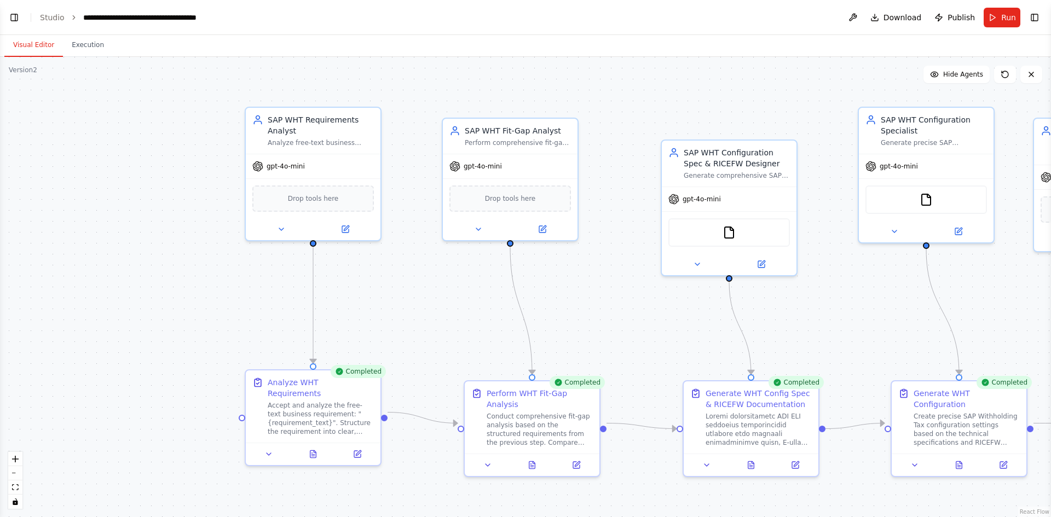
drag, startPoint x: 320, startPoint y: 266, endPoint x: 507, endPoint y: 305, distance: 190.7
click at [507, 305] on div ".deletable-edge-delete-btn { width: 20px; height: 20px; border: 0px solid #ffff…" at bounding box center [525, 287] width 1051 height 460
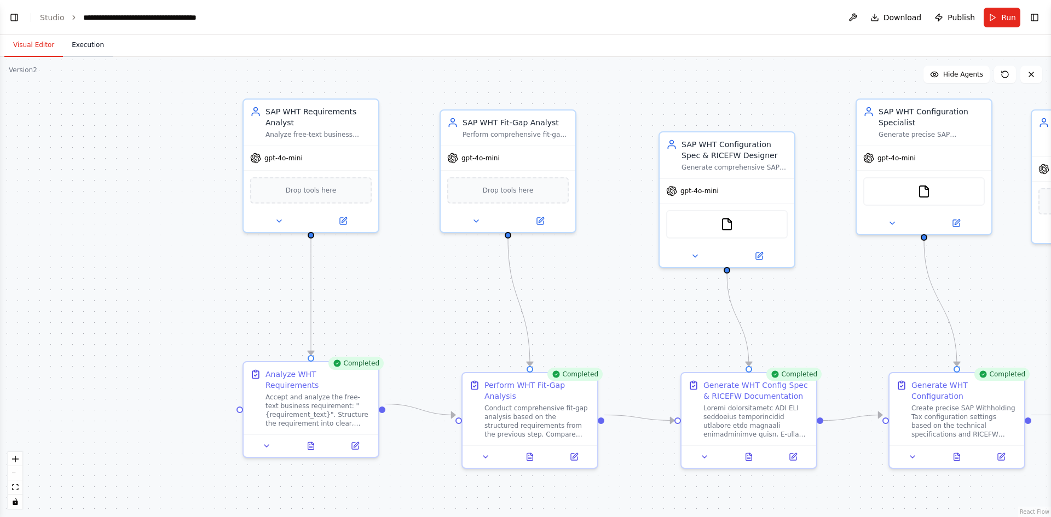
click at [91, 56] on button "Execution" at bounding box center [88, 45] width 50 height 23
